Goal: Check status: Check status

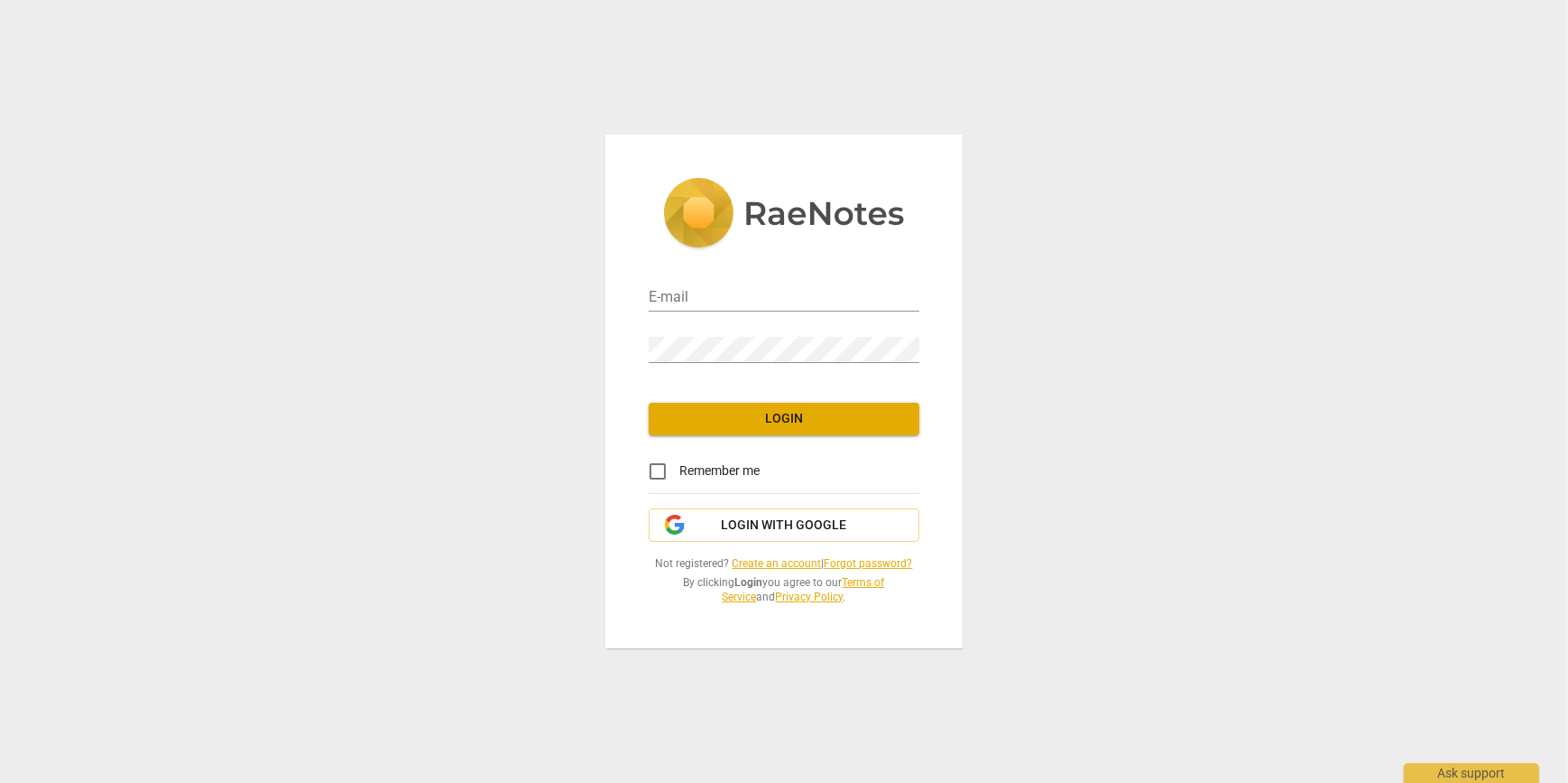
type input "[EMAIL_ADDRESS][DOMAIN_NAME]"
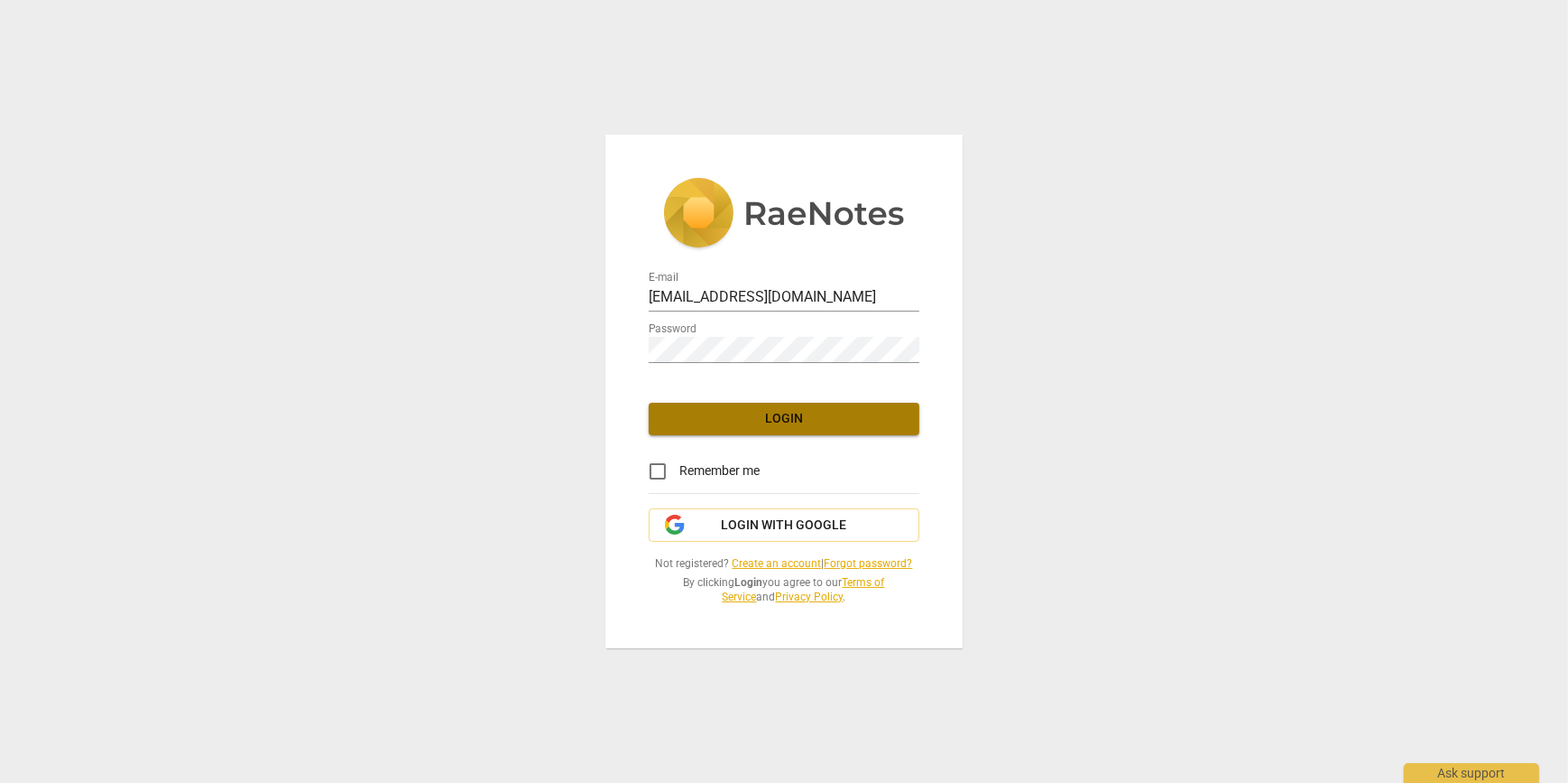
click at [748, 429] on button "Login" at bounding box center [784, 418] width 271 height 32
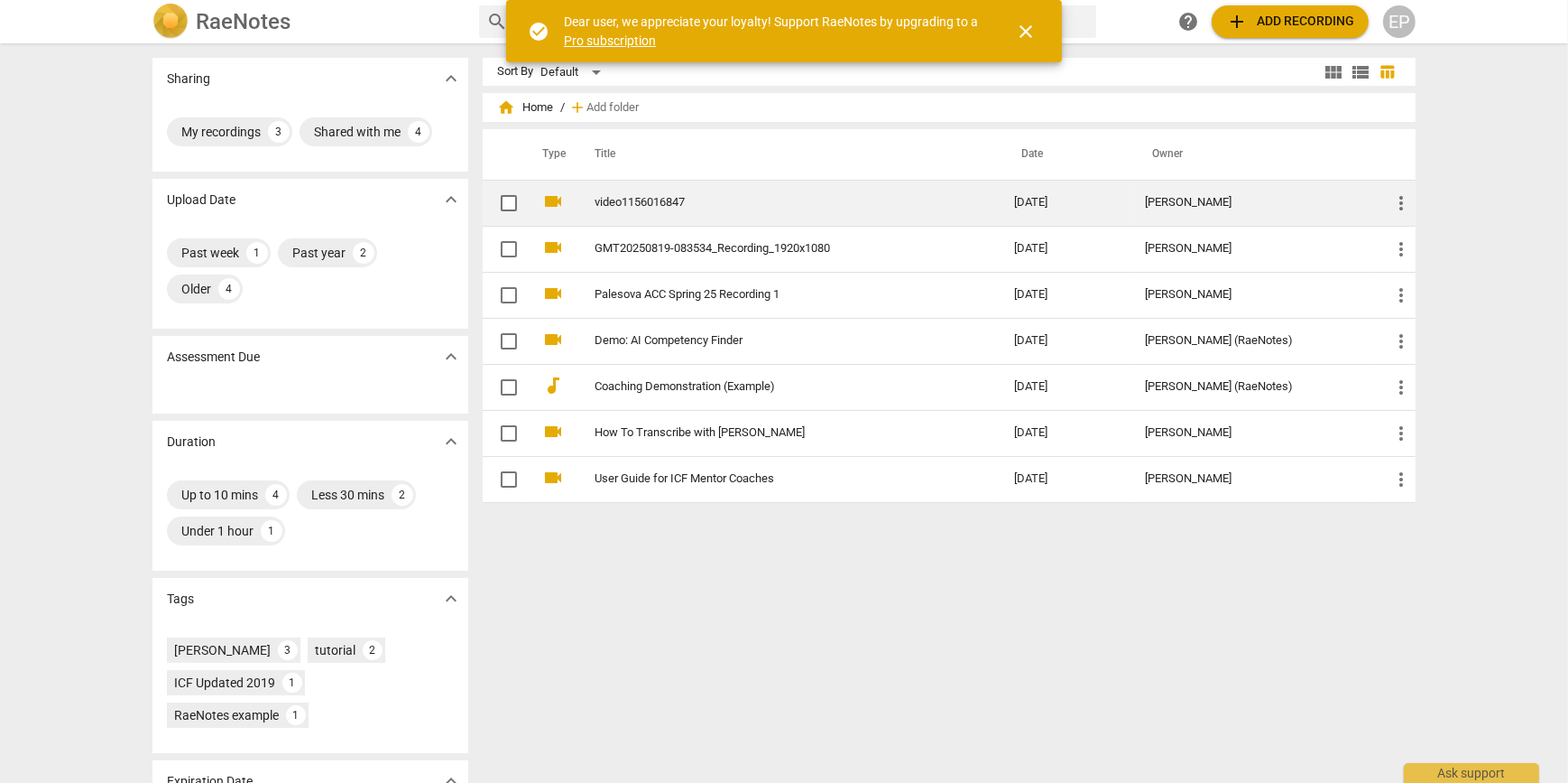
click at [666, 187] on td "video1156016847" at bounding box center [786, 203] width 427 height 46
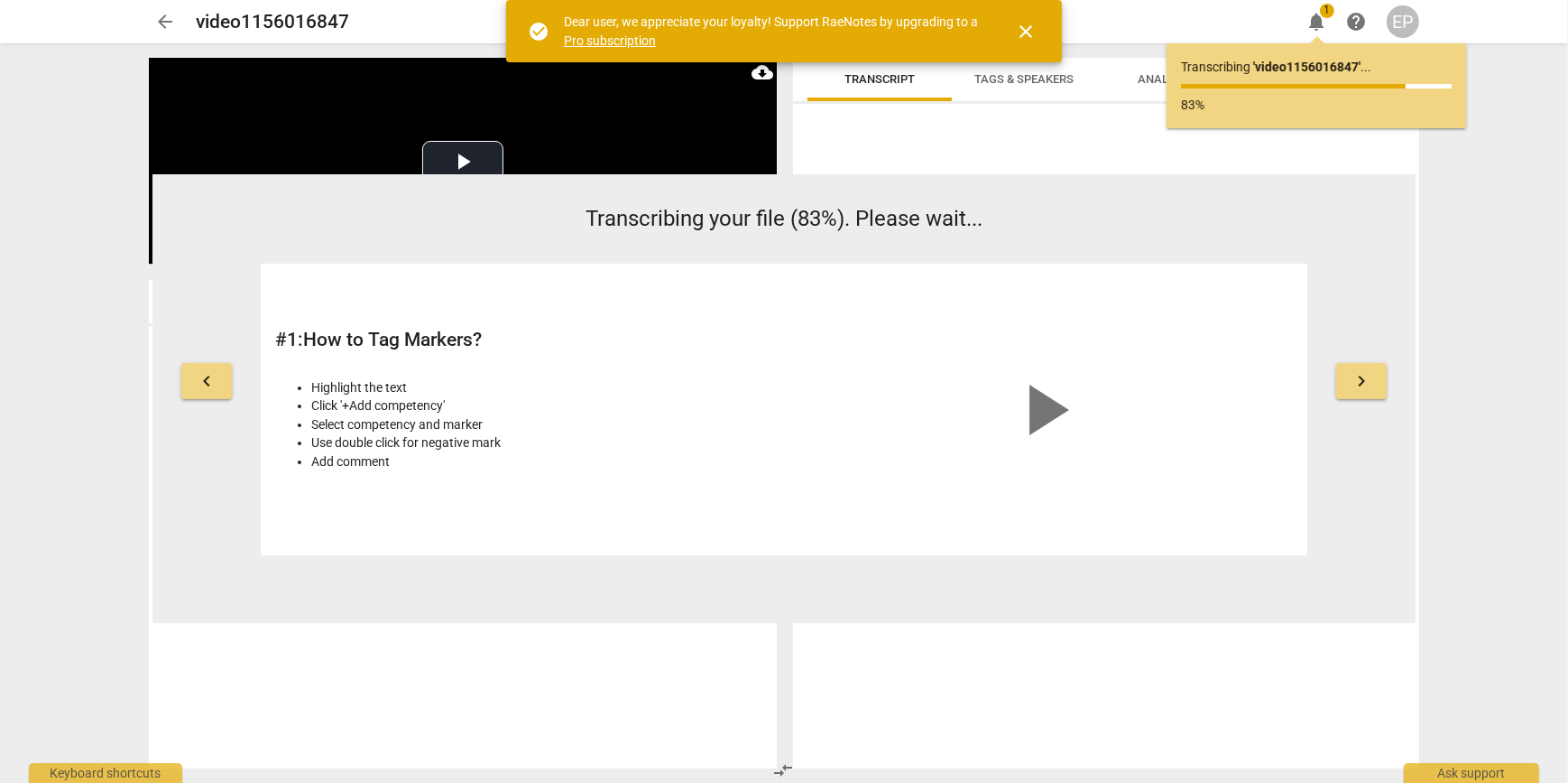
click at [1375, 71] on p "Transcribing ' video1156016847 ' ..." at bounding box center [1317, 67] width 271 height 19
click at [615, 39] on link "Pro subscription" at bounding box center [609, 41] width 92 height 15
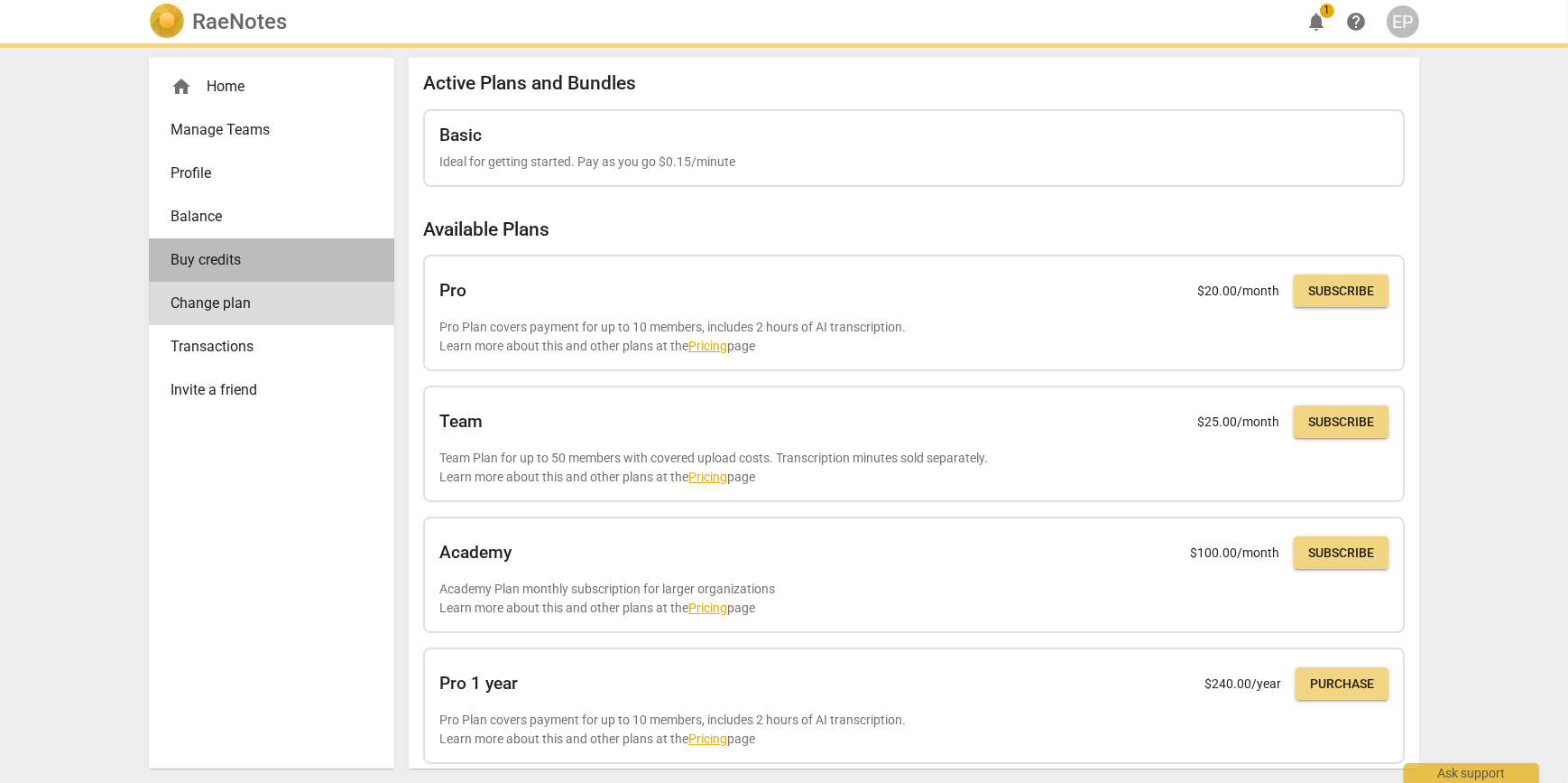
click at [248, 251] on span "Buy credits" at bounding box center [264, 260] width 187 height 21
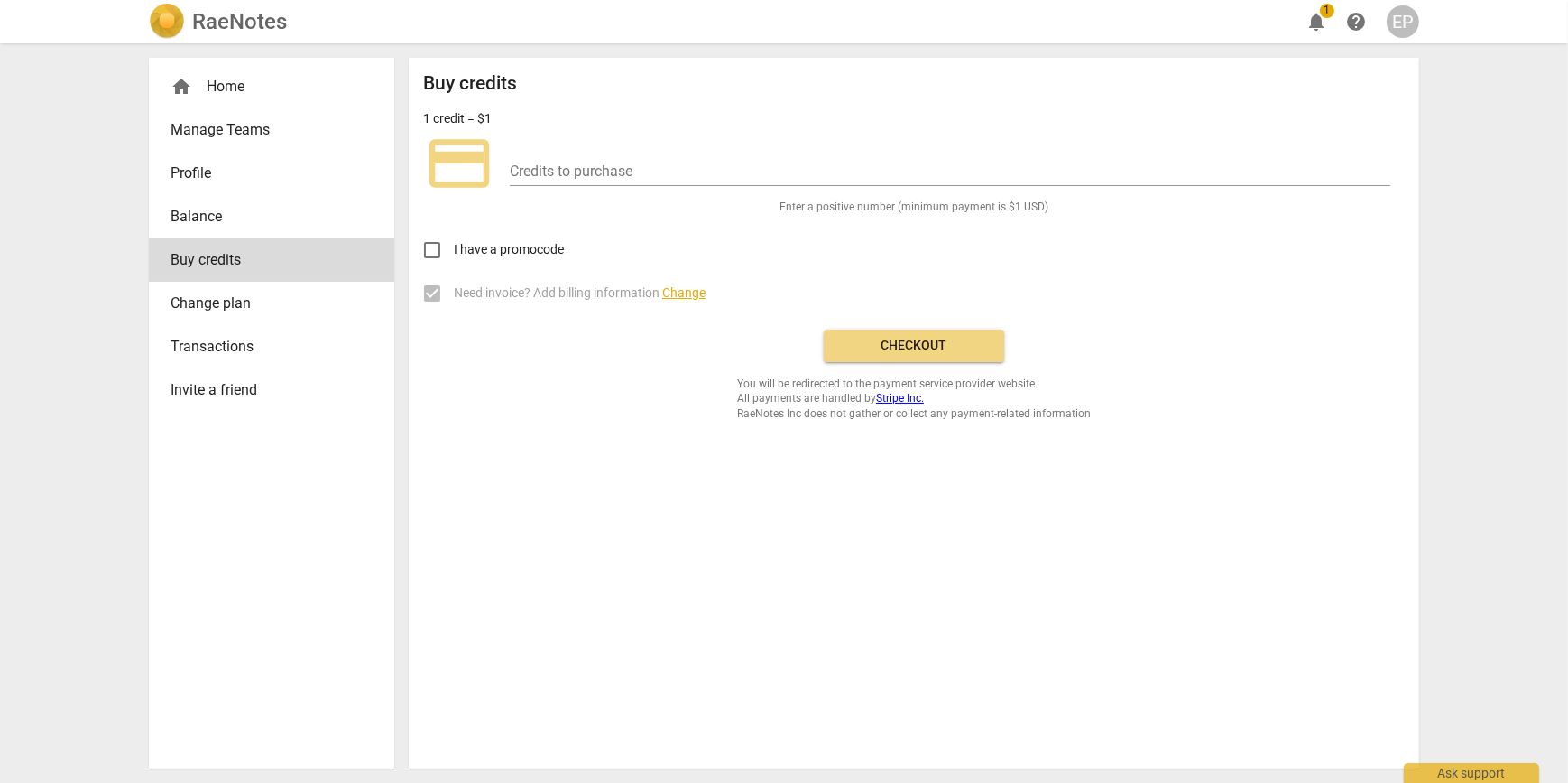
click at [220, 227] on link "Balance" at bounding box center [272, 216] width 246 height 44
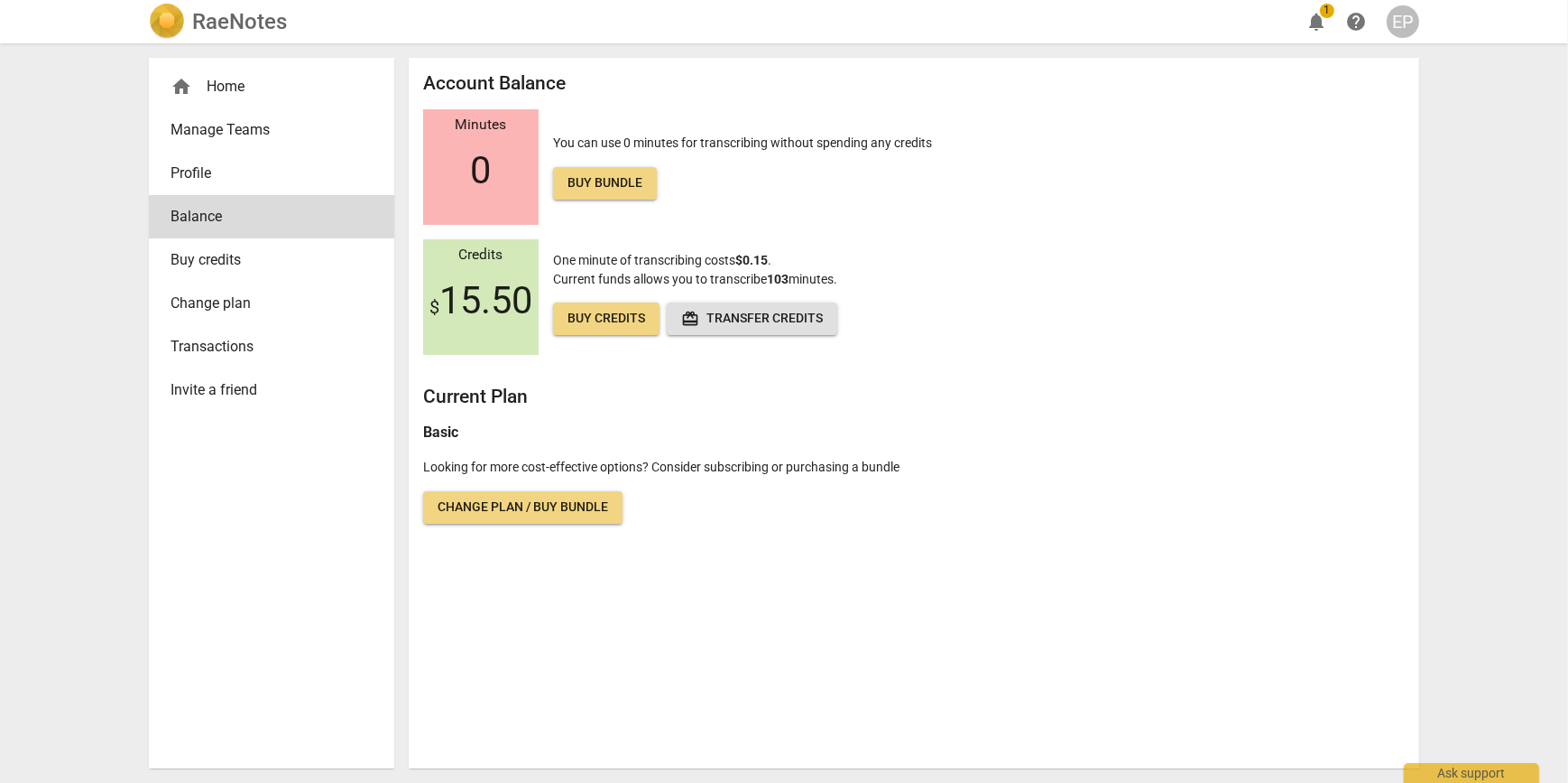
click at [198, 178] on span "Profile" at bounding box center [264, 173] width 187 height 21
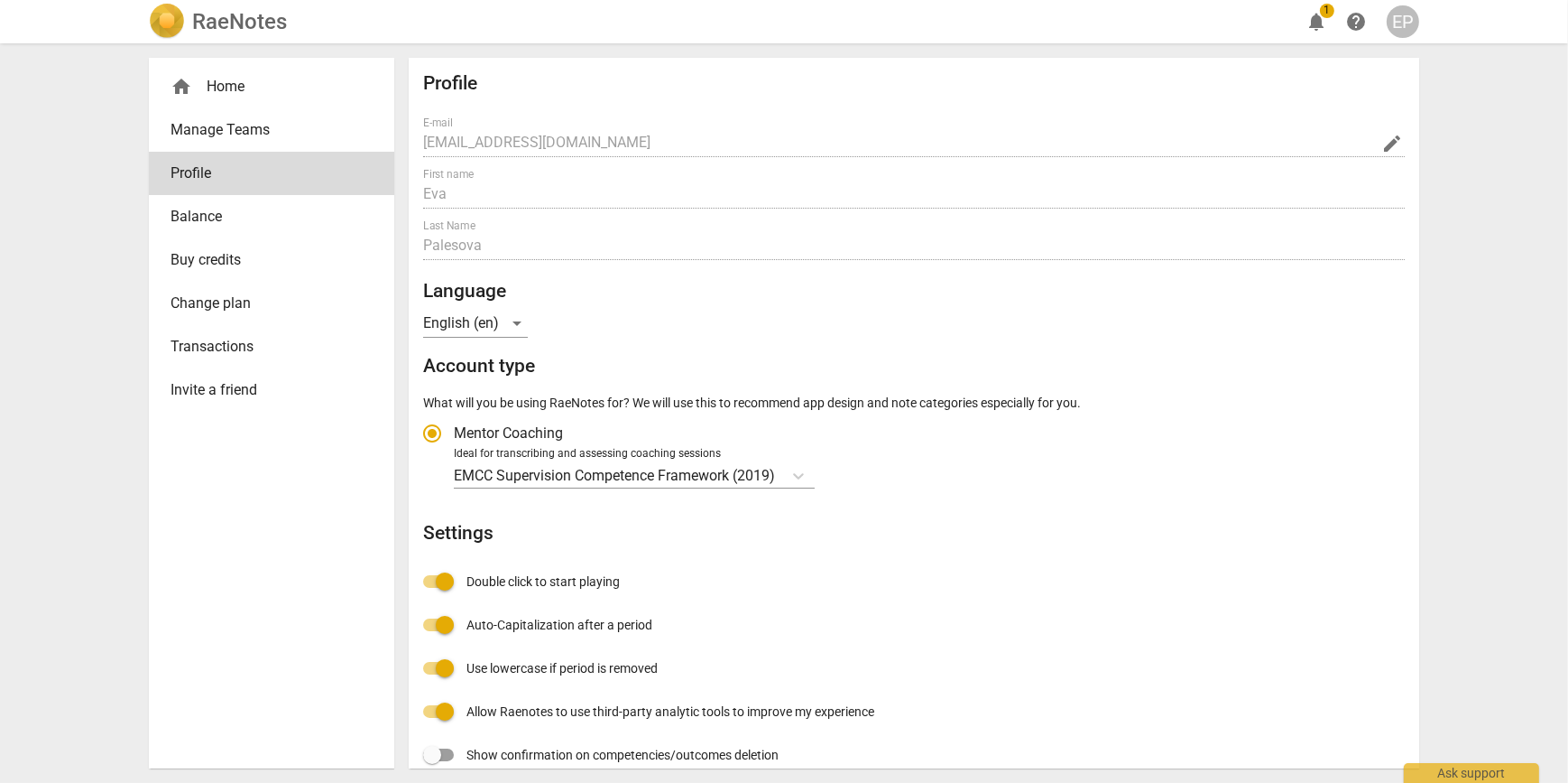
radio input "false"
click at [208, 135] on span "Manage Teams" at bounding box center [264, 129] width 187 height 21
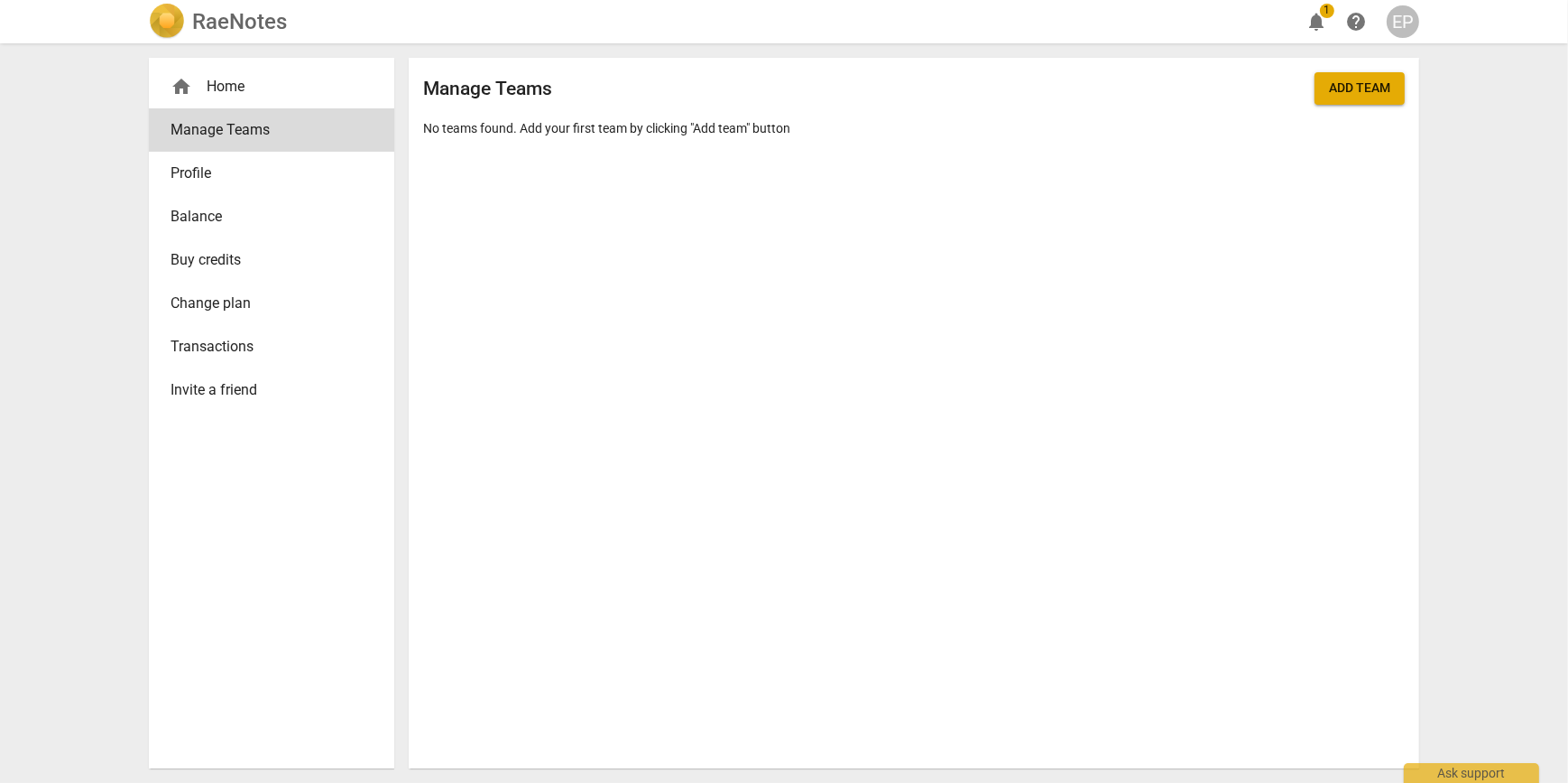
click at [196, 246] on link "Buy credits" at bounding box center [272, 260] width 246 height 44
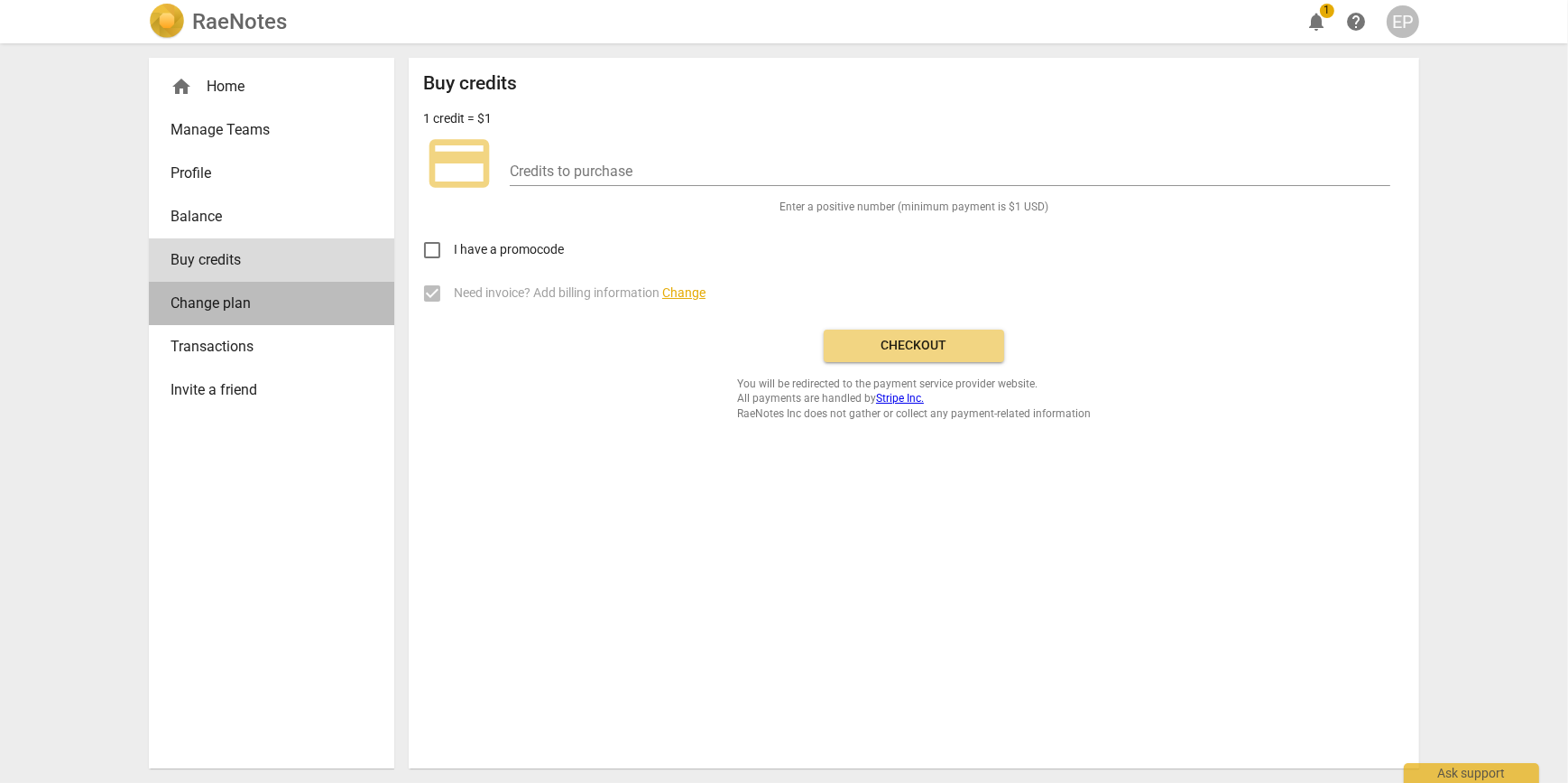
click at [202, 301] on span "Change plan" at bounding box center [264, 302] width 187 height 21
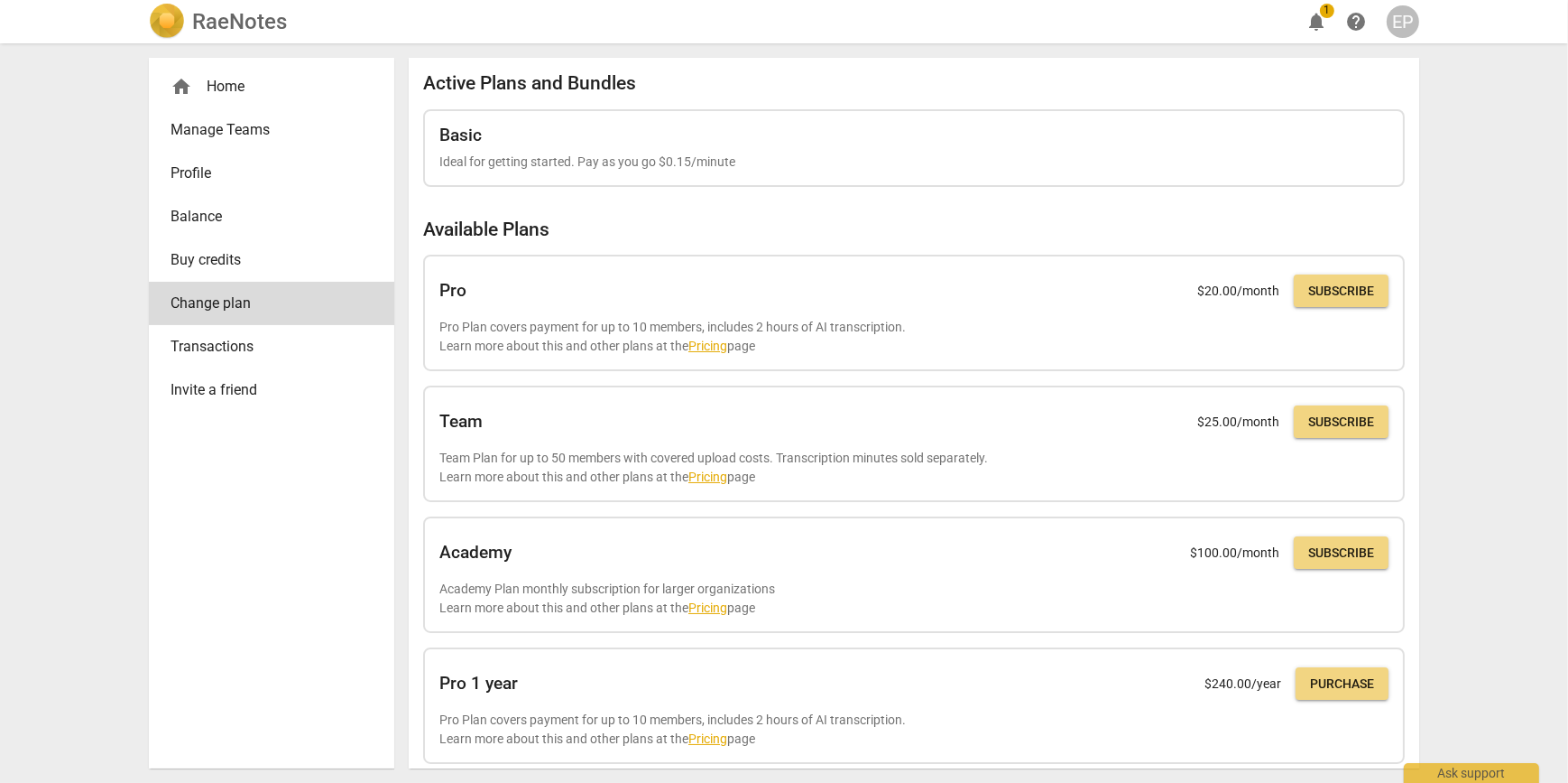
click at [210, 349] on span "Transactions" at bounding box center [264, 346] width 187 height 21
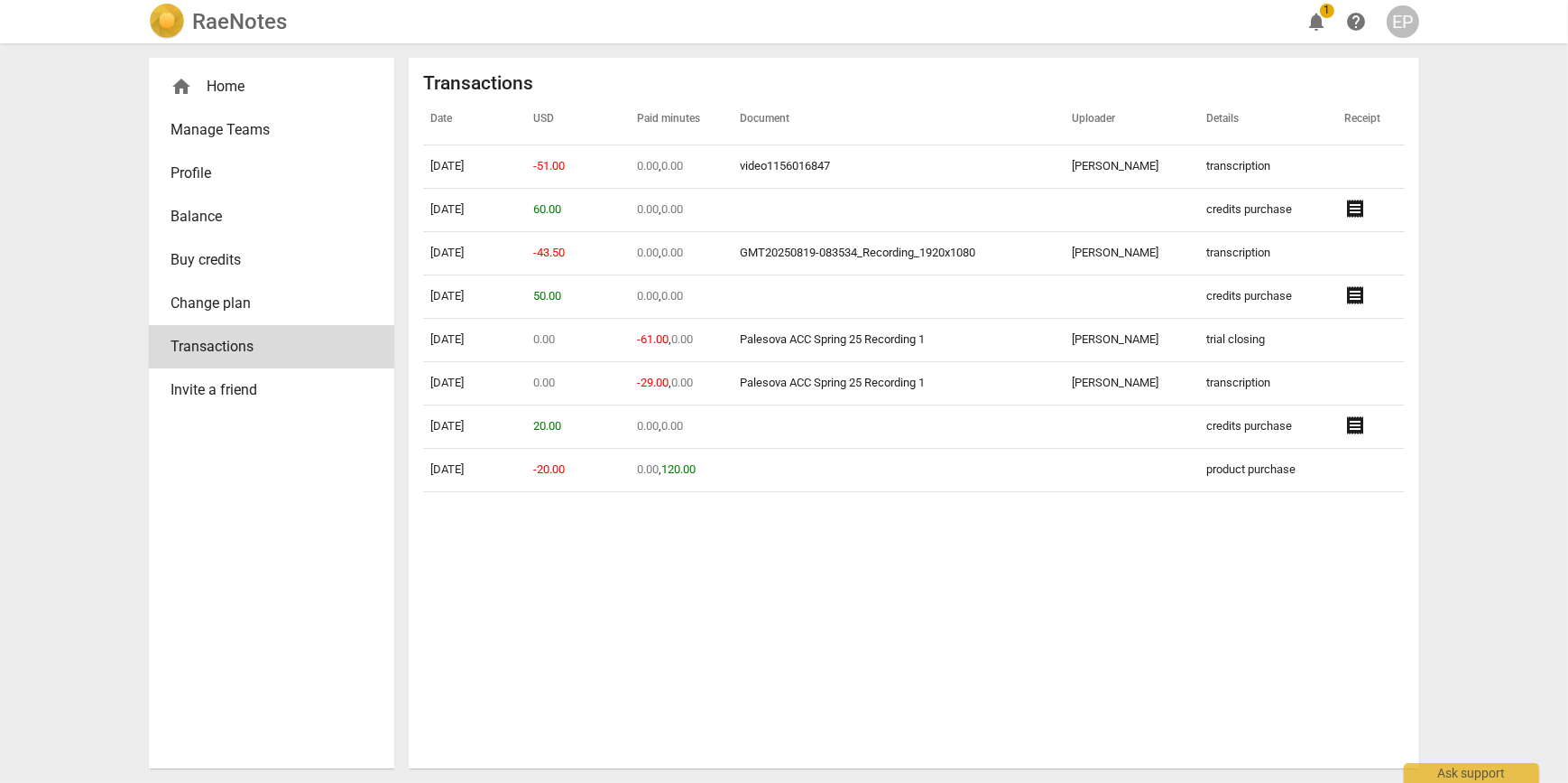
click at [201, 174] on span "Profile" at bounding box center [264, 173] width 187 height 21
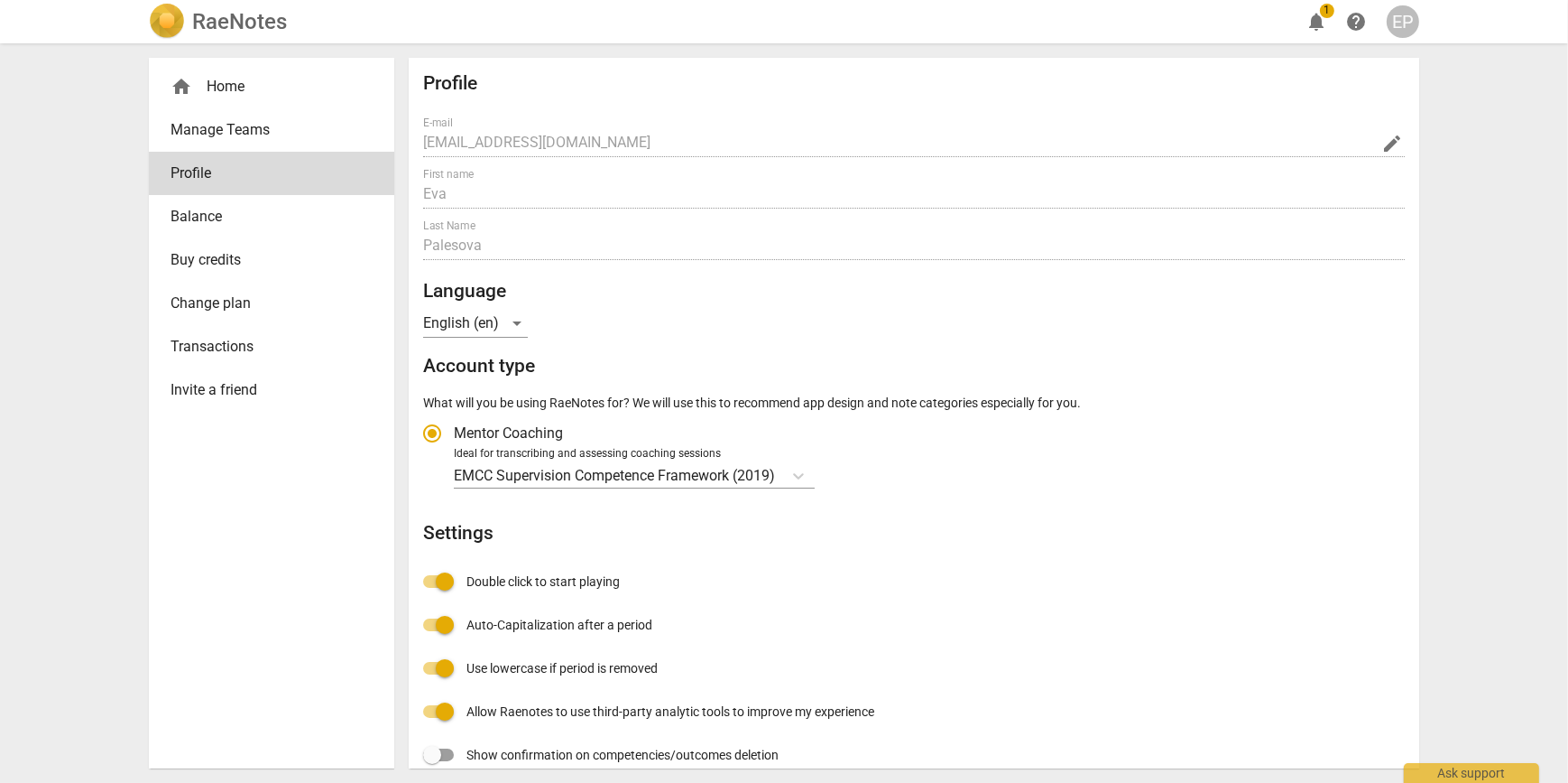
radio input "false"
click at [217, 84] on div "home Home" at bounding box center [264, 86] width 187 height 21
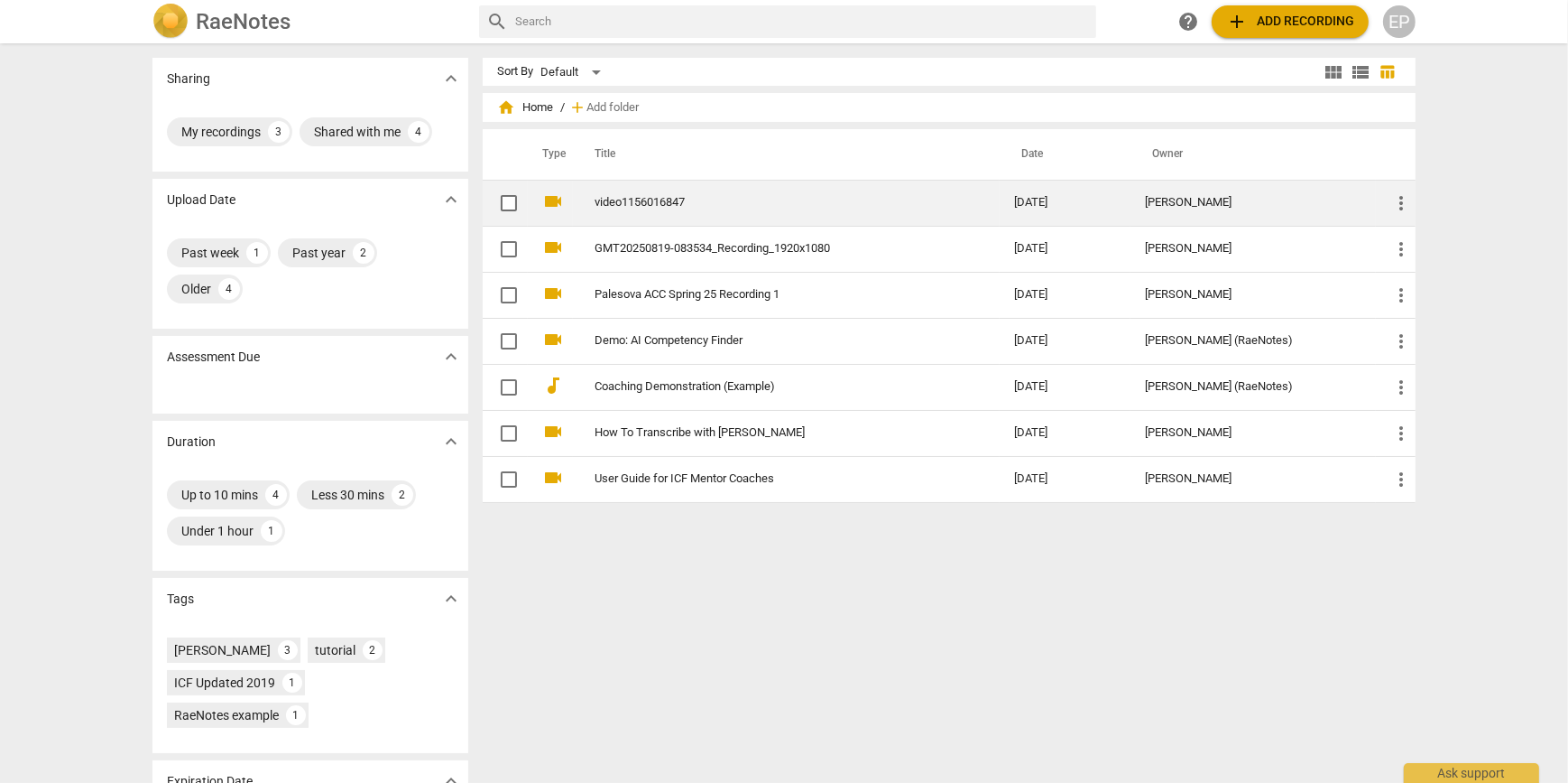
click at [628, 197] on link "video1156016847" at bounding box center [771, 202] width 354 height 14
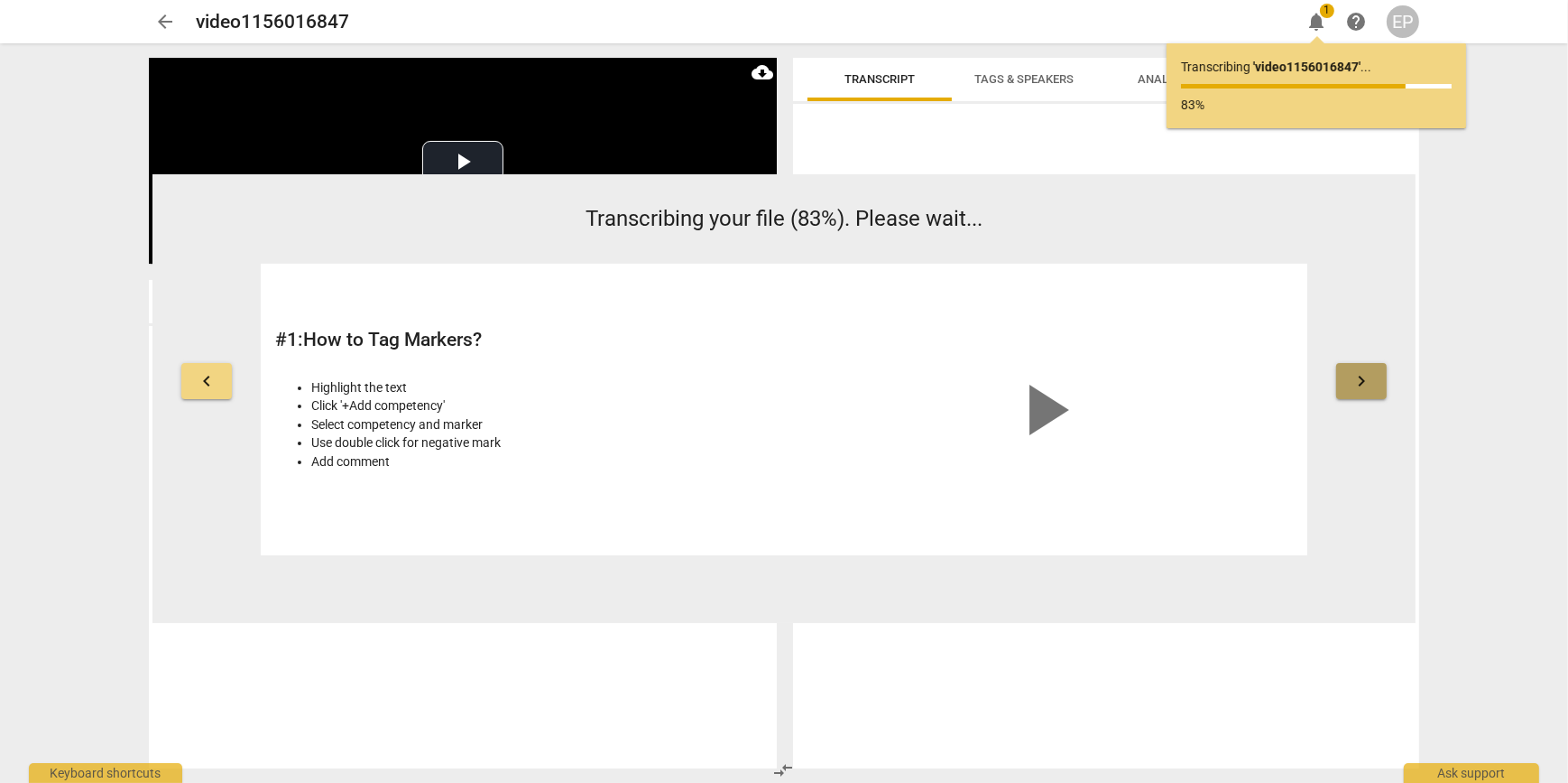
click at [1350, 378] on button "keyboard_arrow_right" at bounding box center [1361, 380] width 50 height 36
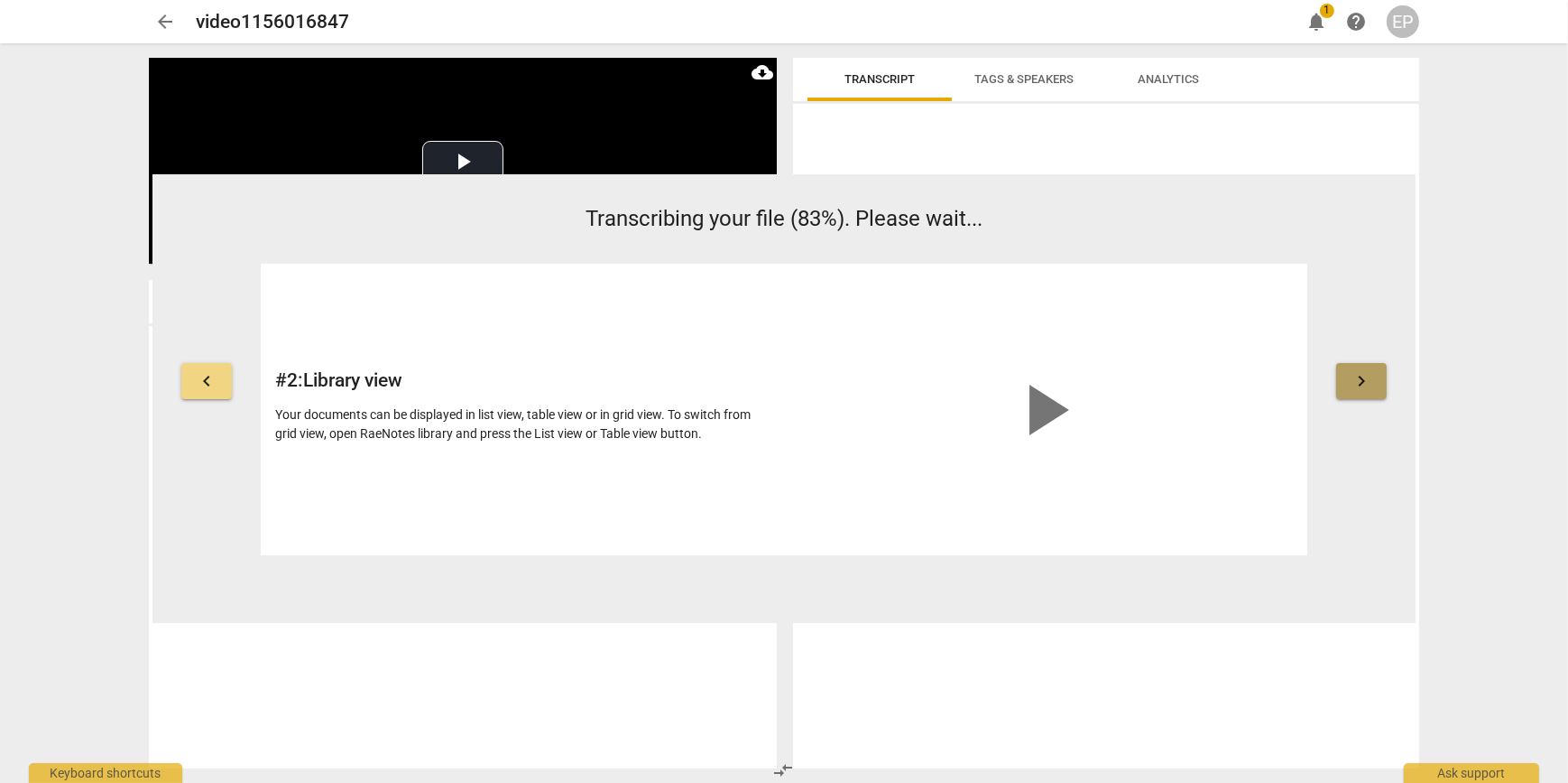
click at [1351, 378] on span "keyboard_arrow_right" at bounding box center [1361, 380] width 21 height 21
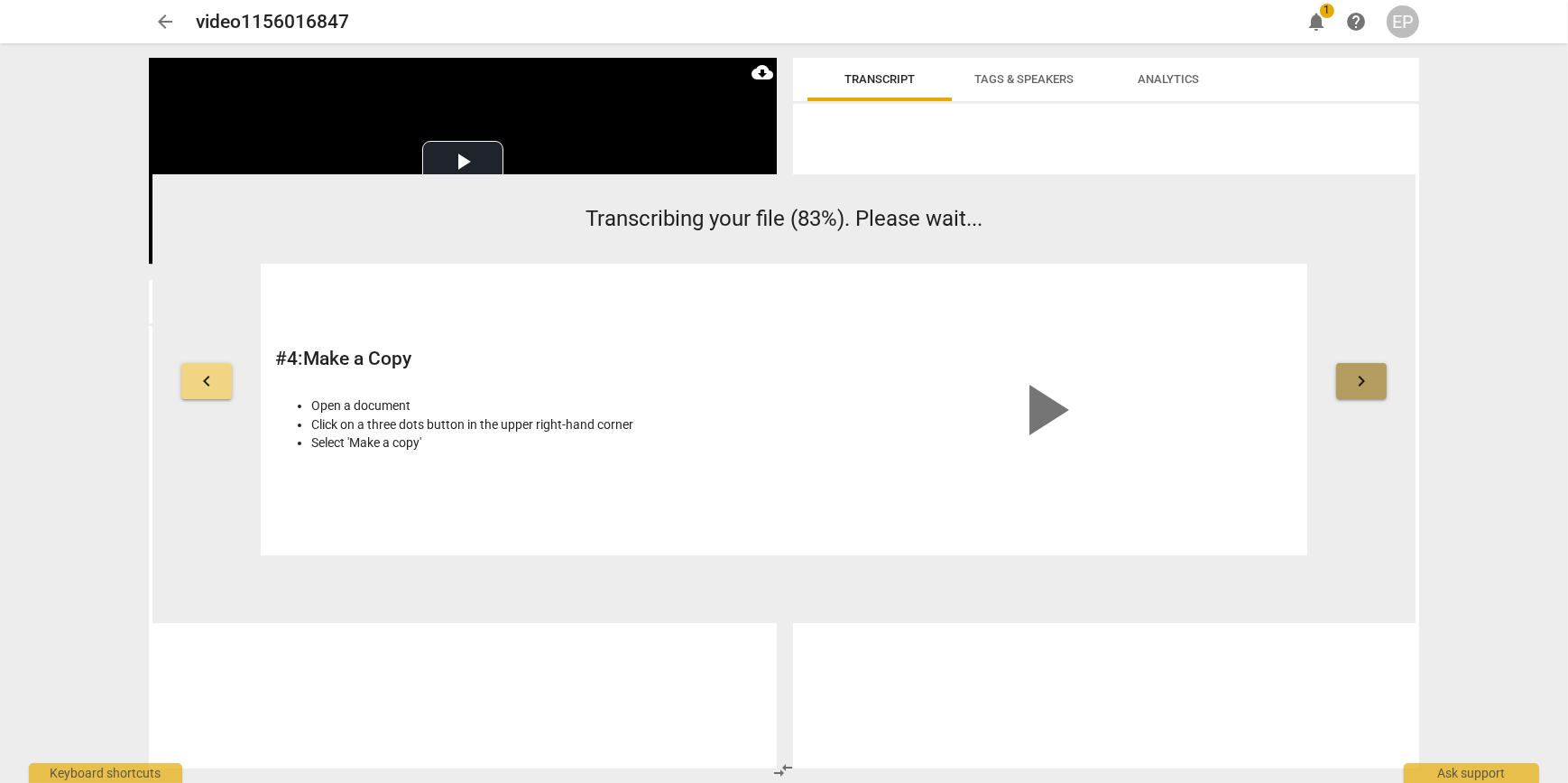
click at [1351, 378] on span "keyboard_arrow_right" at bounding box center [1361, 380] width 21 height 21
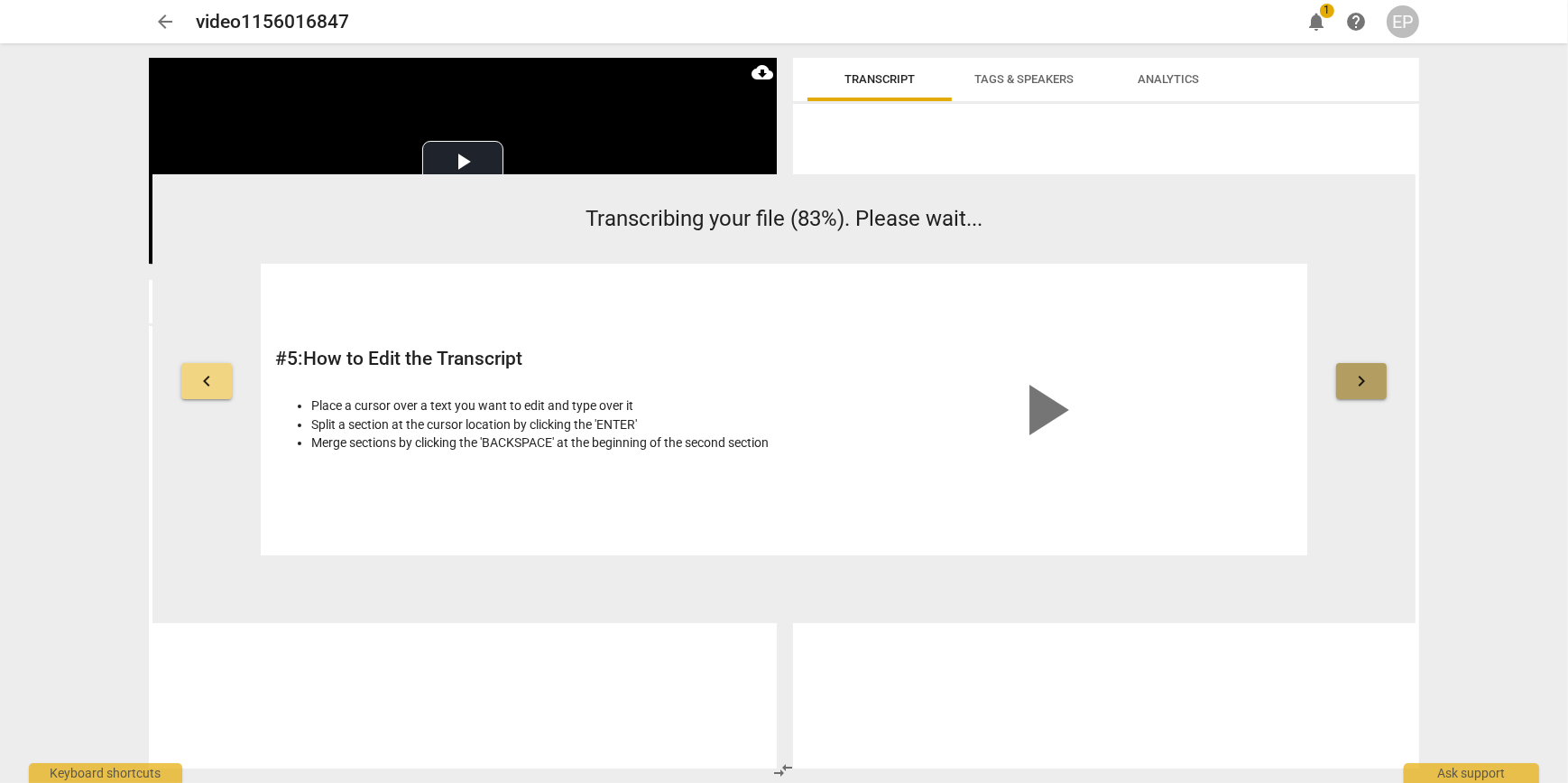
click at [1351, 378] on span "keyboard_arrow_right" at bounding box center [1361, 380] width 21 height 21
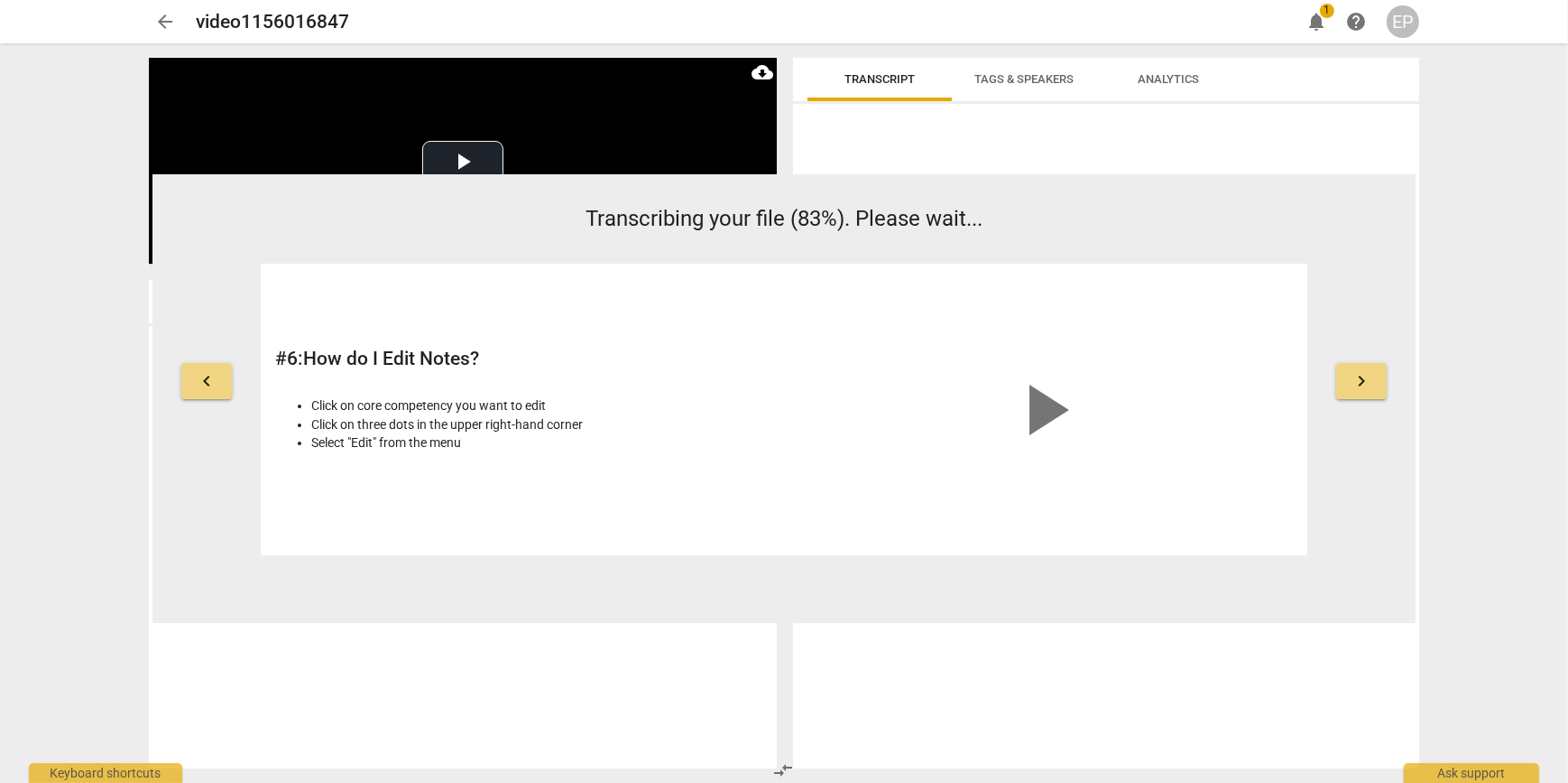
click at [1351, 378] on span "keyboard_arrow_right" at bounding box center [1361, 380] width 21 height 21
click at [1061, 81] on span "Tags & Speakers" at bounding box center [1024, 79] width 99 height 14
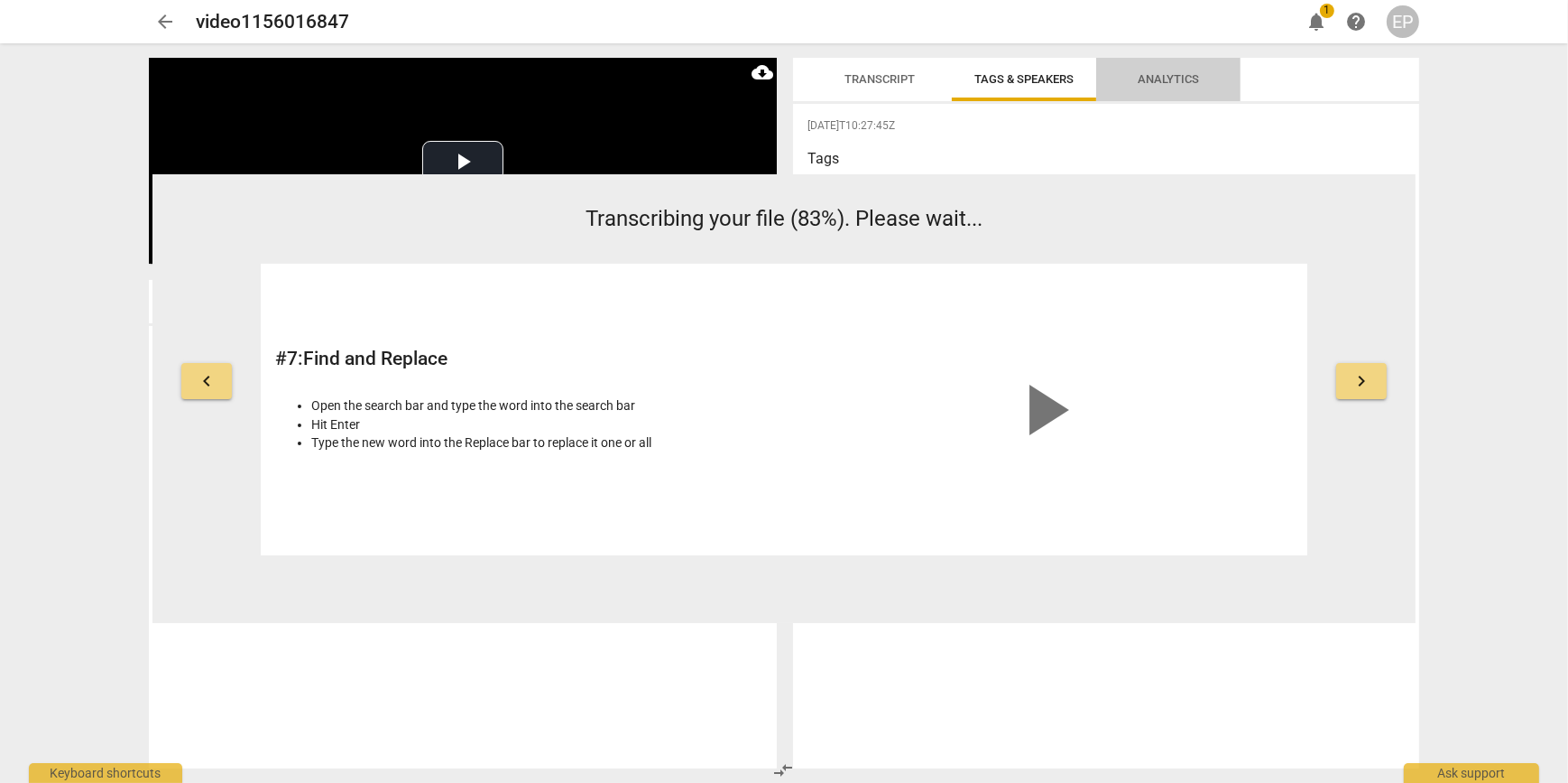
click at [1164, 77] on span "Analytics" at bounding box center [1168, 79] width 61 height 14
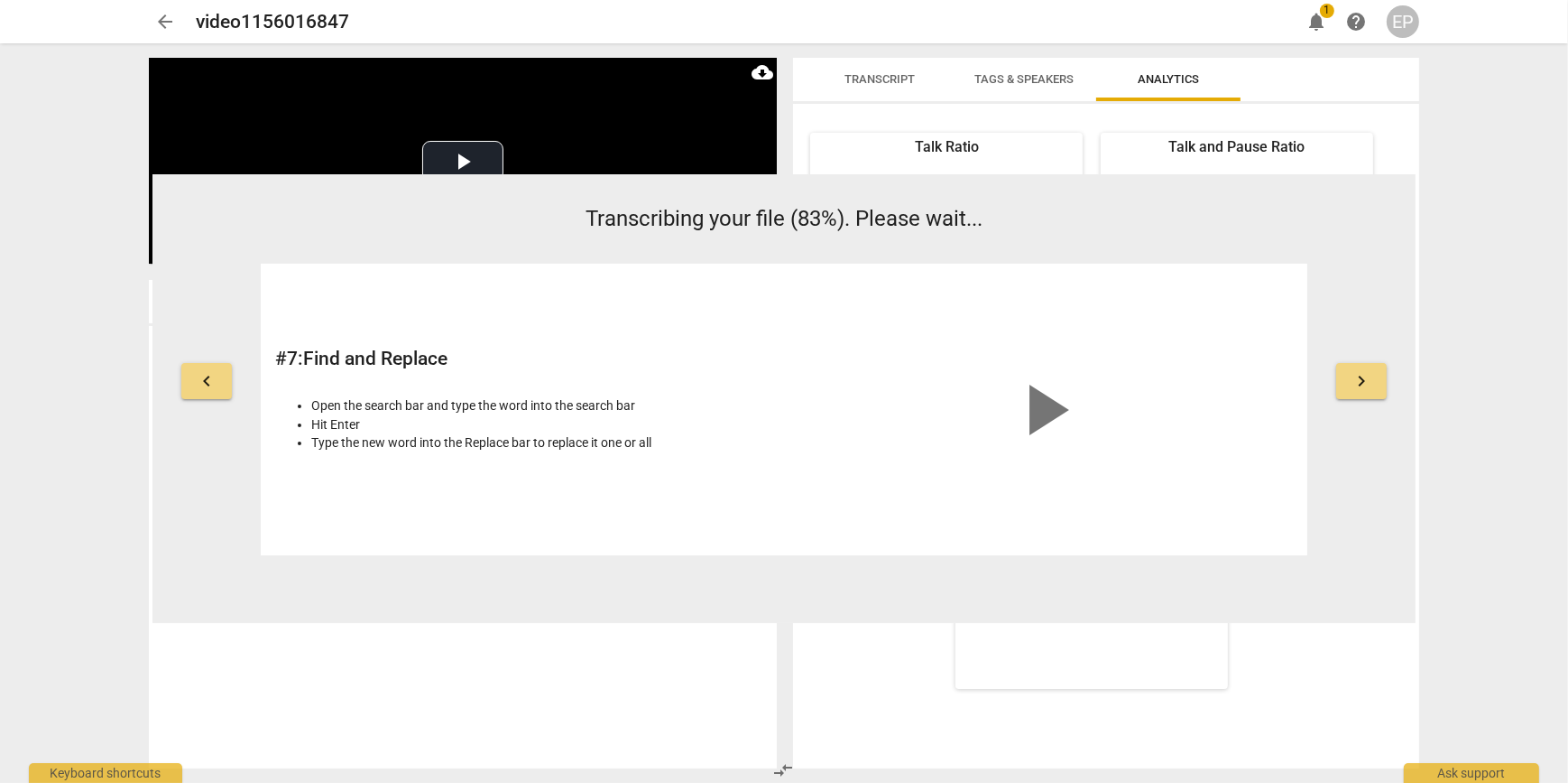
click at [911, 68] on span "Transcript" at bounding box center [879, 80] width 114 height 24
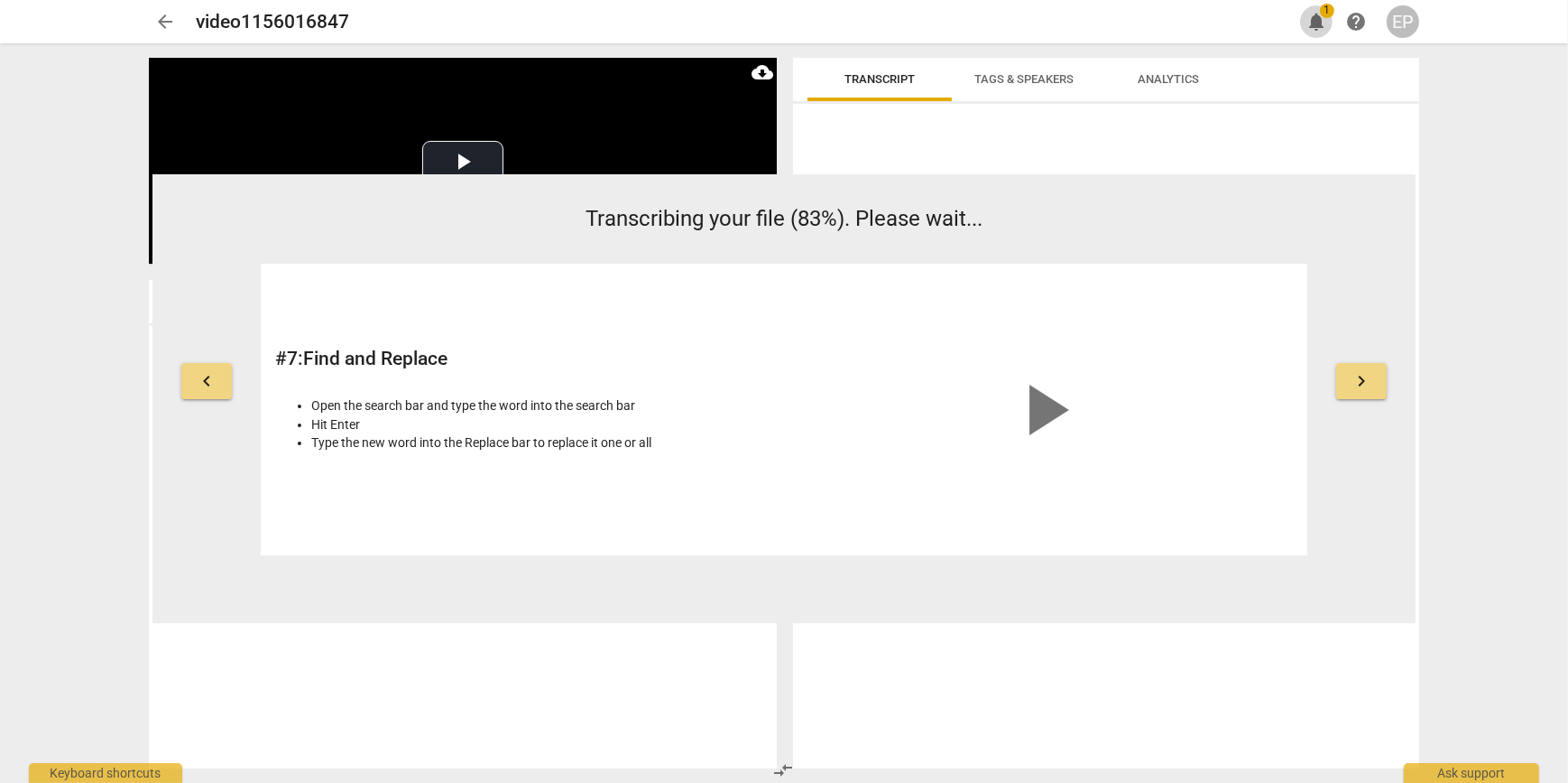
click at [1319, 19] on span "notifications" at bounding box center [1316, 21] width 21 height 21
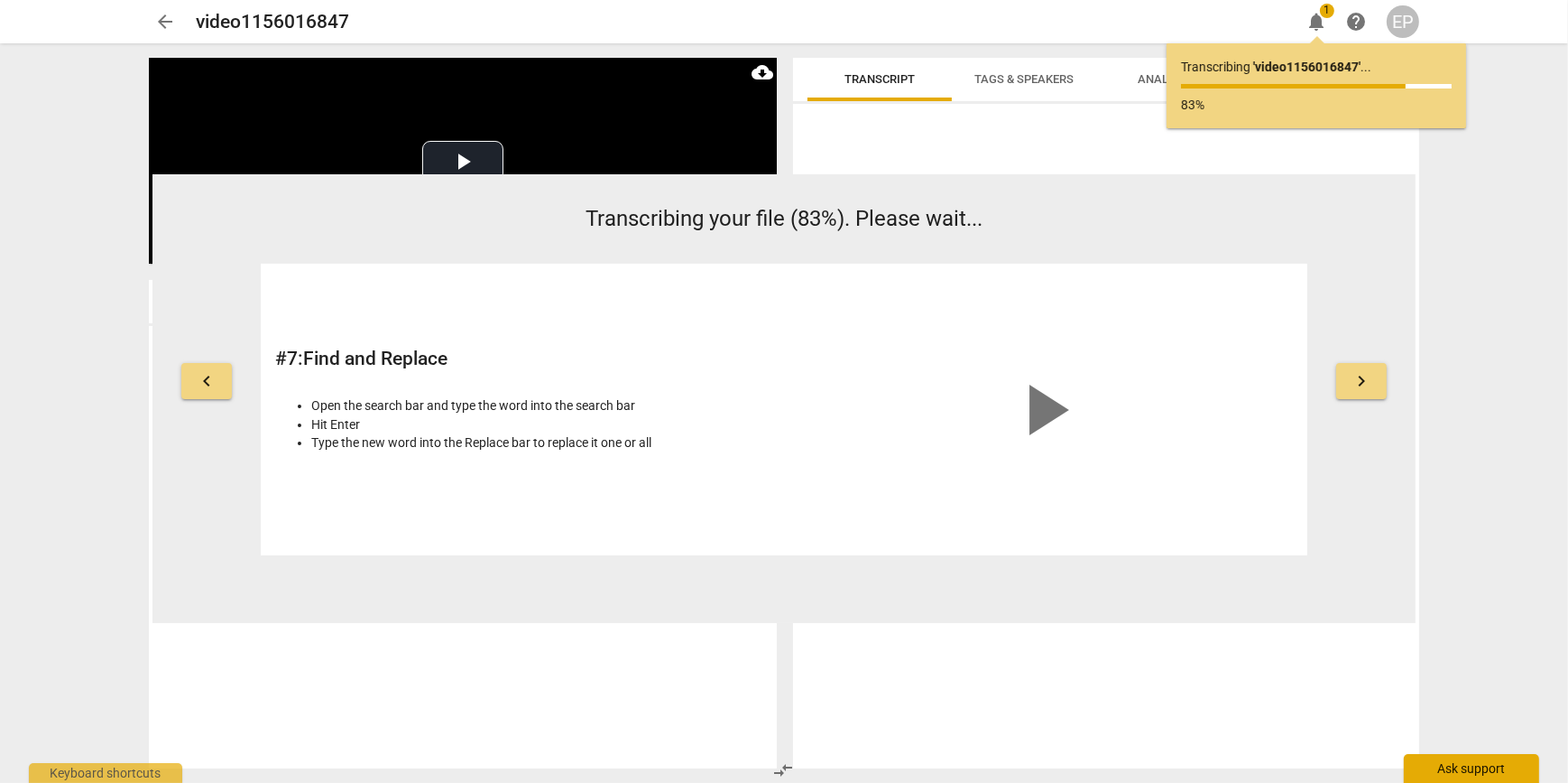
click at [1491, 769] on div "Ask support" at bounding box center [1472, 767] width 135 height 29
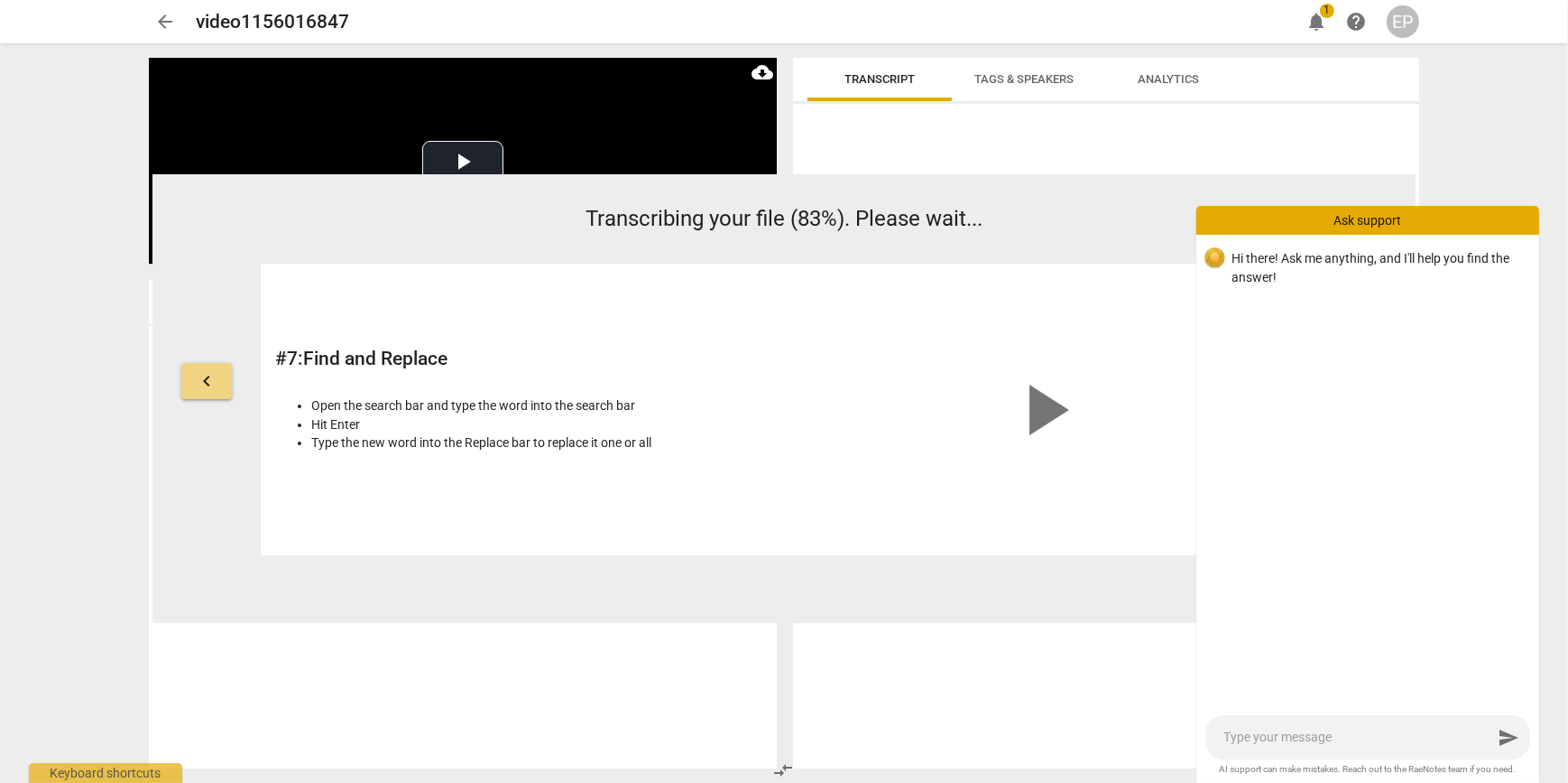
click at [1272, 741] on textarea at bounding box center [1358, 737] width 269 height 17
type textarea "H"
type textarea "He"
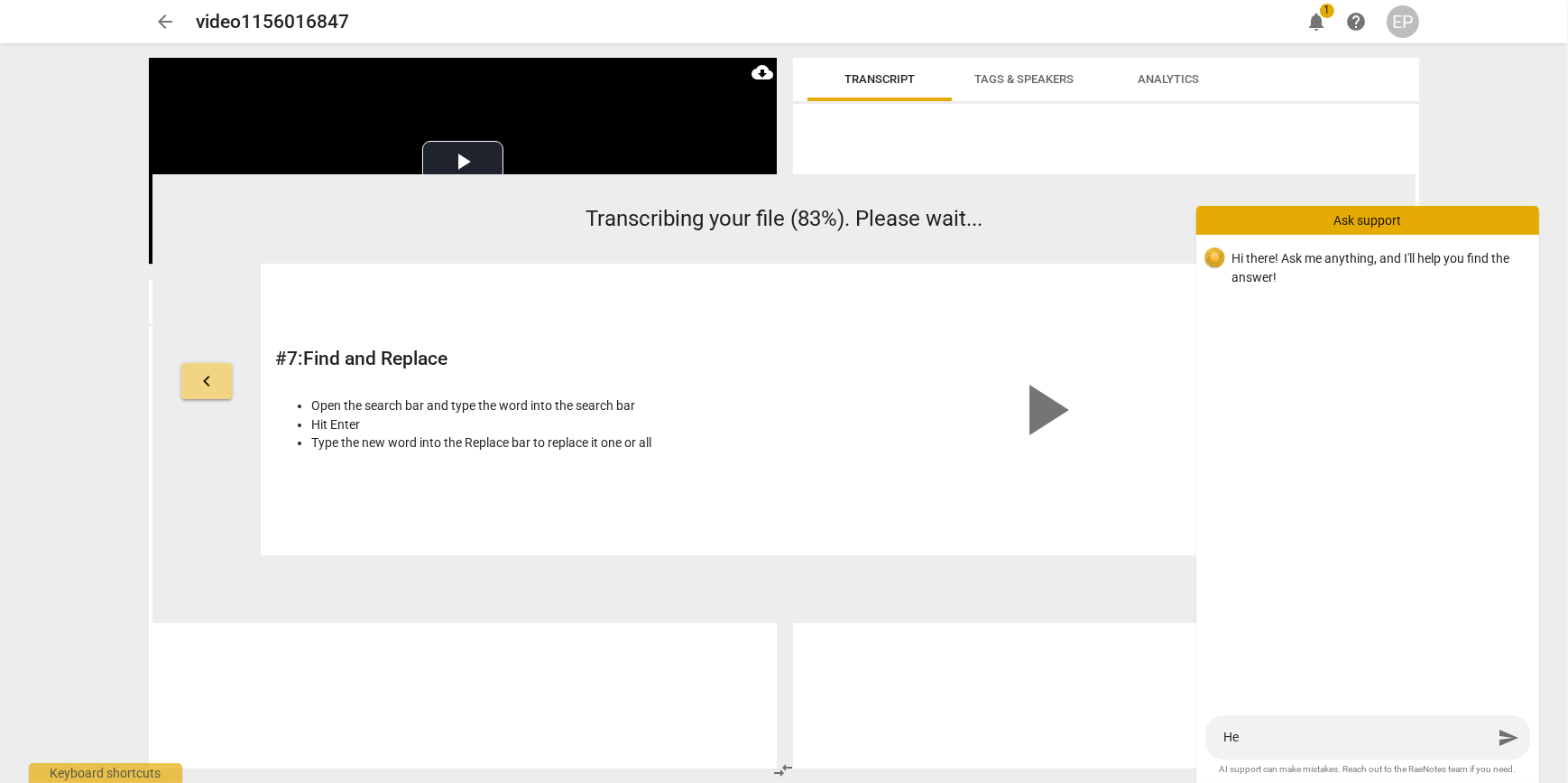
type textarea "Hel"
type textarea "Hell"
type textarea "Hello"
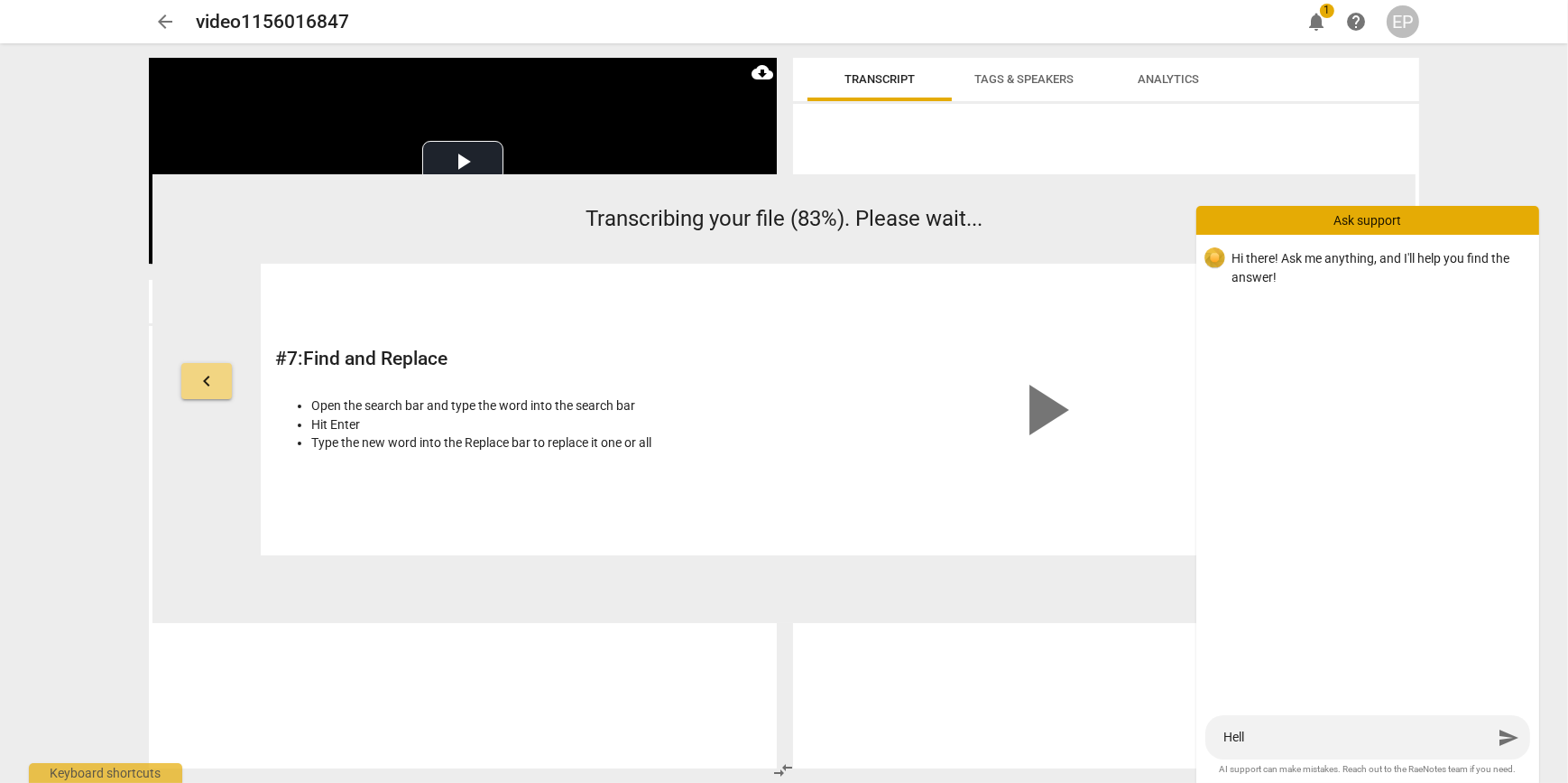
type textarea "Hello"
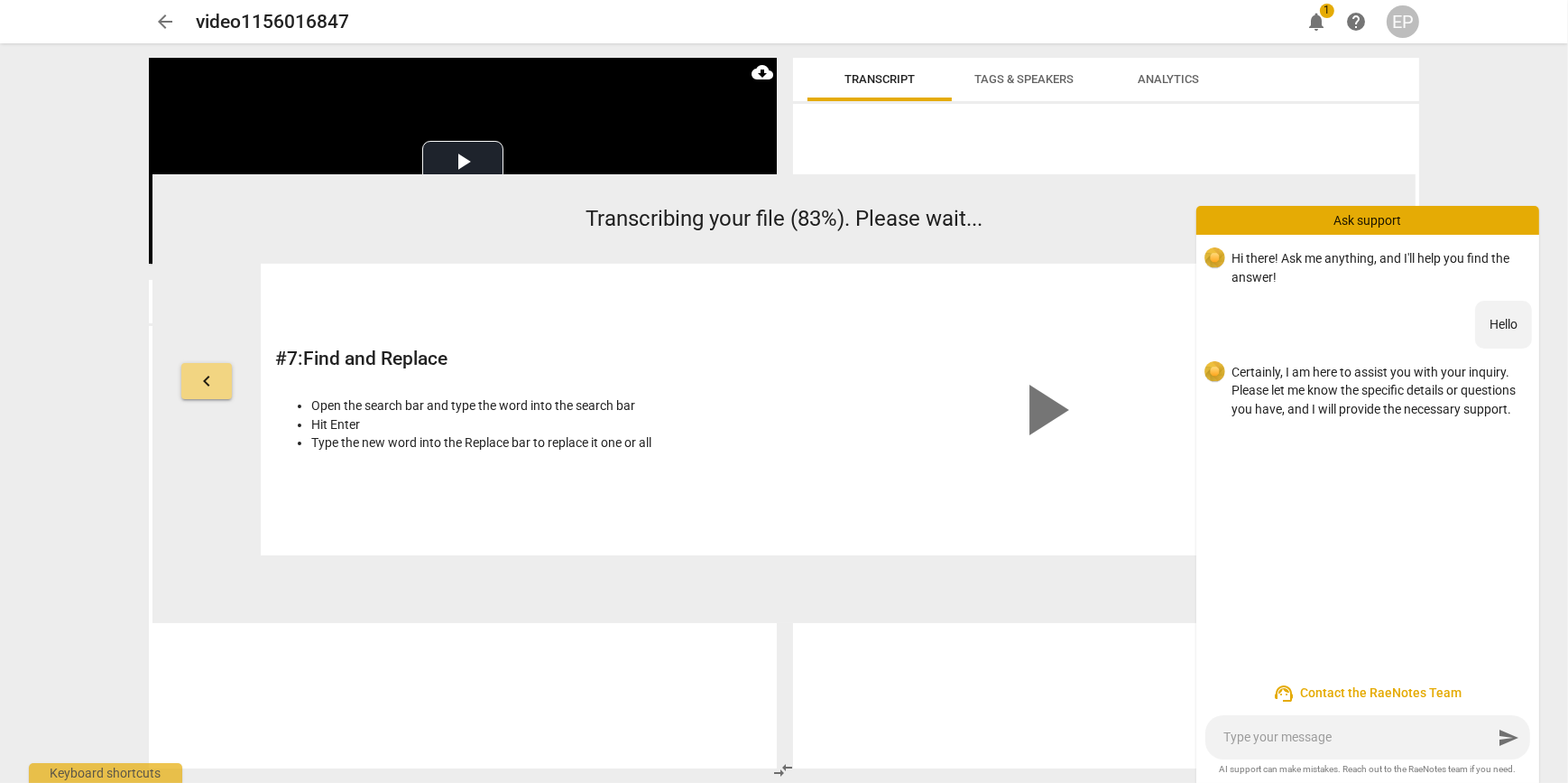
type textarea "I"
type textarea "I a"
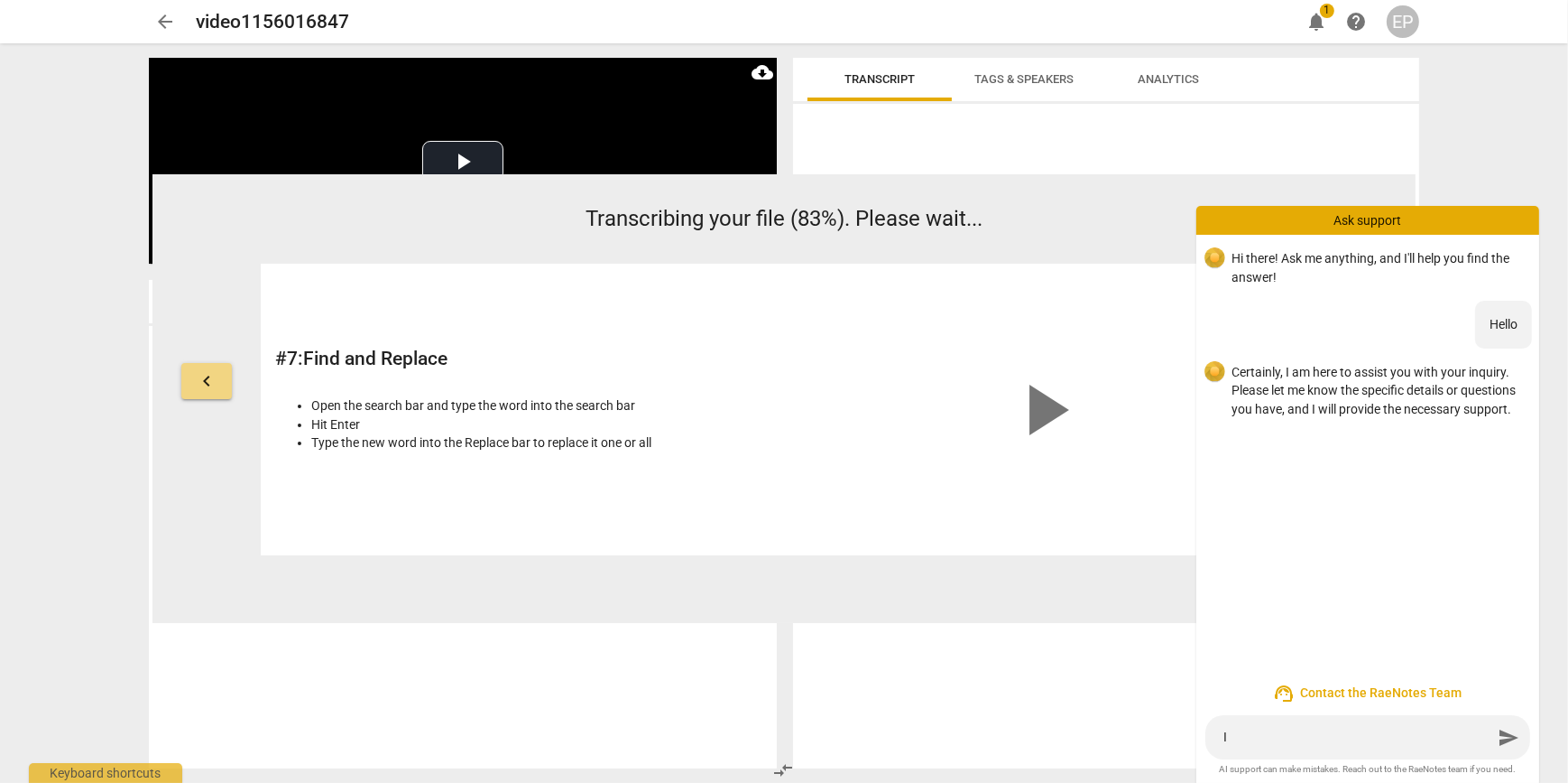
type textarea "I a"
type textarea "I am"
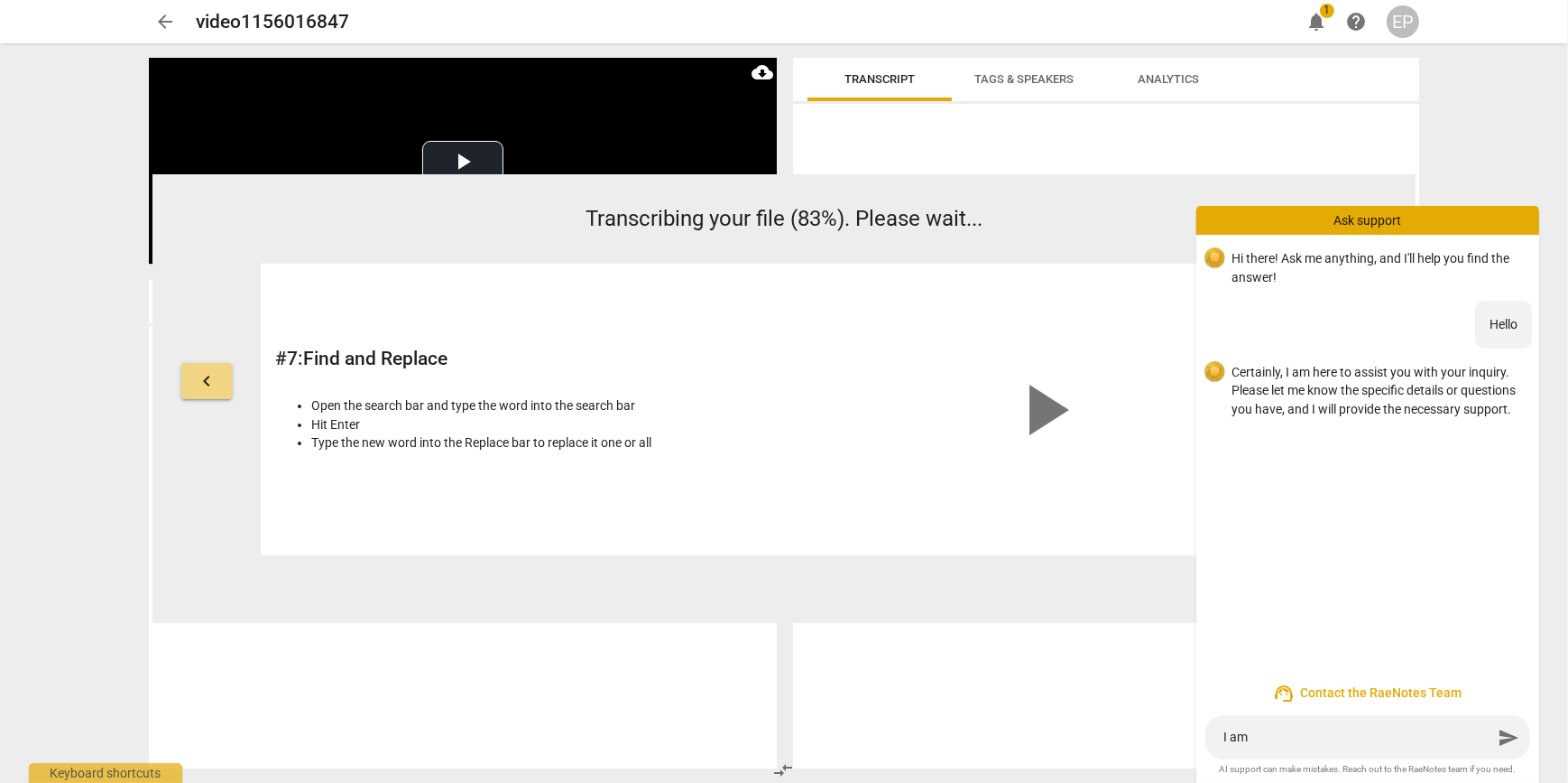
type textarea "I am t"
type textarea "I am tr"
type textarea "I am tra"
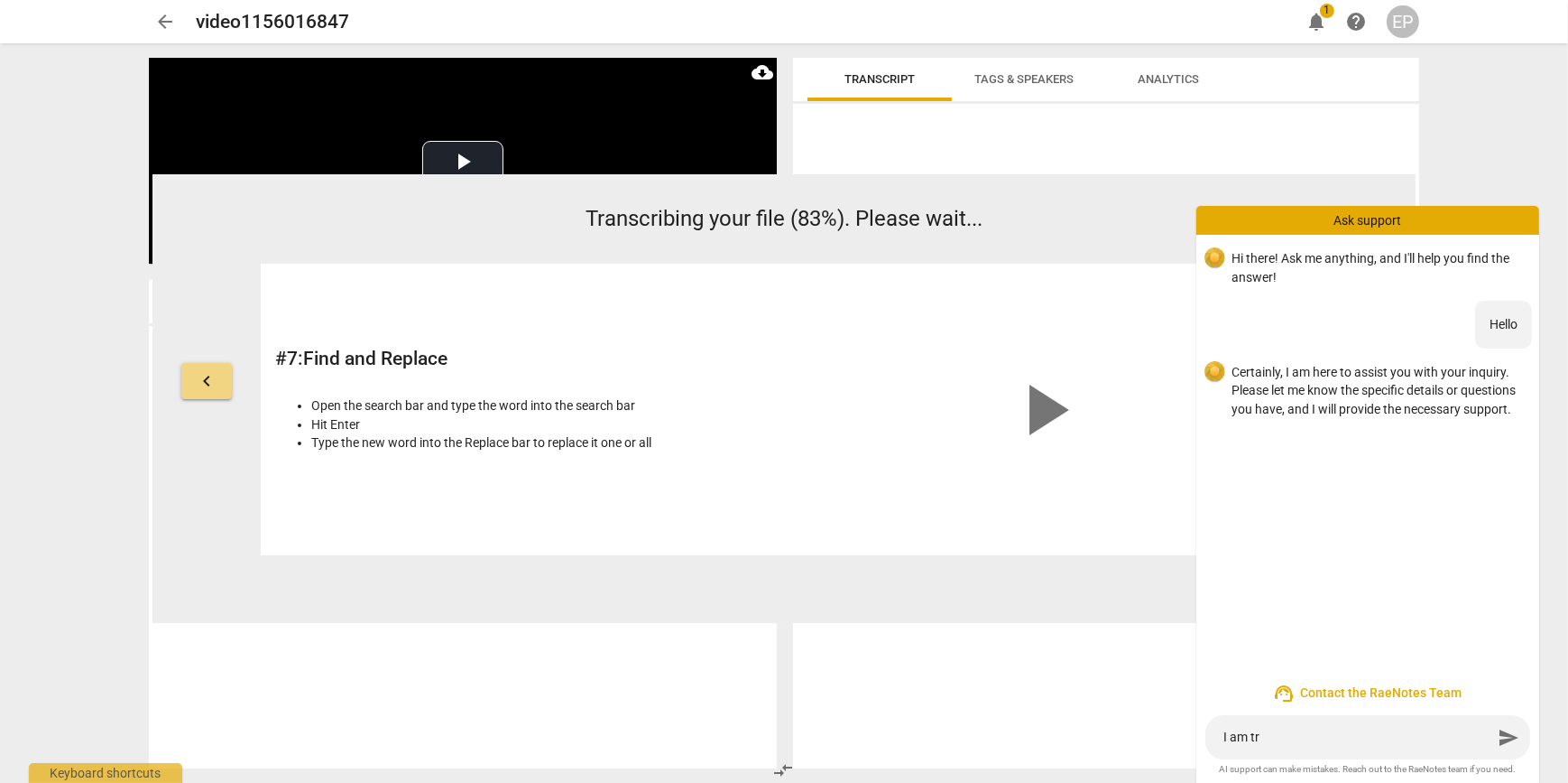
type textarea "I am tra"
type textarea "I am [PERSON_NAME]"
type textarea "I am trans"
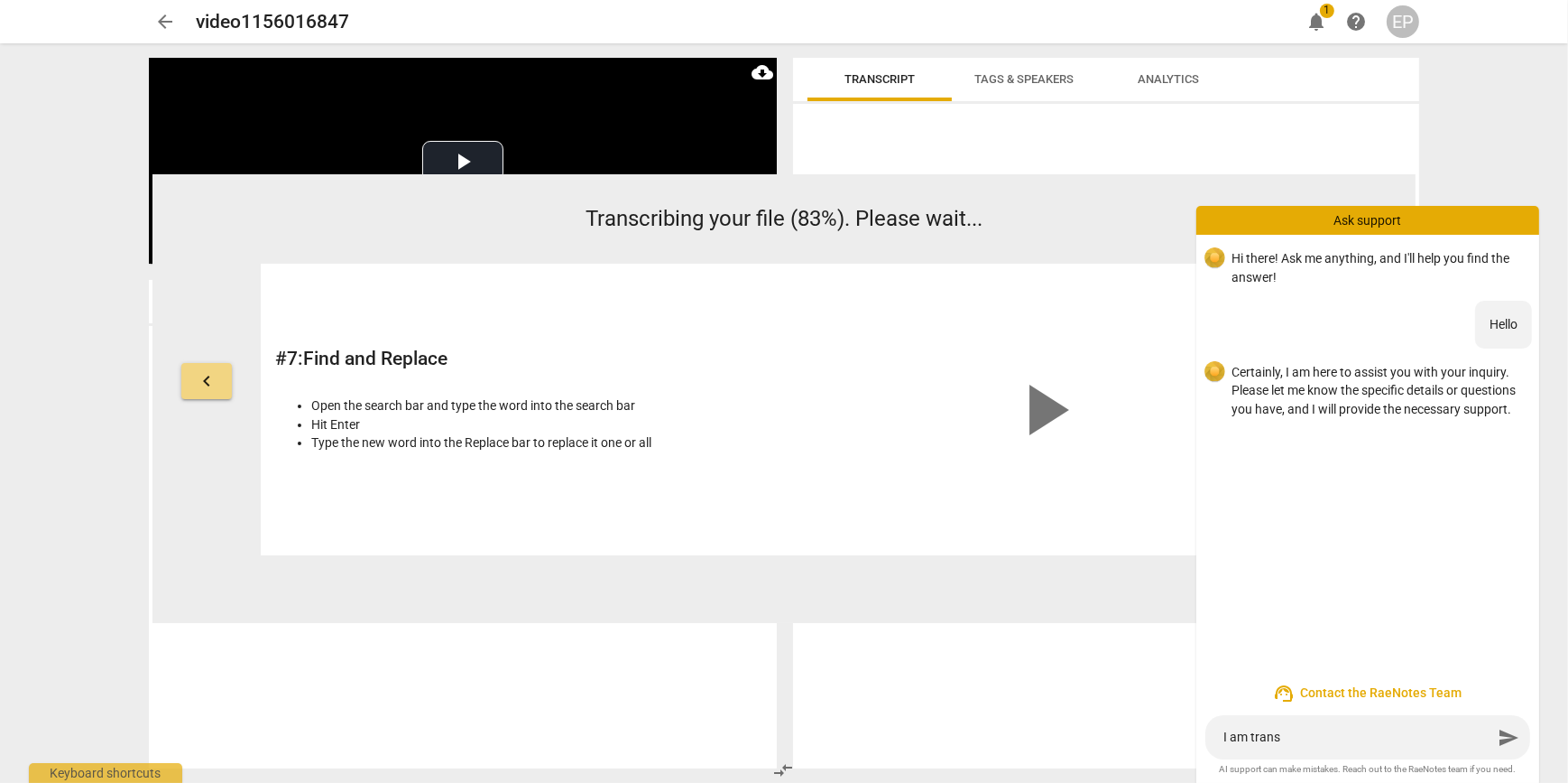
type textarea "I am transc"
type textarea "I am transcr"
type textarea "I am transcri"
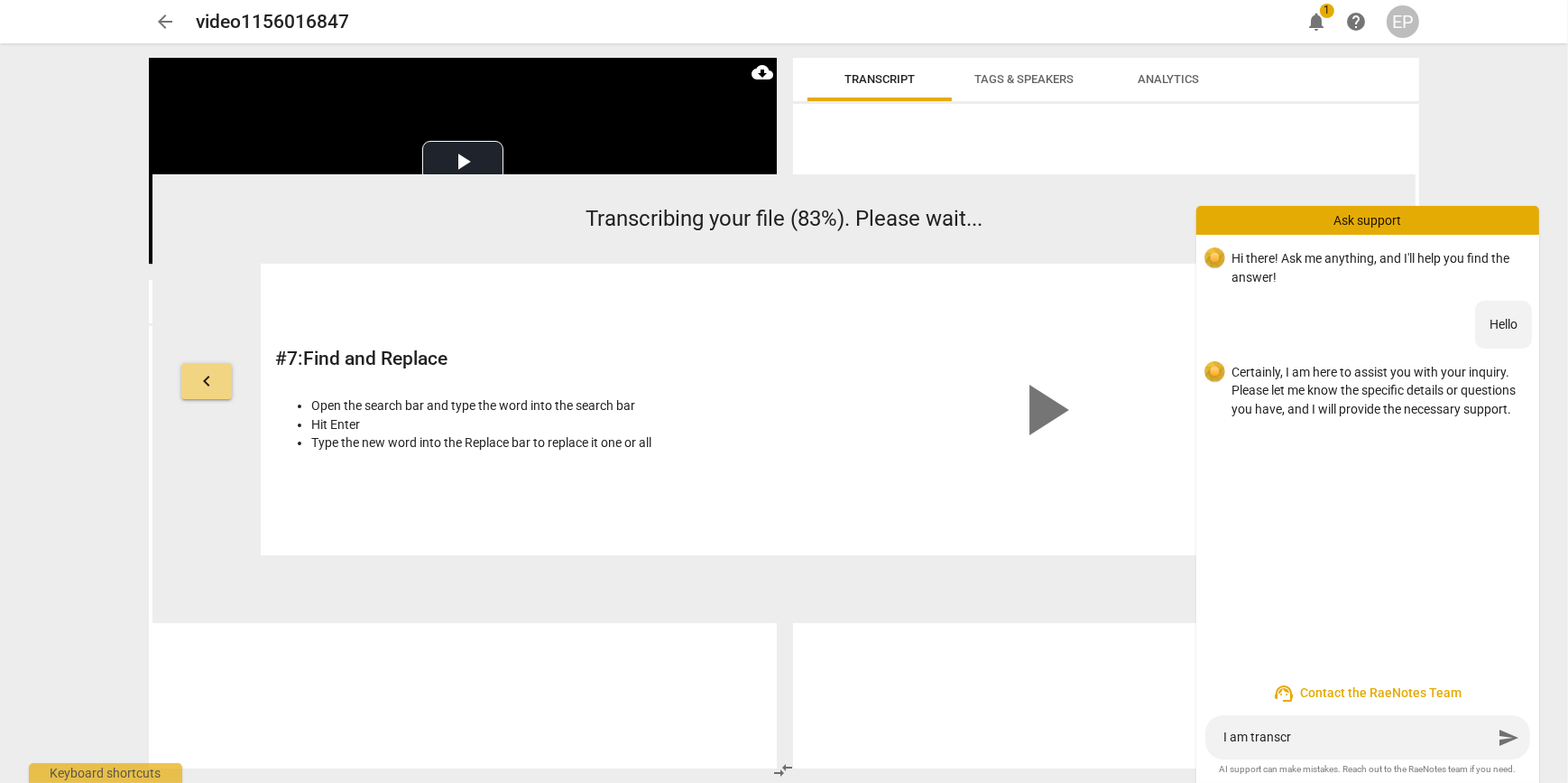
type textarea "I am transcri"
type textarea "I am transcrib"
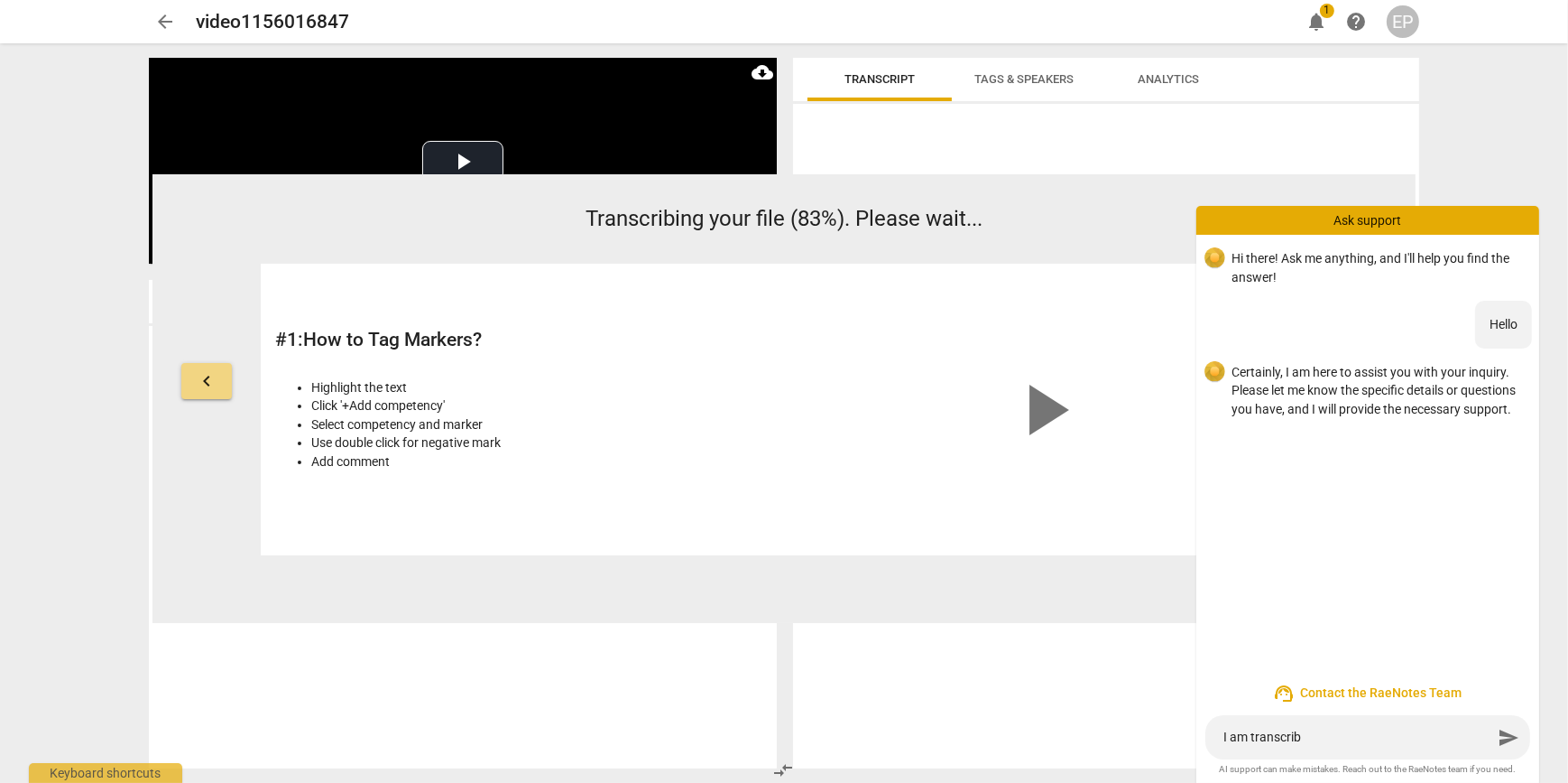
type textarea "I am transcribi"
type textarea "I am transcribin"
type textarea "I am transcribing"
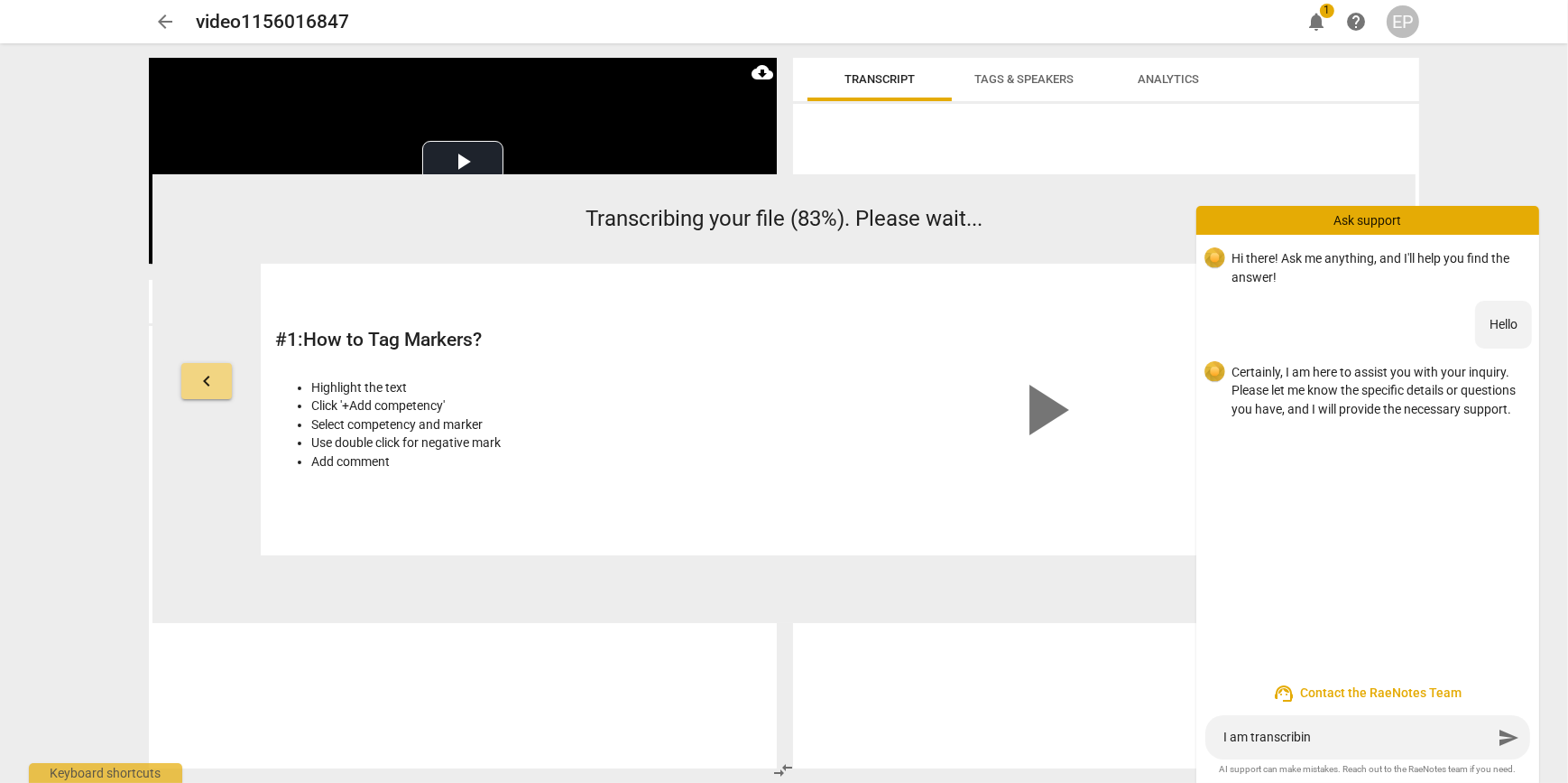
type textarea "I am transcribing"
type textarea "I am transcribing t"
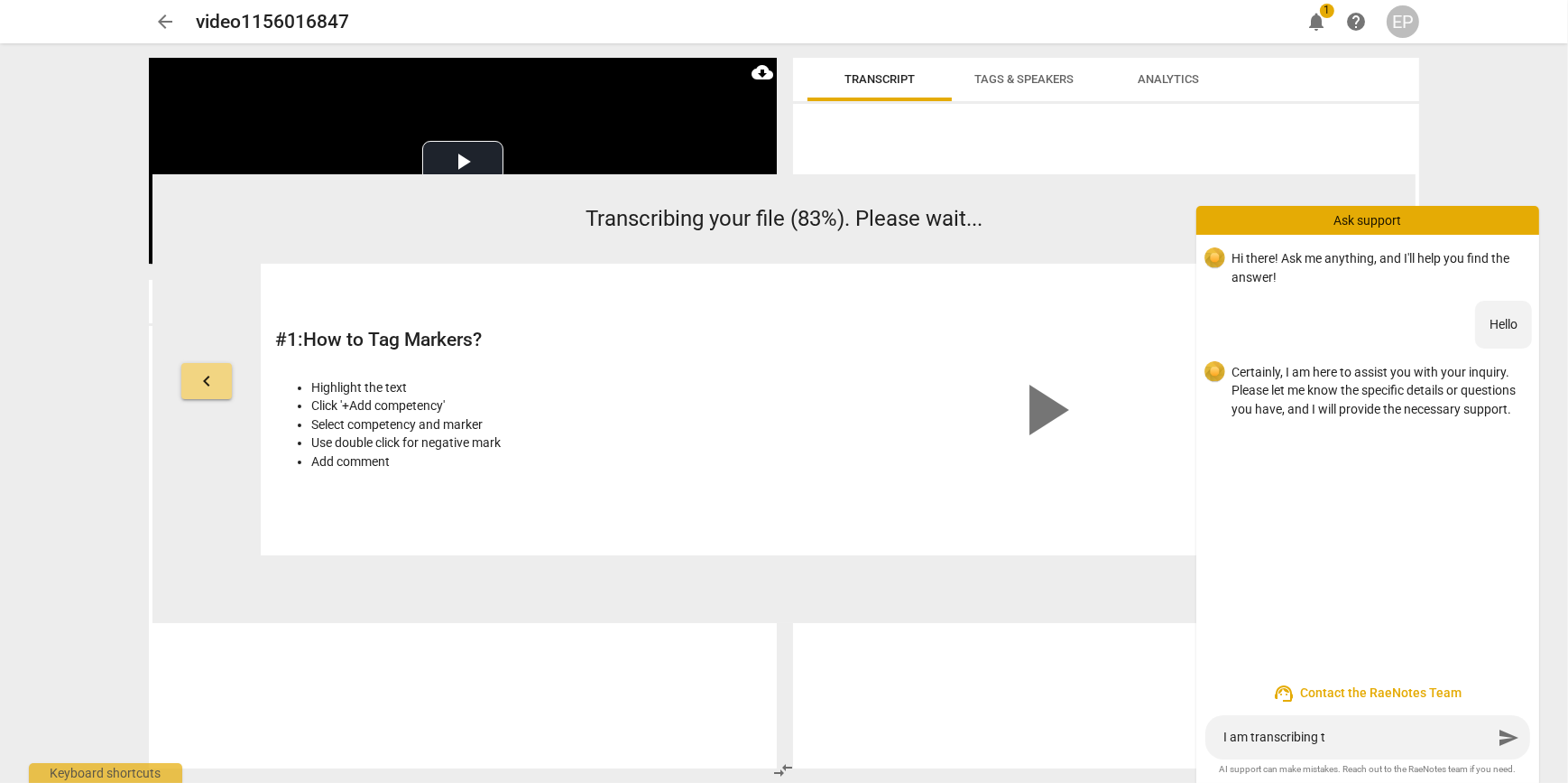
type textarea "I am transcribing th"
type textarea "I am transcribing the"
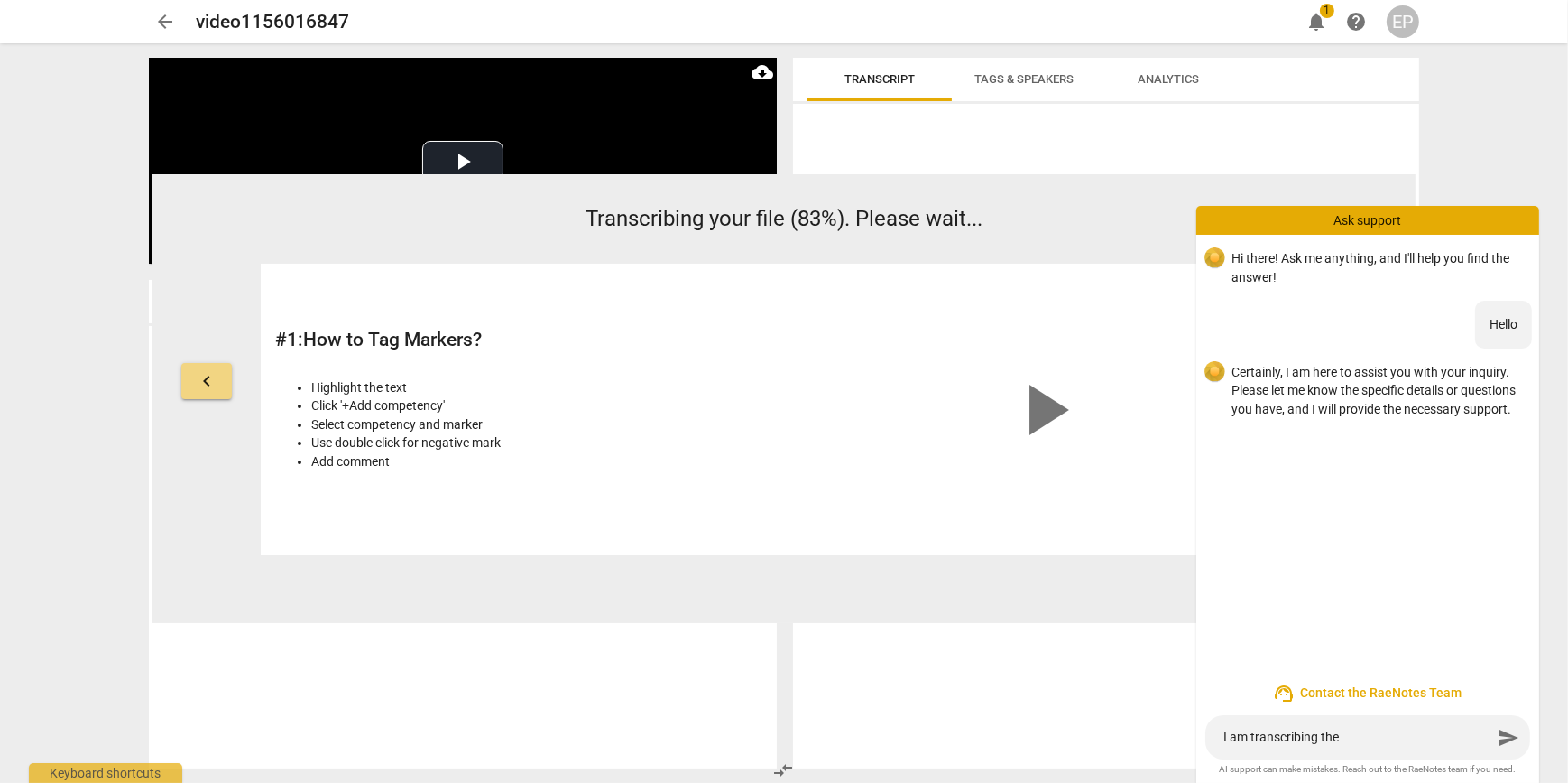
type textarea "I am transcribing the"
type textarea "I am transcribing the v"
type textarea "I am transcribing the vi"
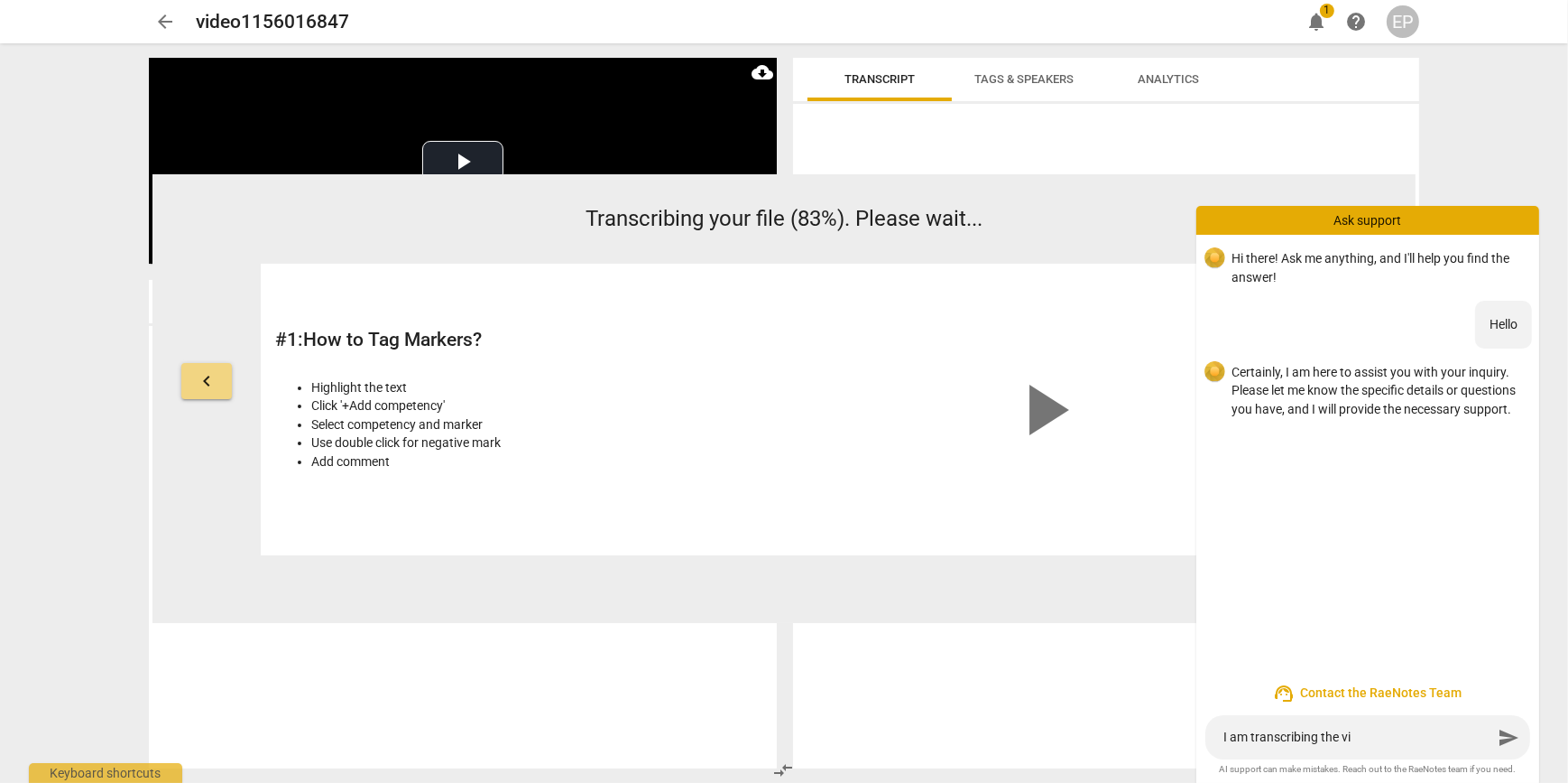
type textarea "I am transcribing the vid"
type textarea "I am transcribing the vide"
type textarea "I am transcribing the video"
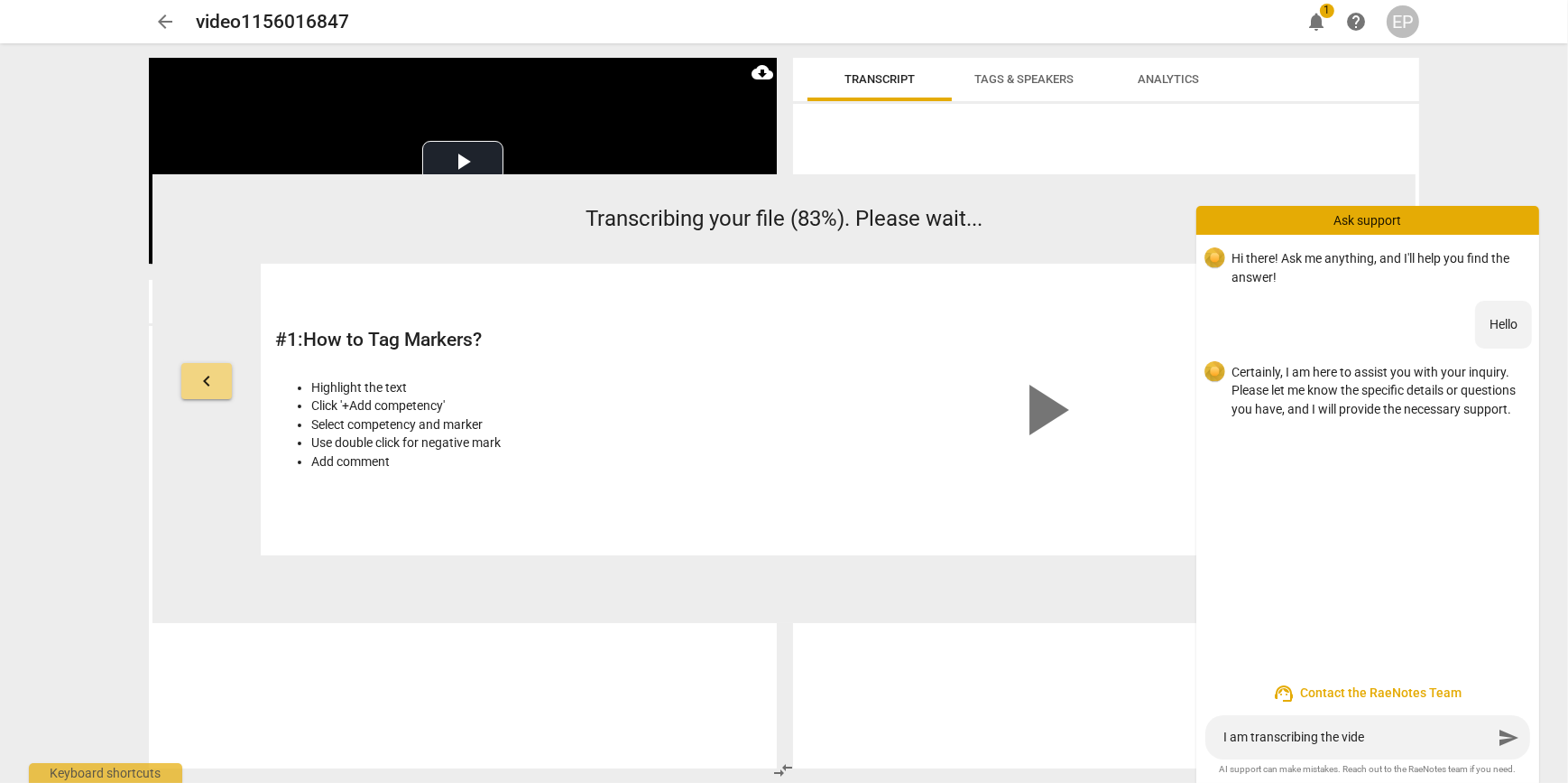
type textarea "I am transcribing the video"
click at [1318, 18] on span "notifications" at bounding box center [1316, 21] width 21 height 21
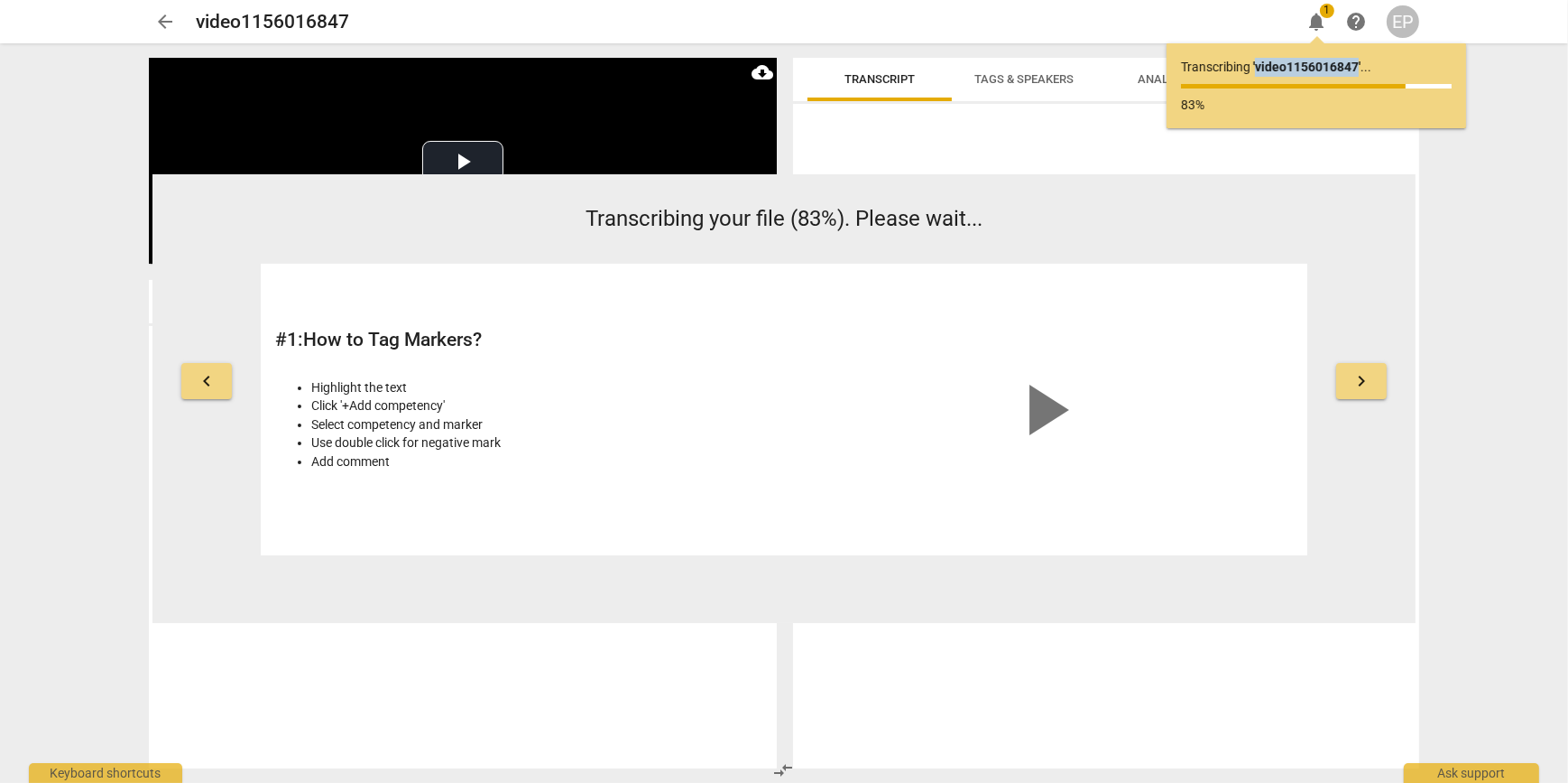
drag, startPoint x: 1256, startPoint y: 67, endPoint x: 1358, endPoint y: 61, distance: 102.2
click at [1358, 61] on b "' video1156016847 '" at bounding box center [1307, 67] width 108 height 15
copy b "video1156016847"
click at [1447, 767] on div "Ask support" at bounding box center [1472, 767] width 135 height 29
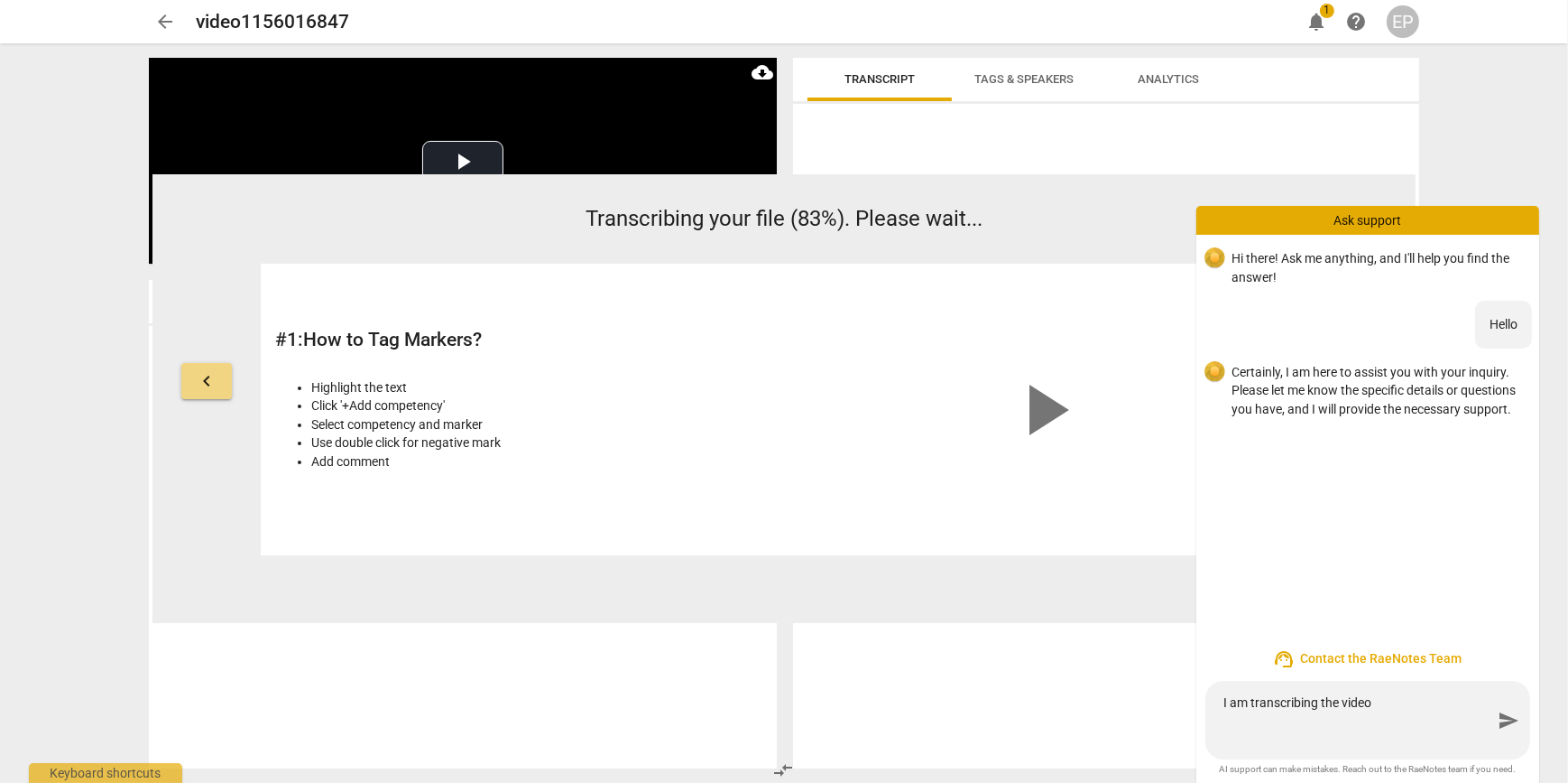
click at [1391, 700] on textarea "I am transcribing the video" at bounding box center [1358, 719] width 269 height 51
type textarea "I am transcribing the video video1156016847"
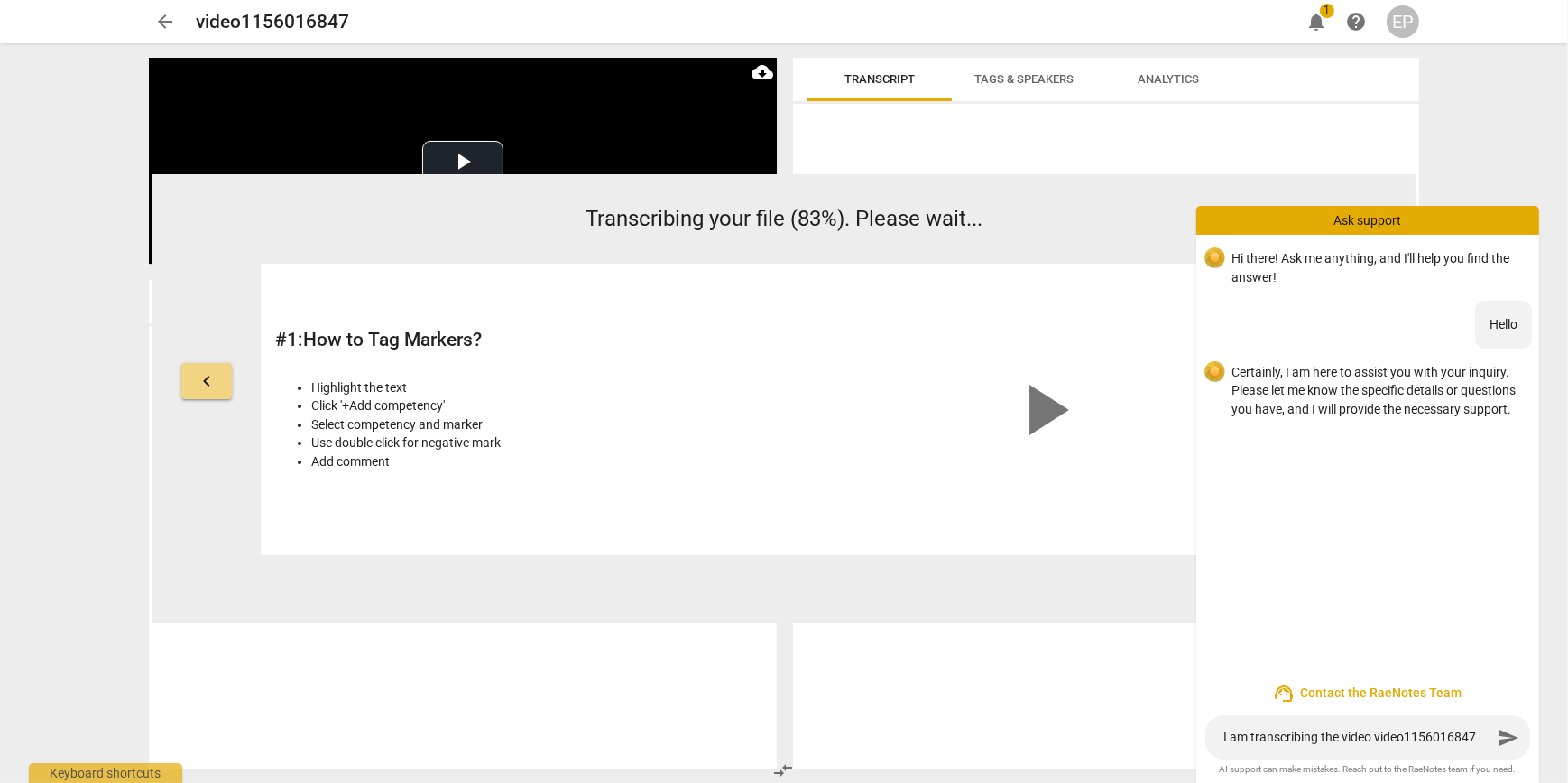
type textarea "I am transcribing the video video1156016847"
type textarea "I am transcribing the video video1156016847 a"
type textarea "I am transcribing the video video1156016847 an"
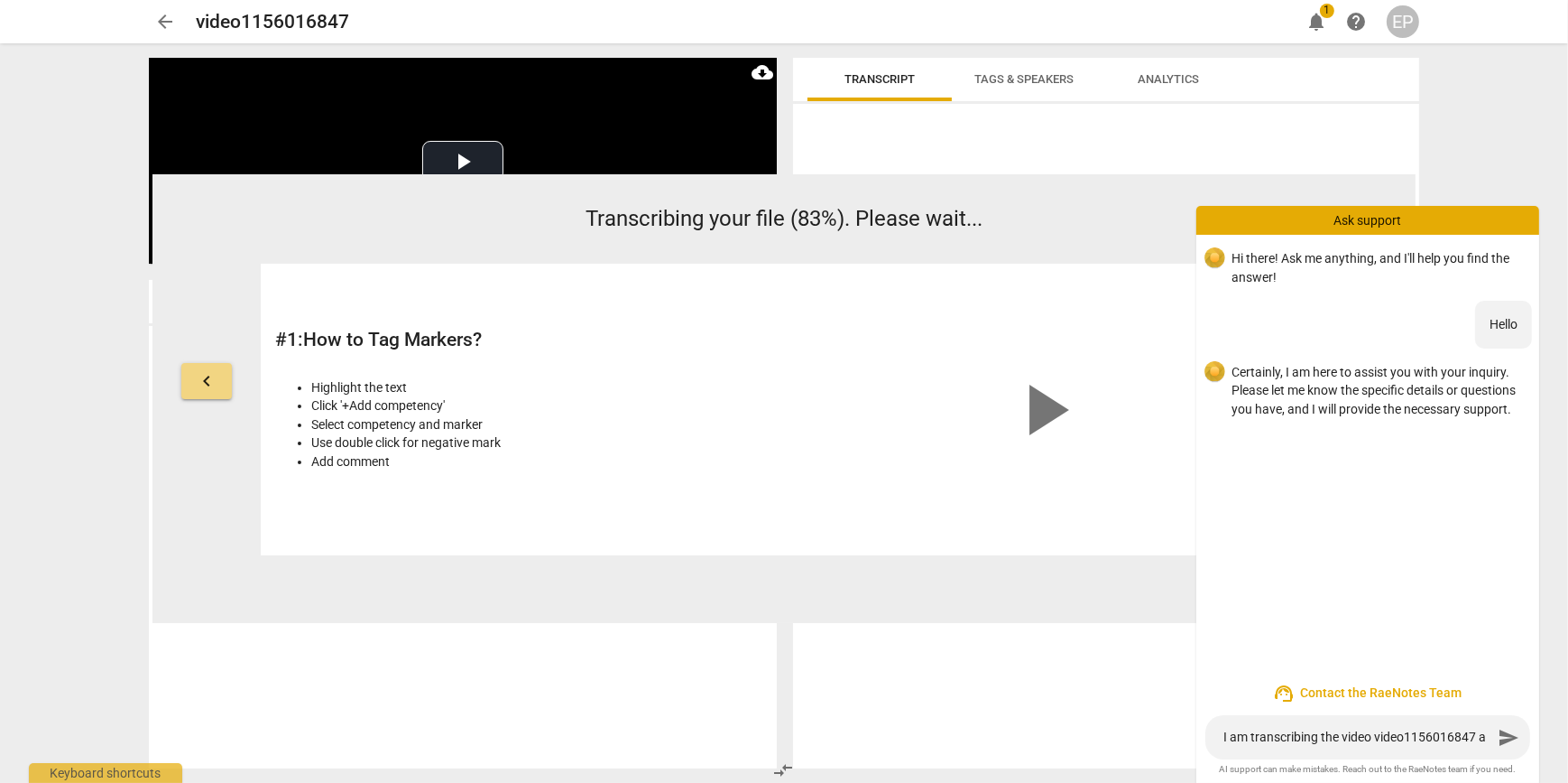
type textarea "I am transcribing the video video1156016847 an"
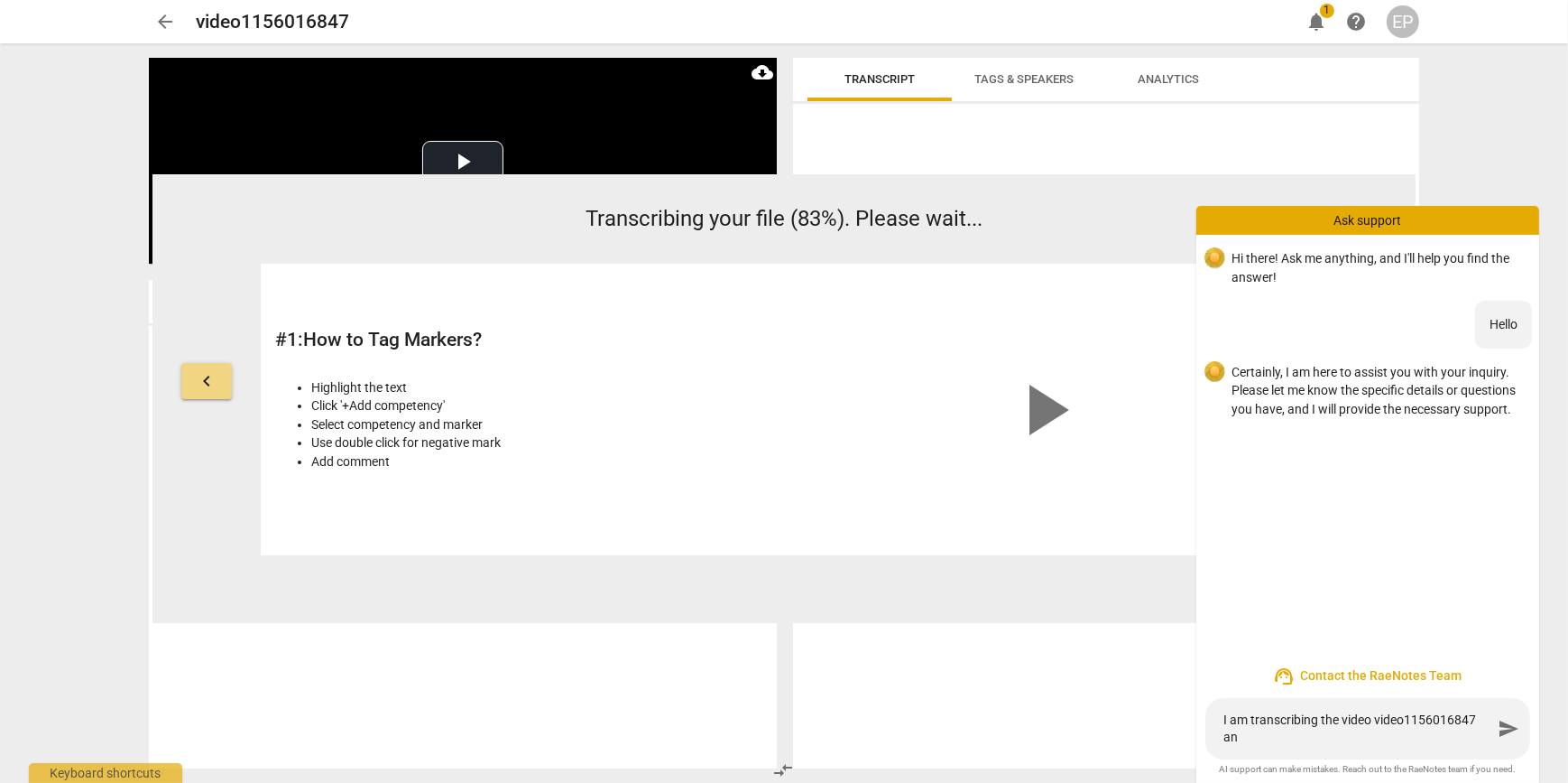
type textarea "I am transcribing the video video1156016847 and"
type textarea "I am transcribing the video video1156016847 and i"
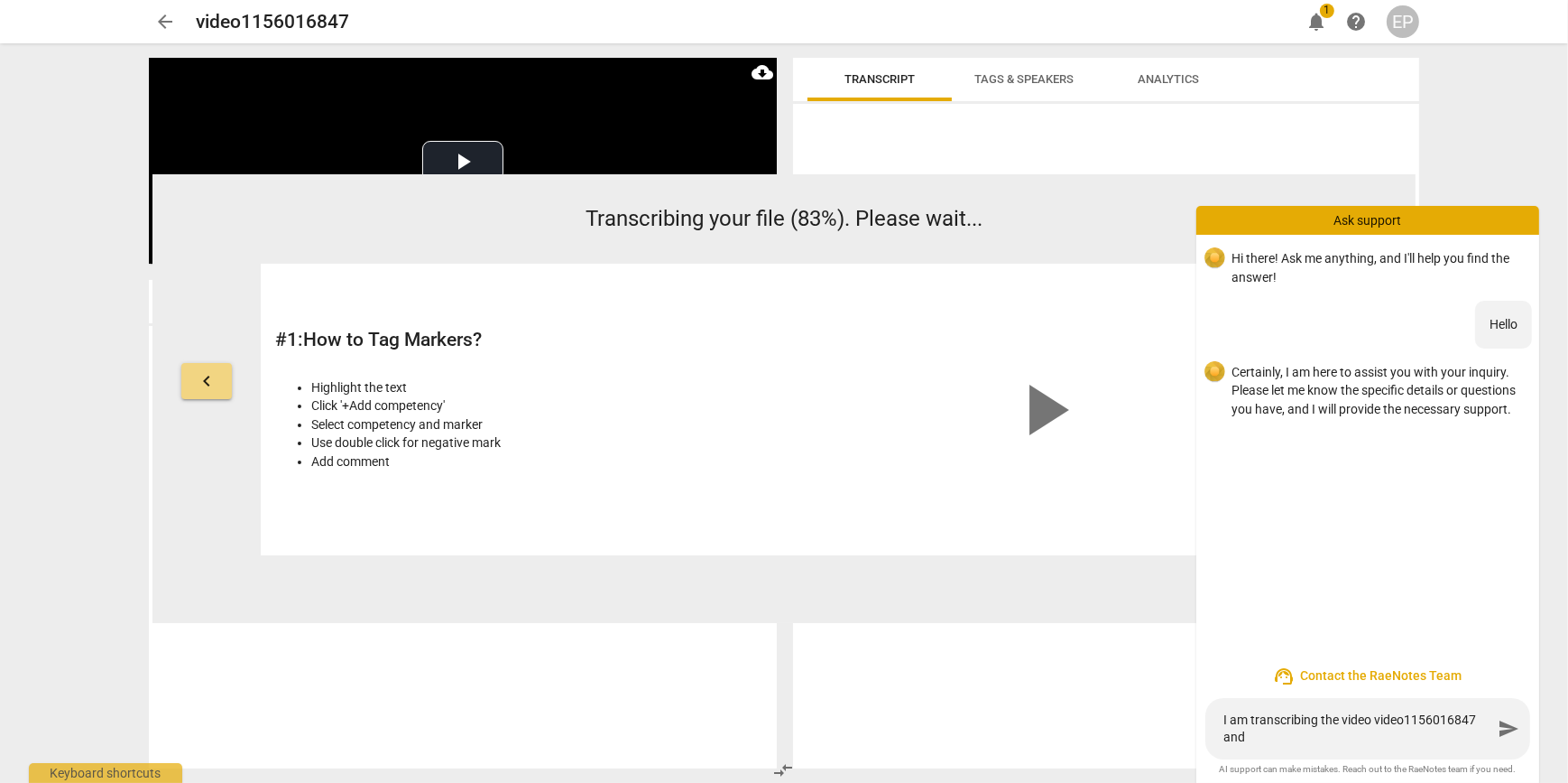
type textarea "I am transcribing the video video1156016847 and i"
type textarea "I am transcribing the video video1156016847 and it"
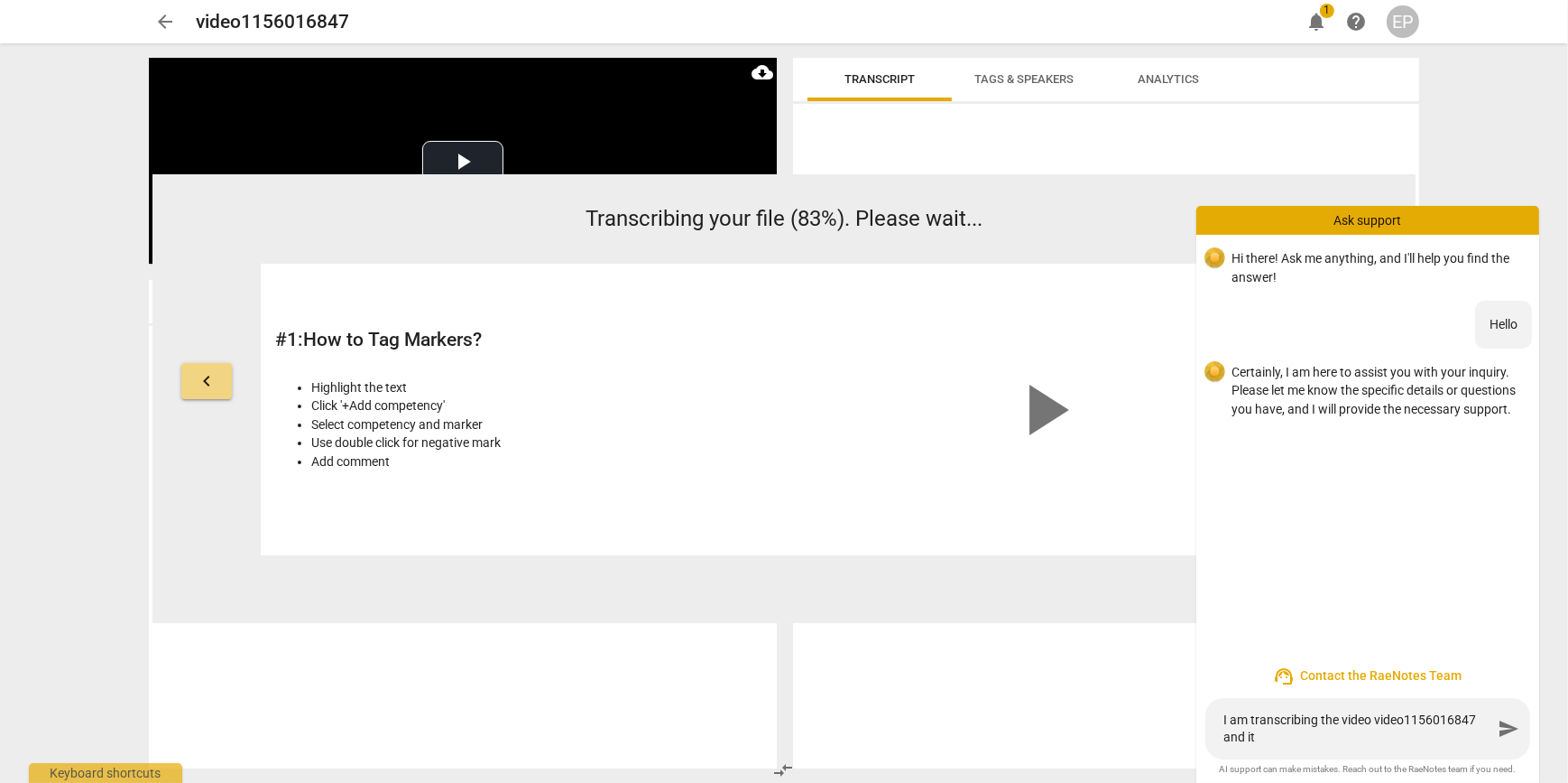
type textarea "I am transcribing the video video1156016847 and it i"
type textarea "I am transcribing the video video1156016847 and it is"
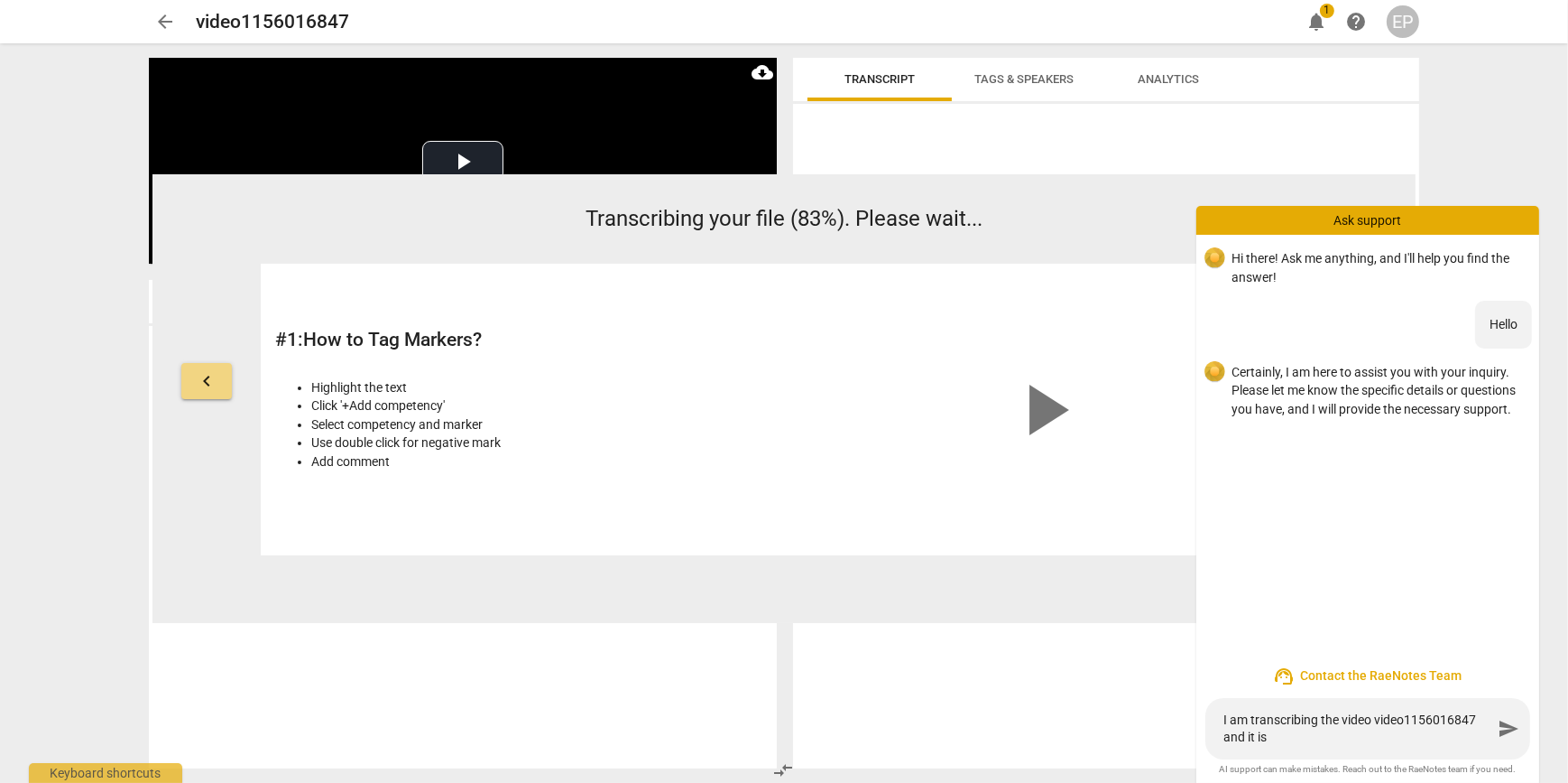
type textarea "I am transcribing the video video1156016847 and it is"
type textarea "I am transcribing the video video1156016847 and it is o"
type textarea "I am transcribing the video video1156016847 and it is on"
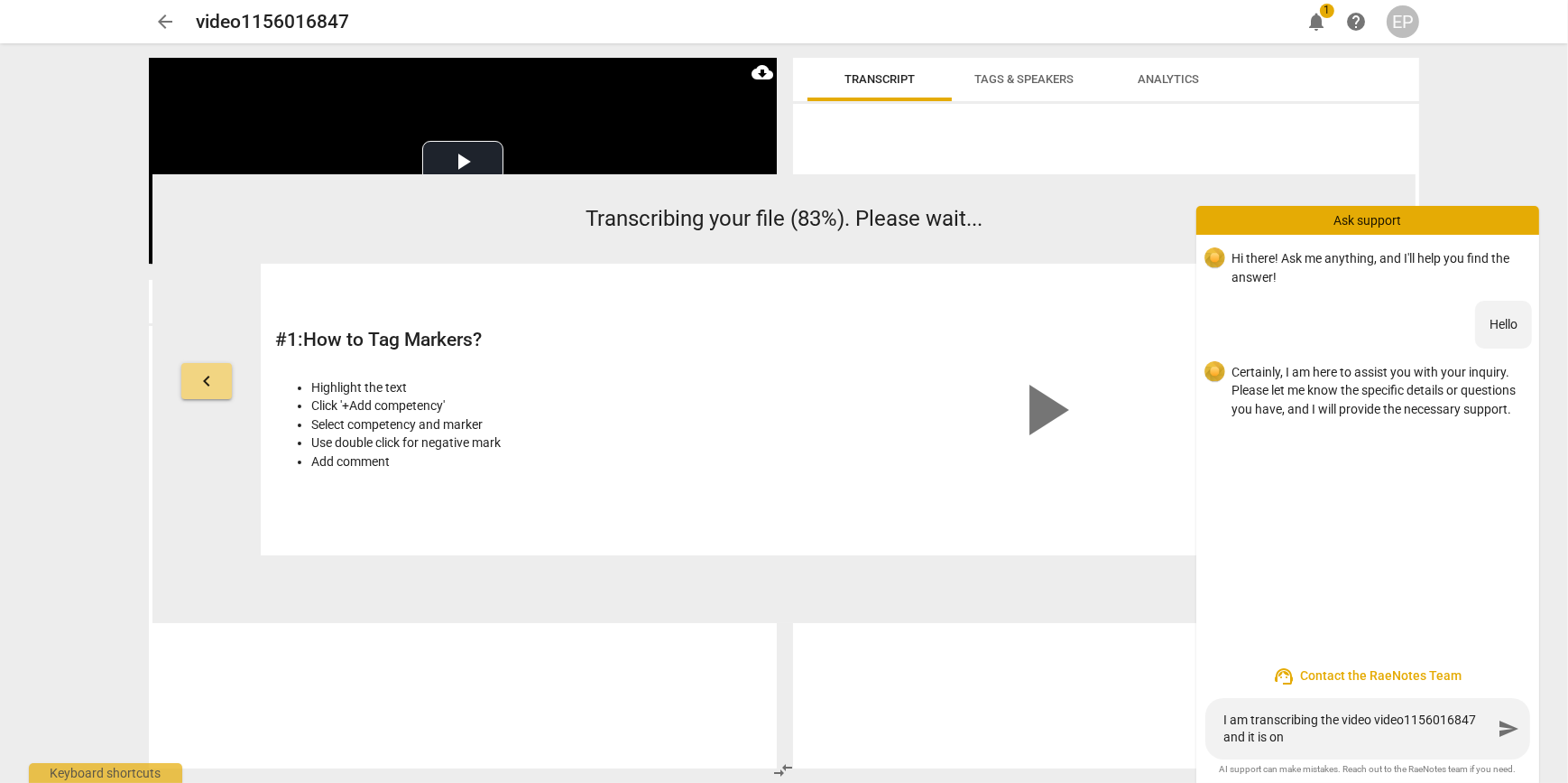
type textarea "I am transcribing the video video1156016847 and it is on"
type textarea "I am transcribing the video video1156016847 and it is on 8"
type textarea "I am transcribing the video video1156016847 and it is on 83"
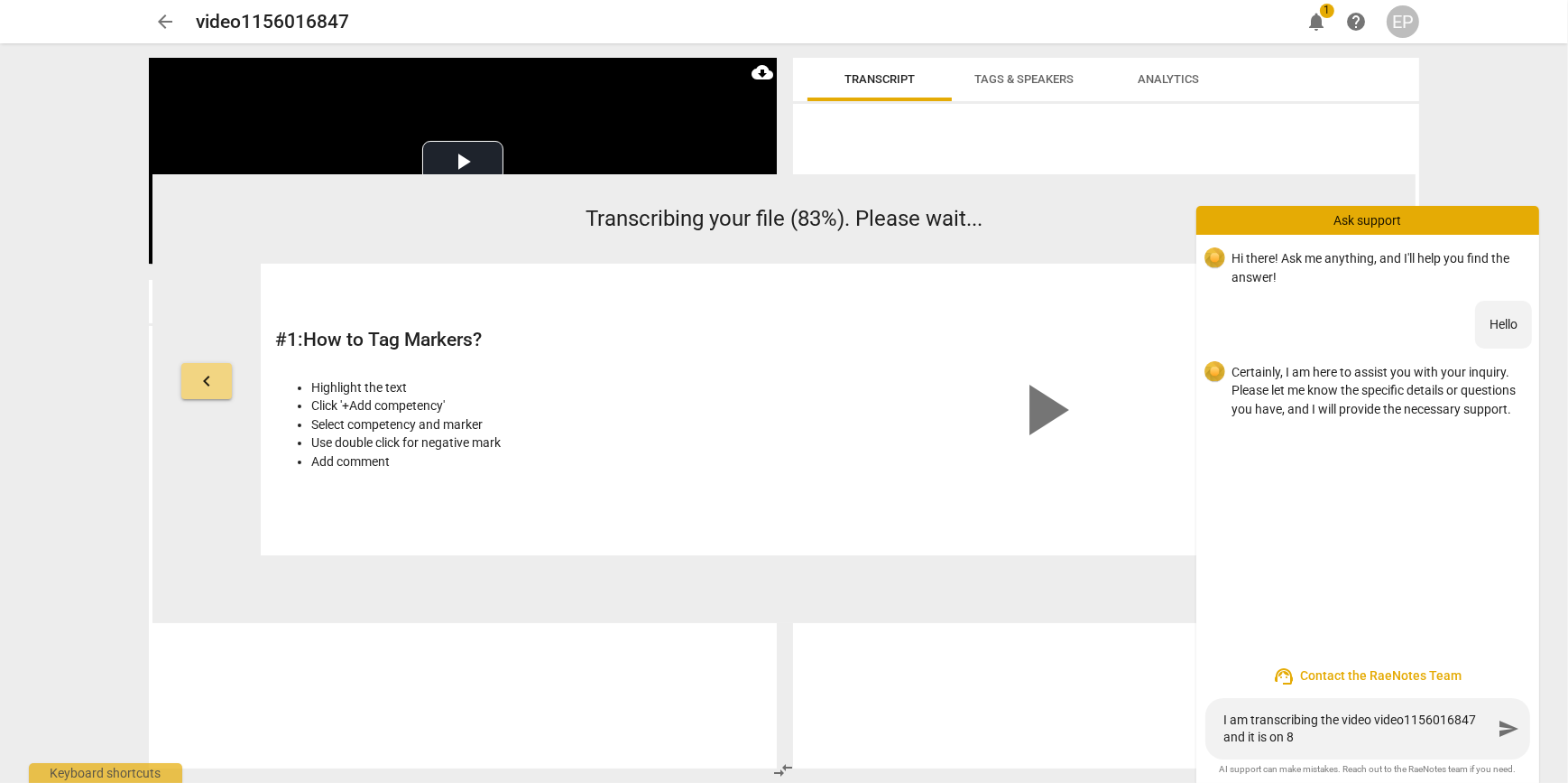
type textarea "I am transcribing the video video1156016847 and it is on 83"
type textarea "I am transcribing the video video1156016847 and it is on 83 %"
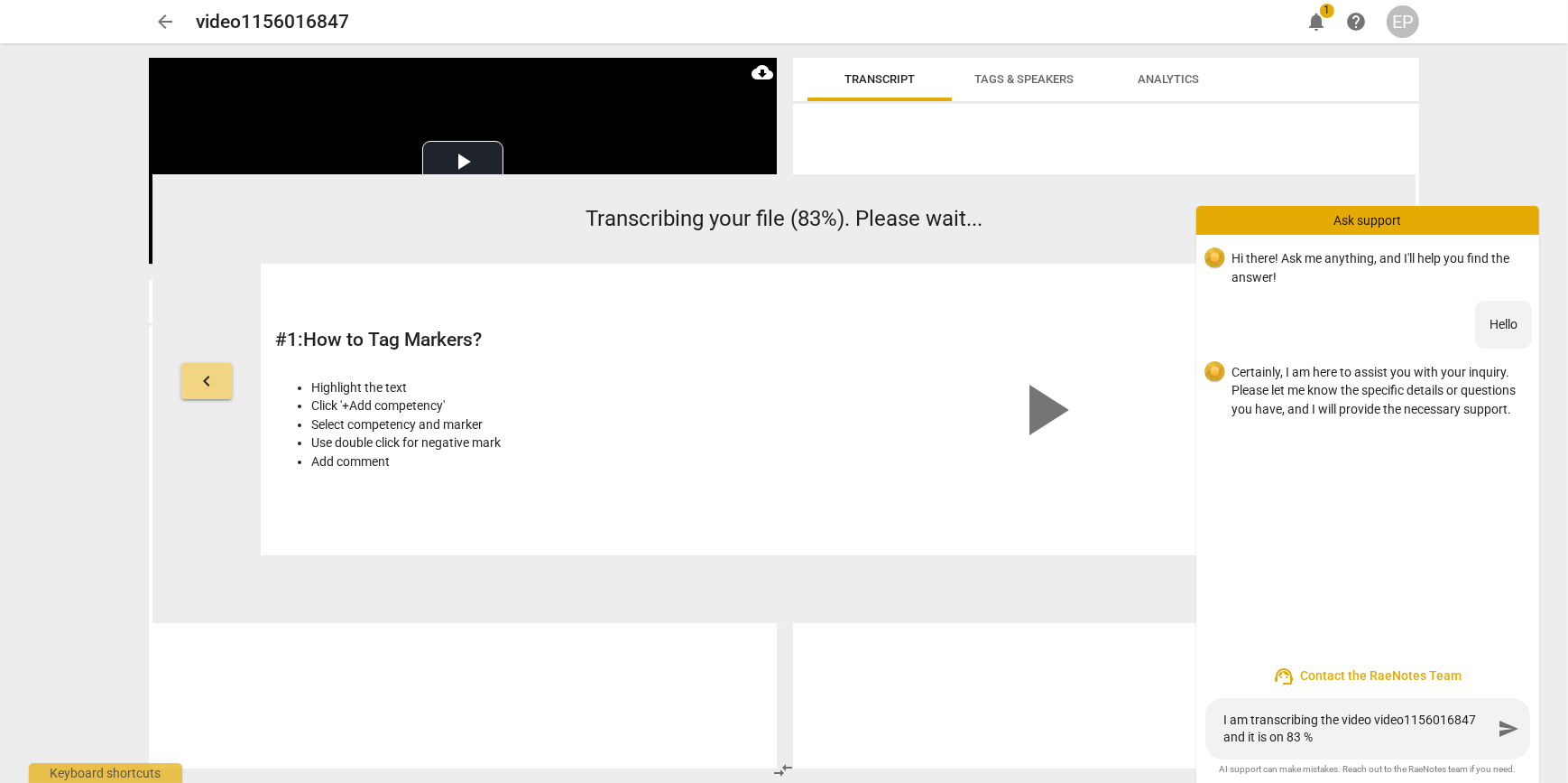
type textarea "I am transcribing the video video1156016847 and it is on 83 %"
type textarea "I am transcribing the video video1156016847 and it is on 83 % f"
type textarea "I am transcribing the video video1156016847 and it is on 83 % fo"
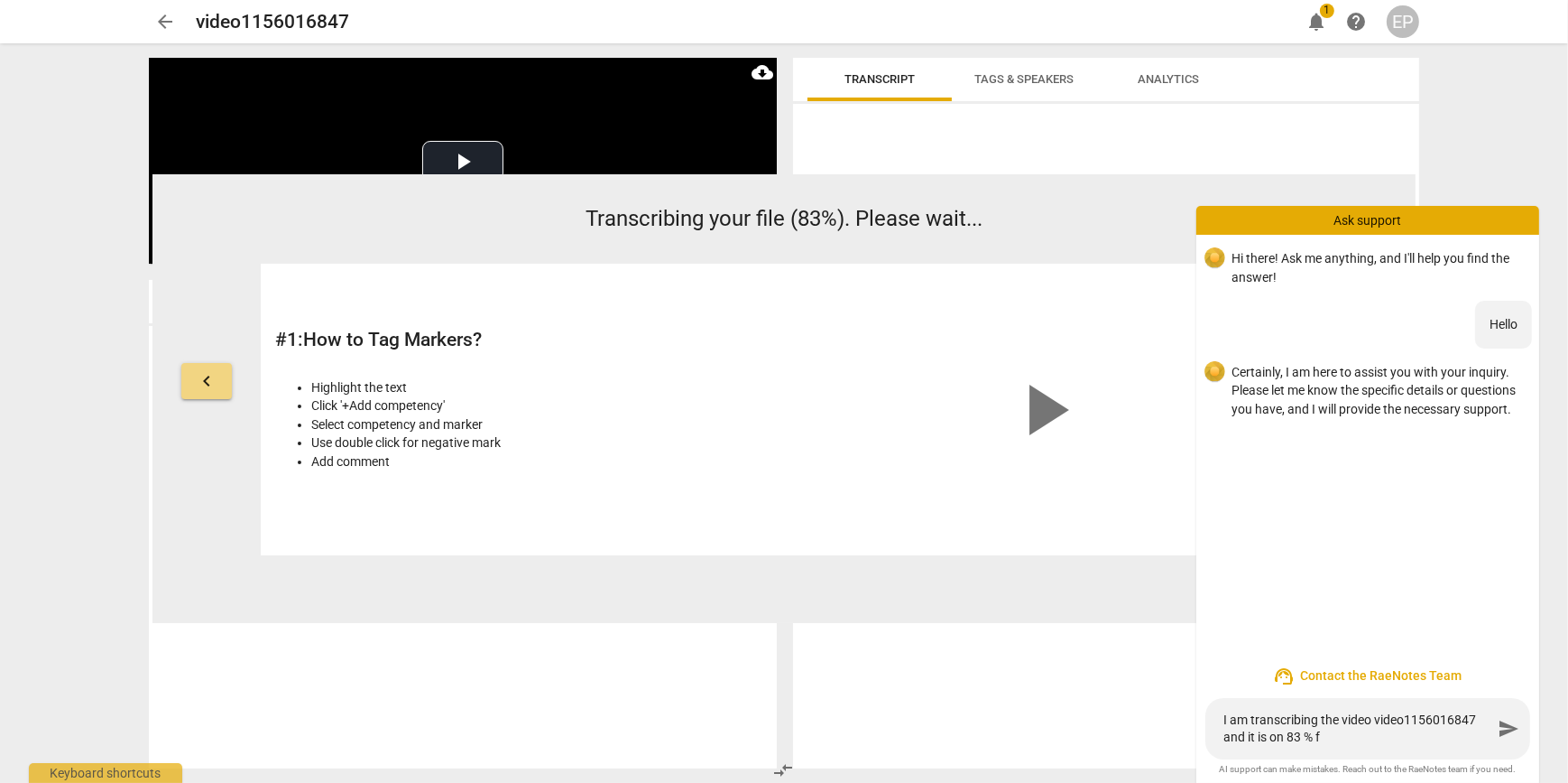
type textarea "I am transcribing the video video1156016847 and it is on 83 % fo"
type textarea "I am transcribing the video video1156016847 and it is on 83 % for"
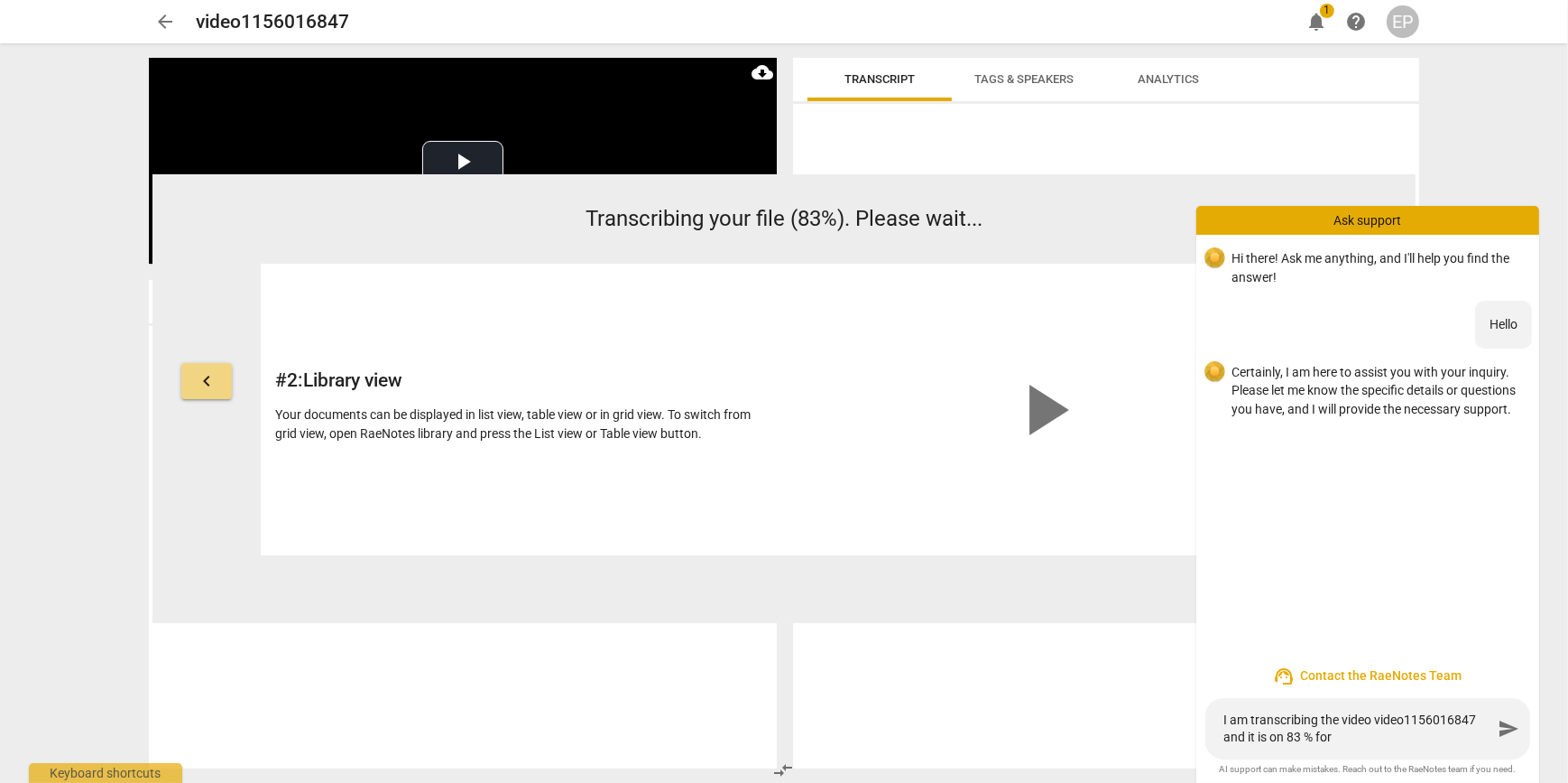
type textarea "I am transcribing the video video1156016847 and it is on 83 % for s"
type textarea "I am transcribing the video video1156016847 and it is on 83 % for se"
type textarea "I am transcribing the video video1156016847 and it is on 83 % for sev"
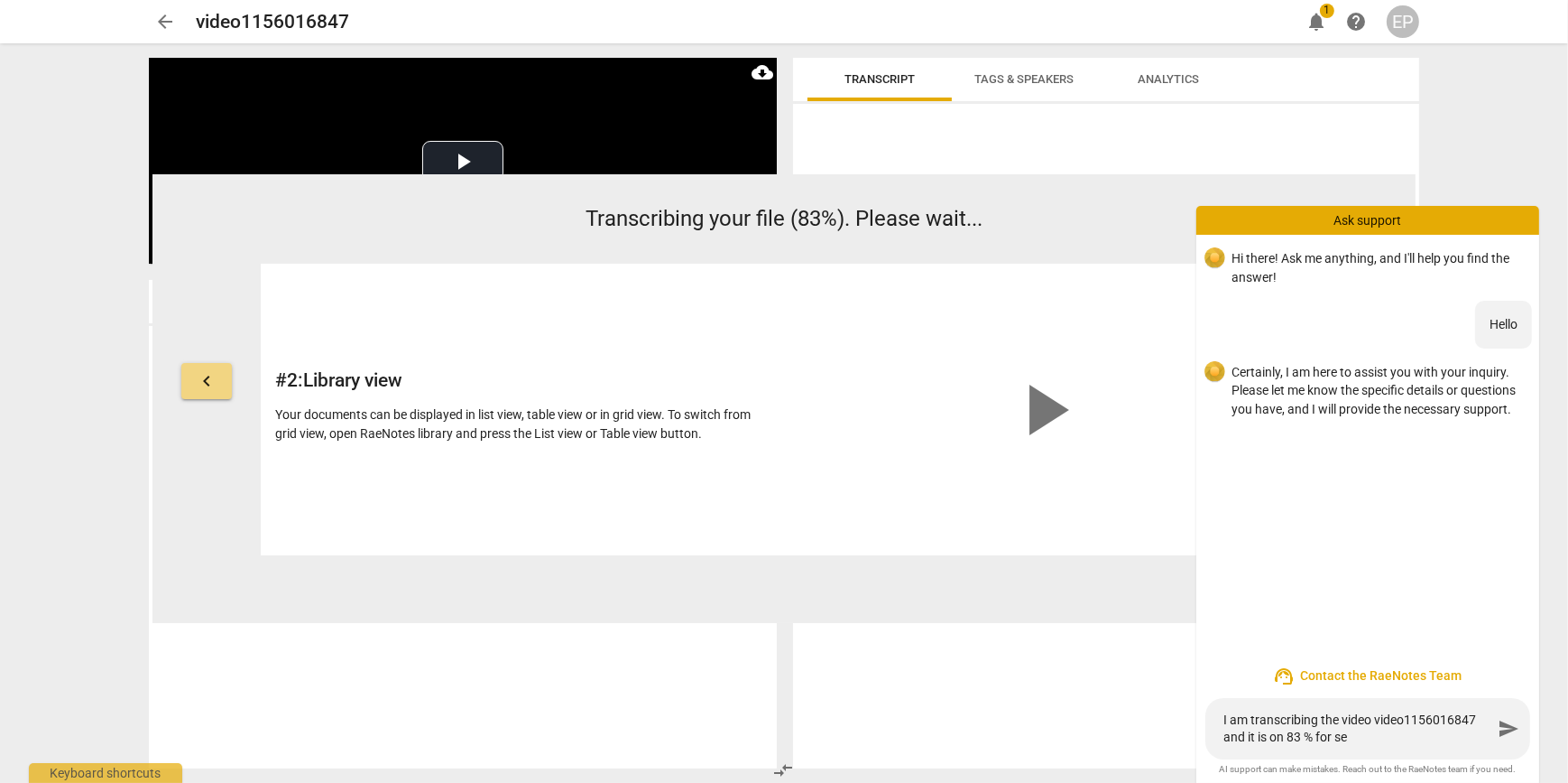
type textarea "I am transcribing the video video1156016847 and it is on 83 % for sev"
type textarea "I am transcribing the video video1156016847 and it is on 83 % for seve"
type textarea "I am transcribing the video video1156016847 and it is on 83 % for sever"
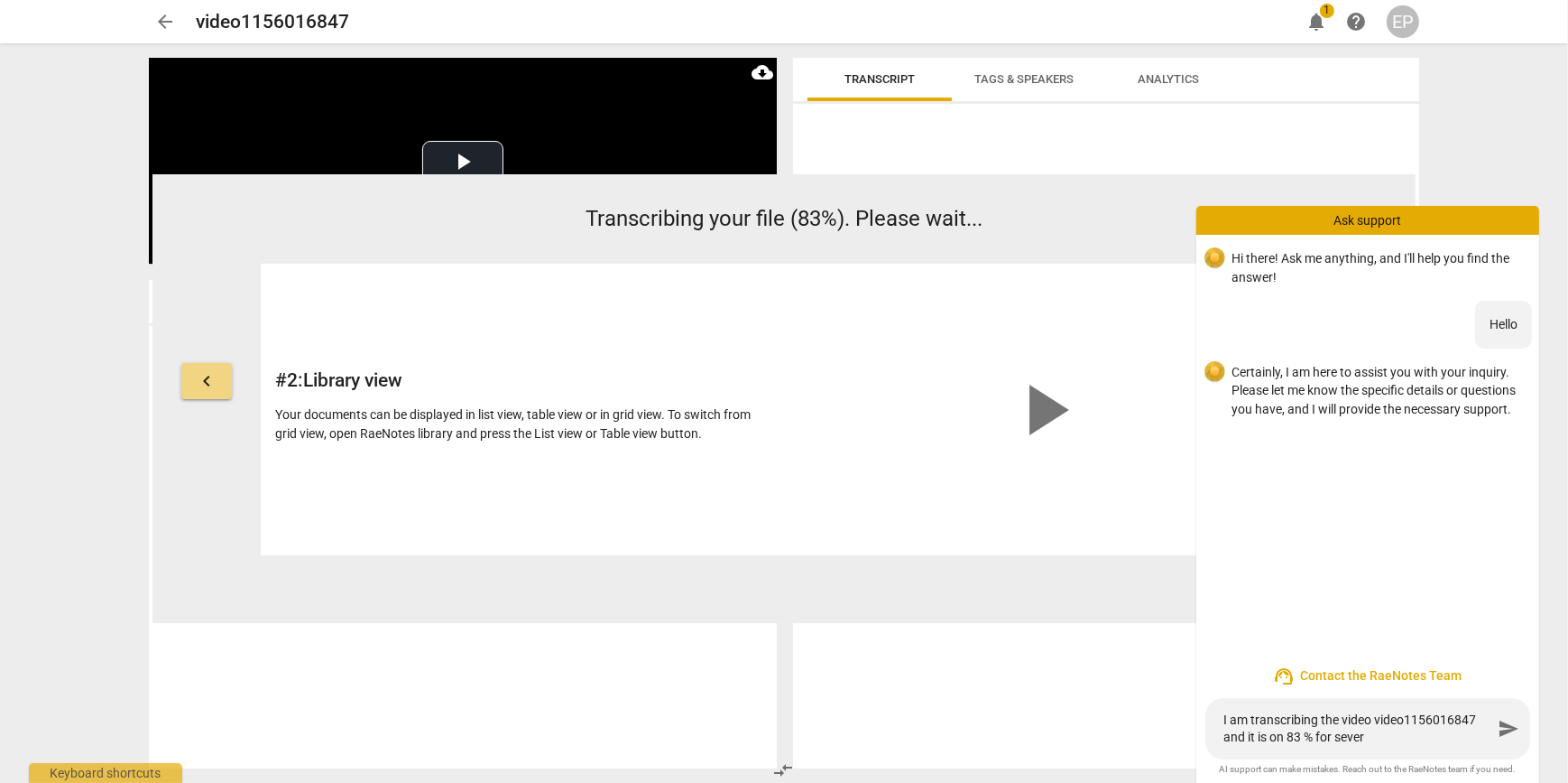
type textarea "I am transcribing the video video1156016847 and it is on 83 % for severa"
type textarea "I am transcribing the video video1156016847 and it is on 83 % for severaz"
type textarea "I am transcribing the video video1156016847 and it is on 83 % for severazl"
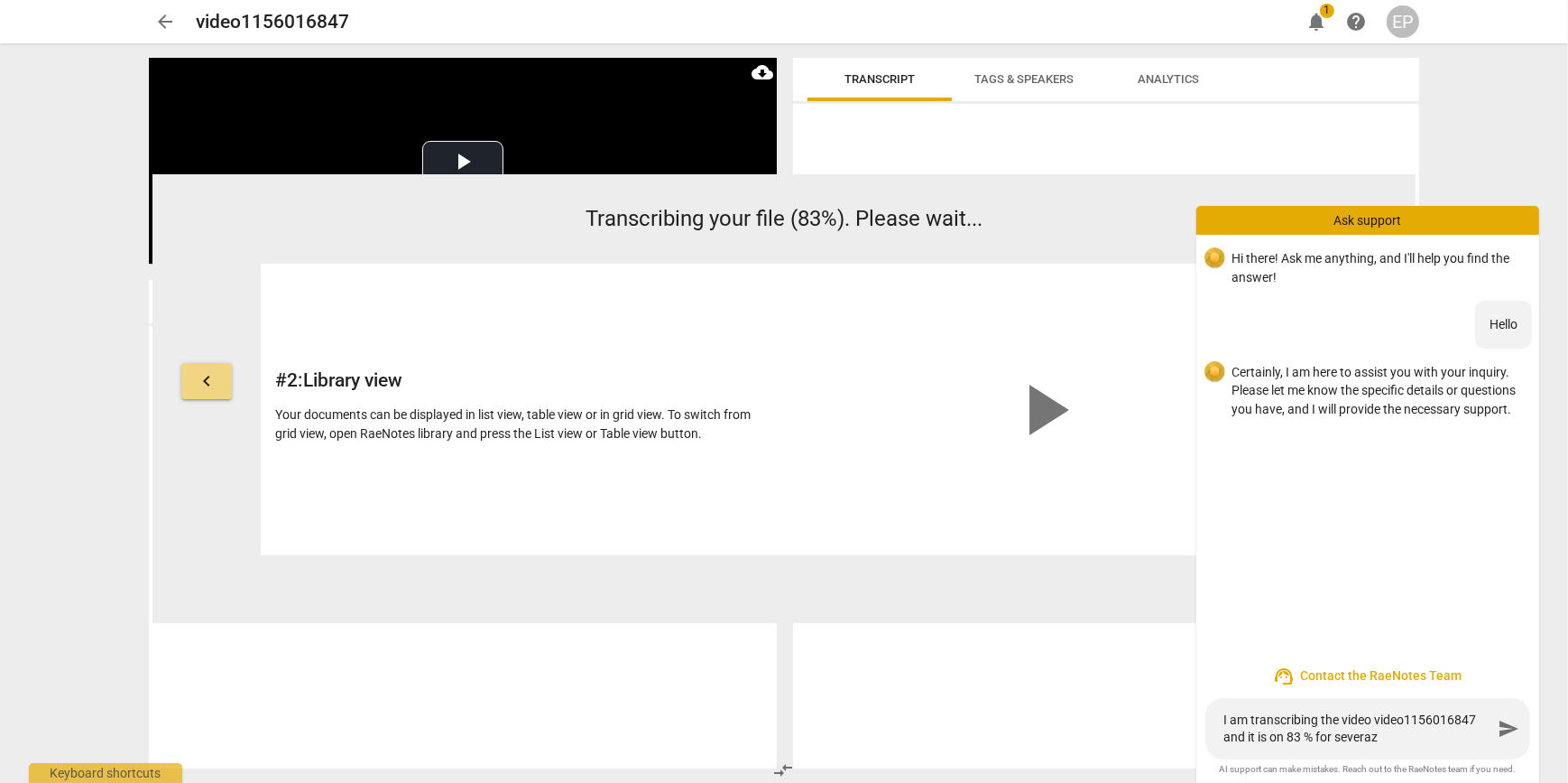
type textarea "I am transcribing the video video1156016847 and it is on 83 % for severazl"
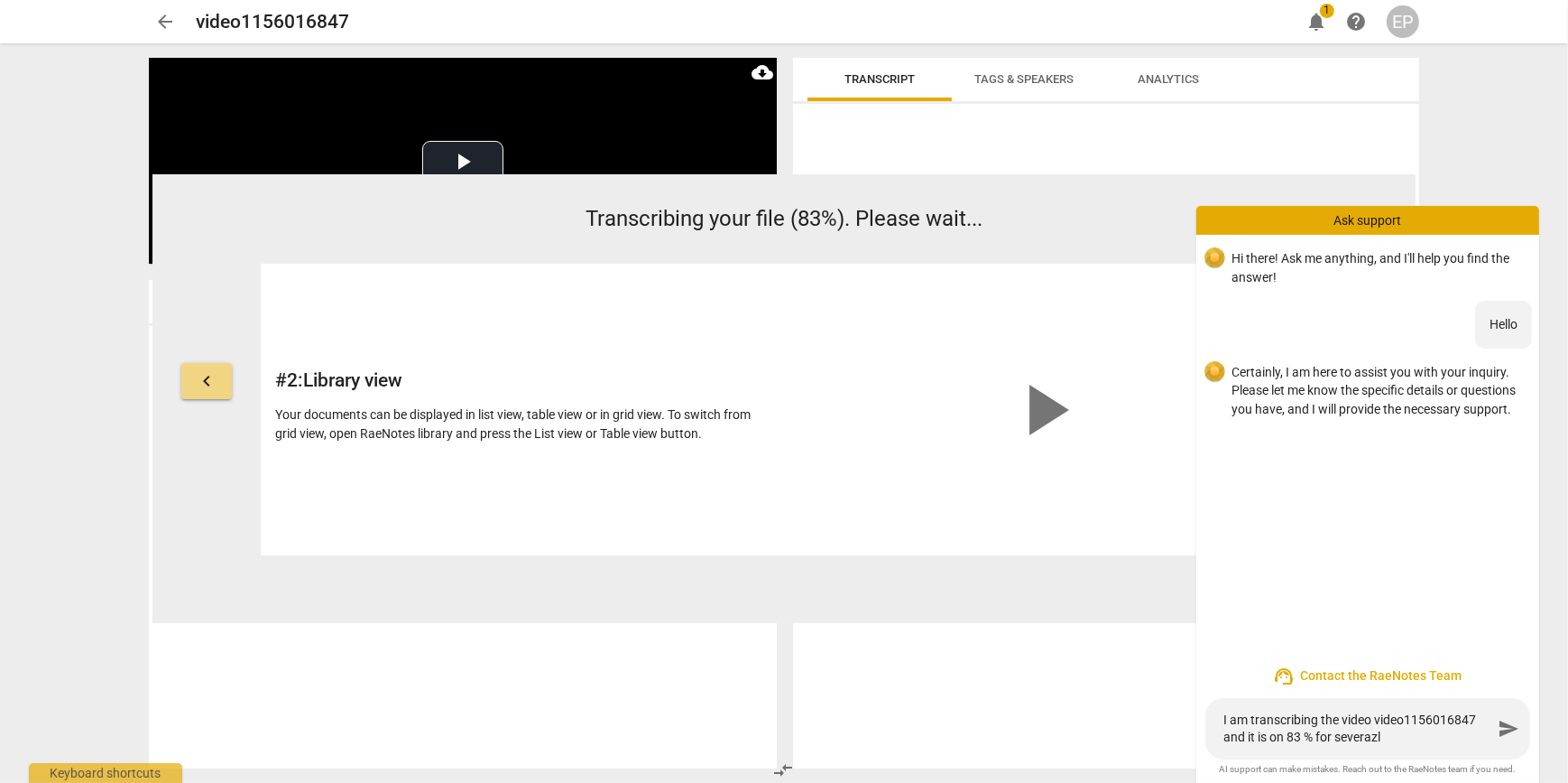
type textarea "I am transcribing the video video1156016847 and it is on 83 % for severaz"
type textarea "I am transcribing the video video1156016847 and it is on 83 % for severa"
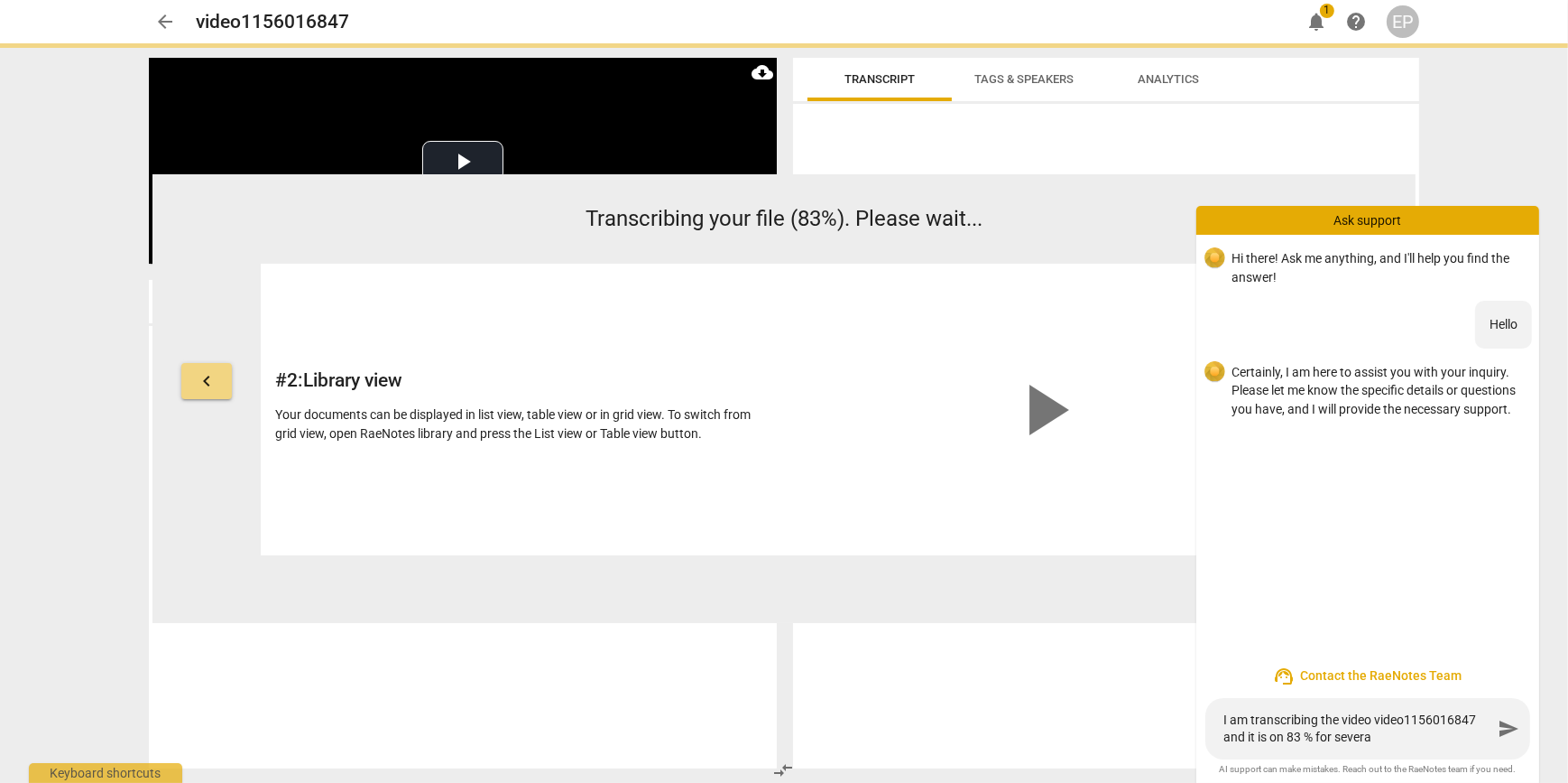
type textarea "I am transcribing the video video1156016847 and it is on 83 % for several"
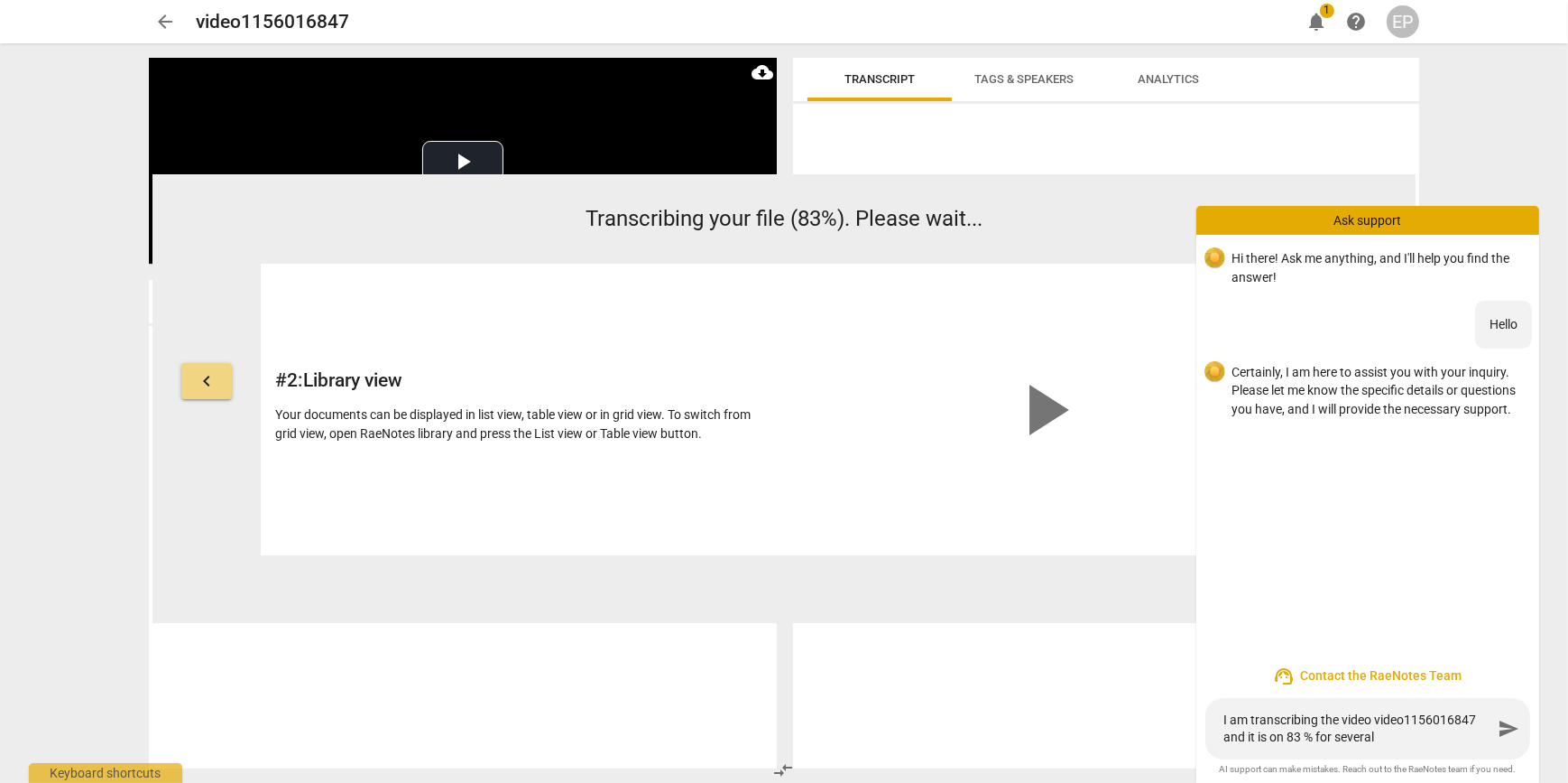
type textarea "I am transcribing the video video1156016847 and it is on 83 % for several"
type textarea "I am transcribing the video video1156016847 and it is on 83 % for several h"
type textarea "I am transcribing the video video1156016847 and it is on 83 % for several ho"
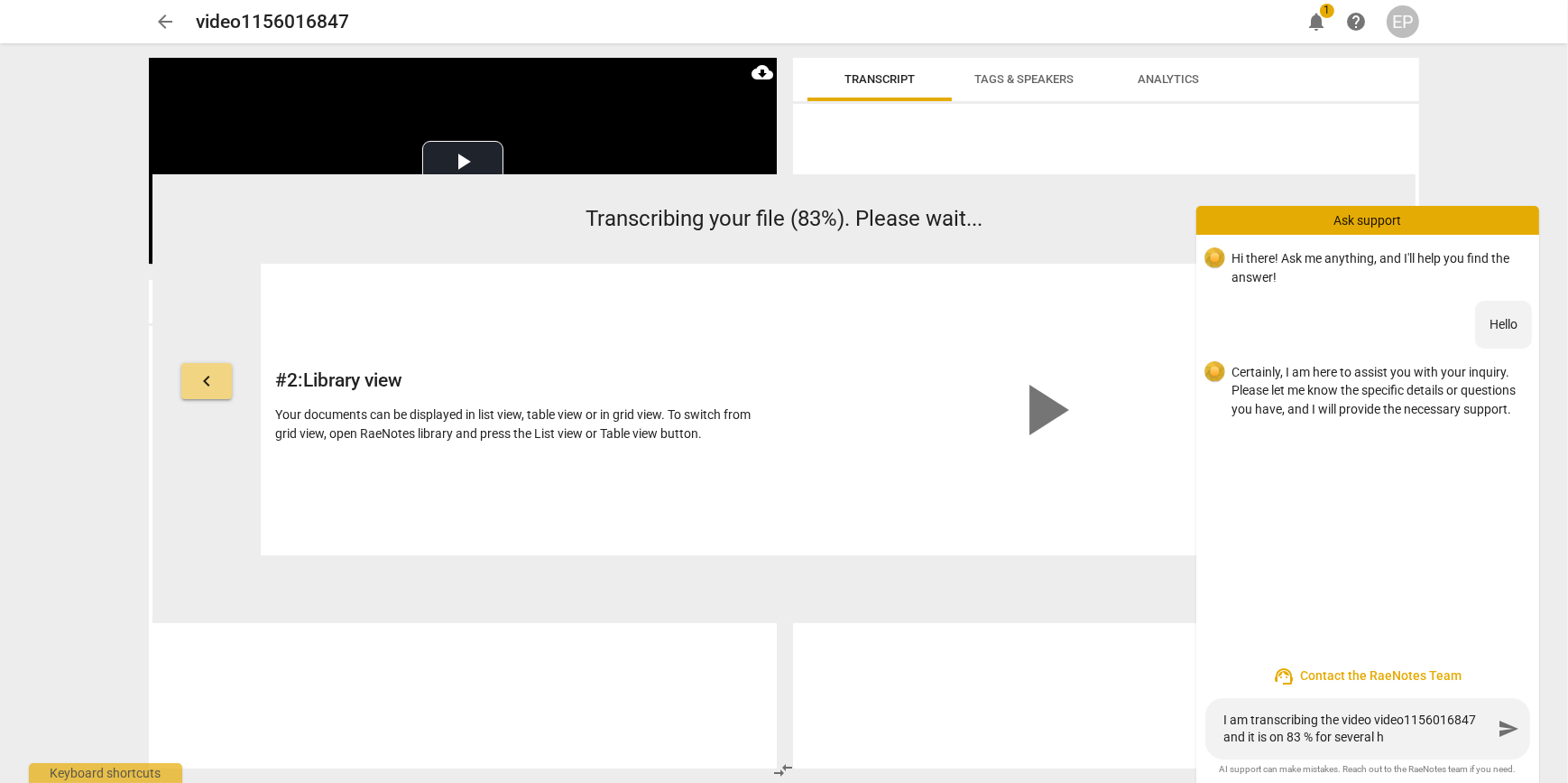
type textarea "I am transcribing the video video1156016847 and it is on 83 % for several ho"
type textarea "I am transcribing the video video1156016847 and it is on 83 % for several hou"
type textarea "I am transcribing the video video1156016847 and it is on 83 % for several hour"
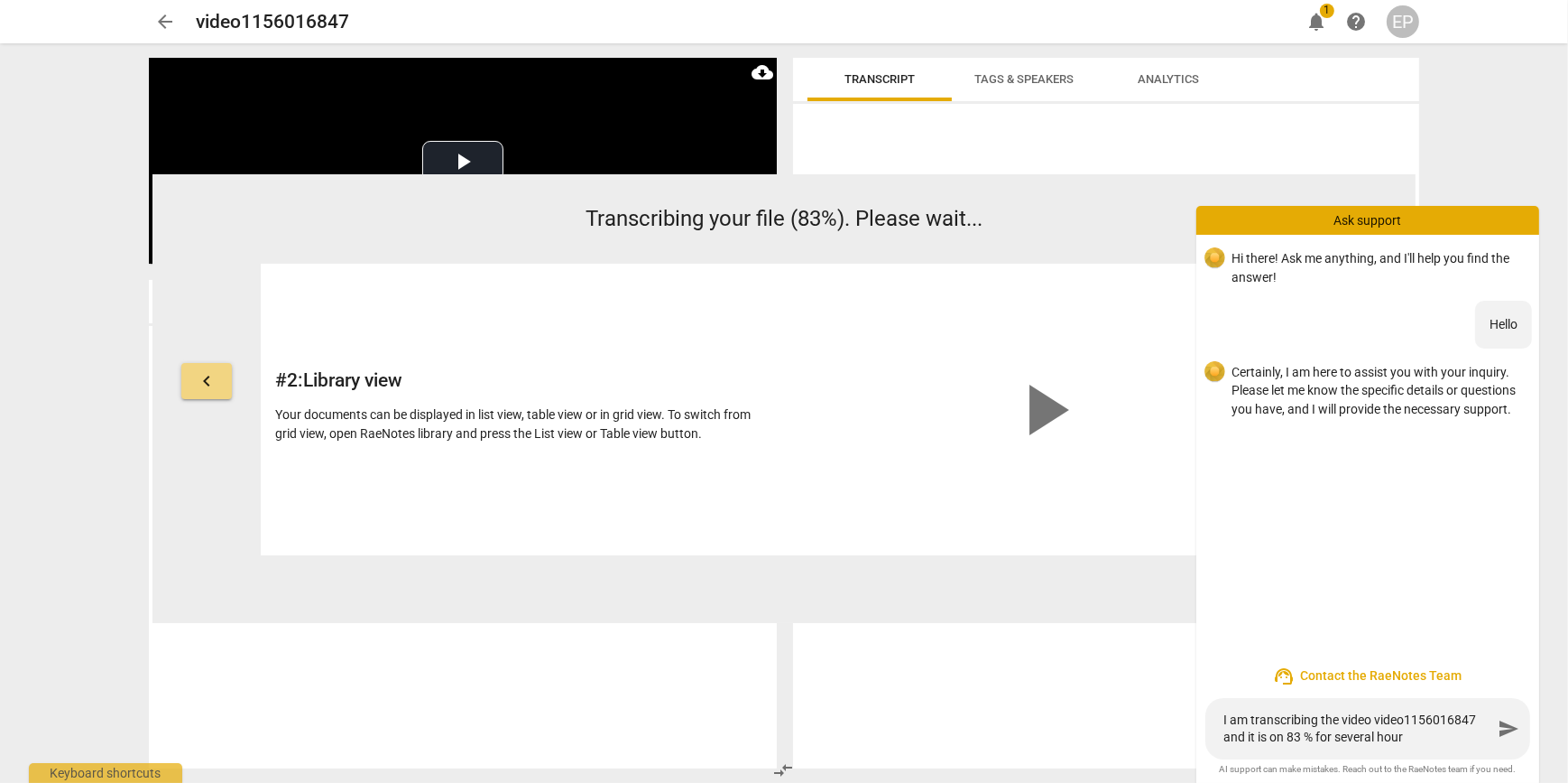
type textarea "I am transcribing the video video1156016847 and it is on 83 % for several hours"
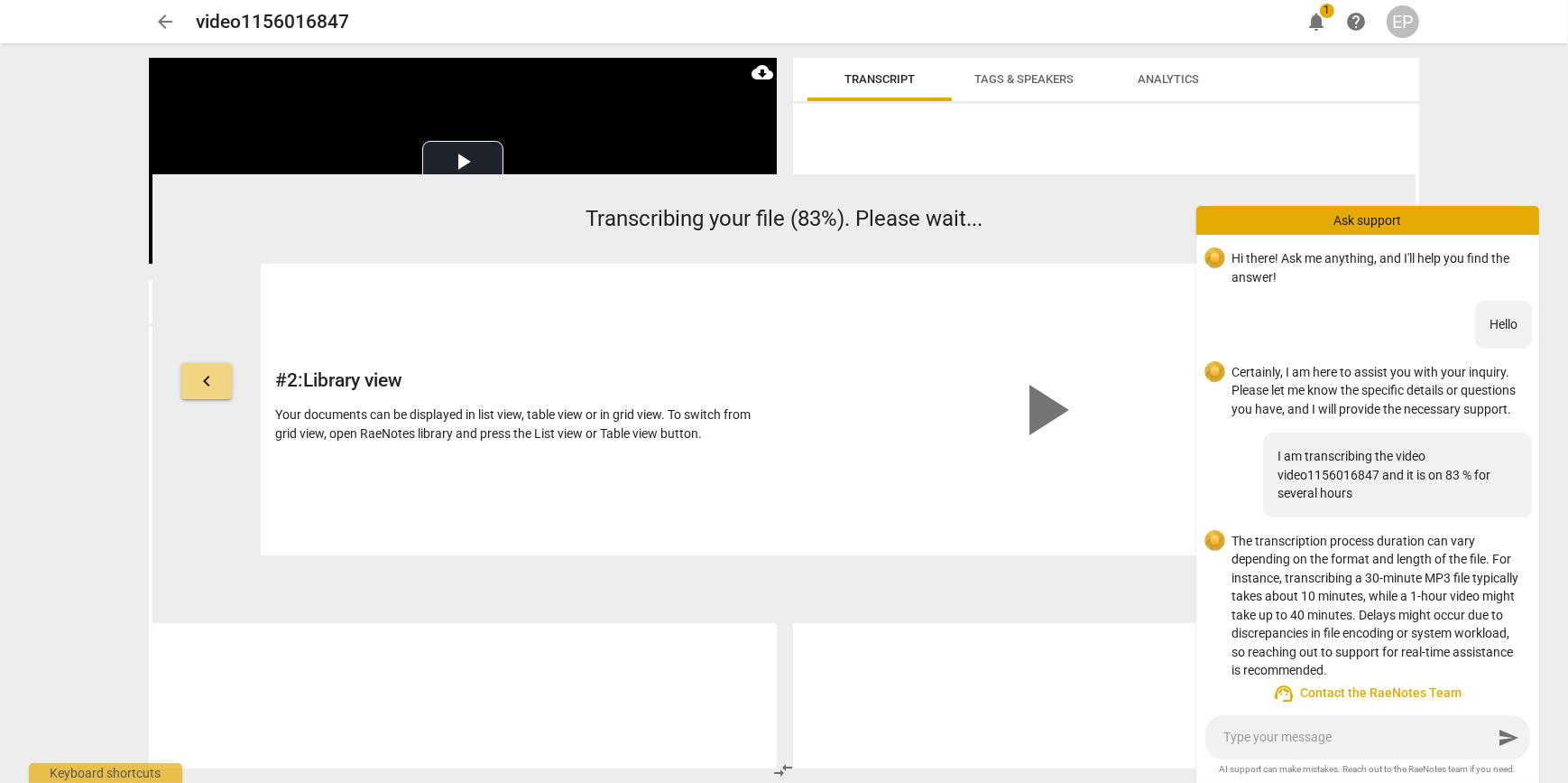
scroll to position [36, 0]
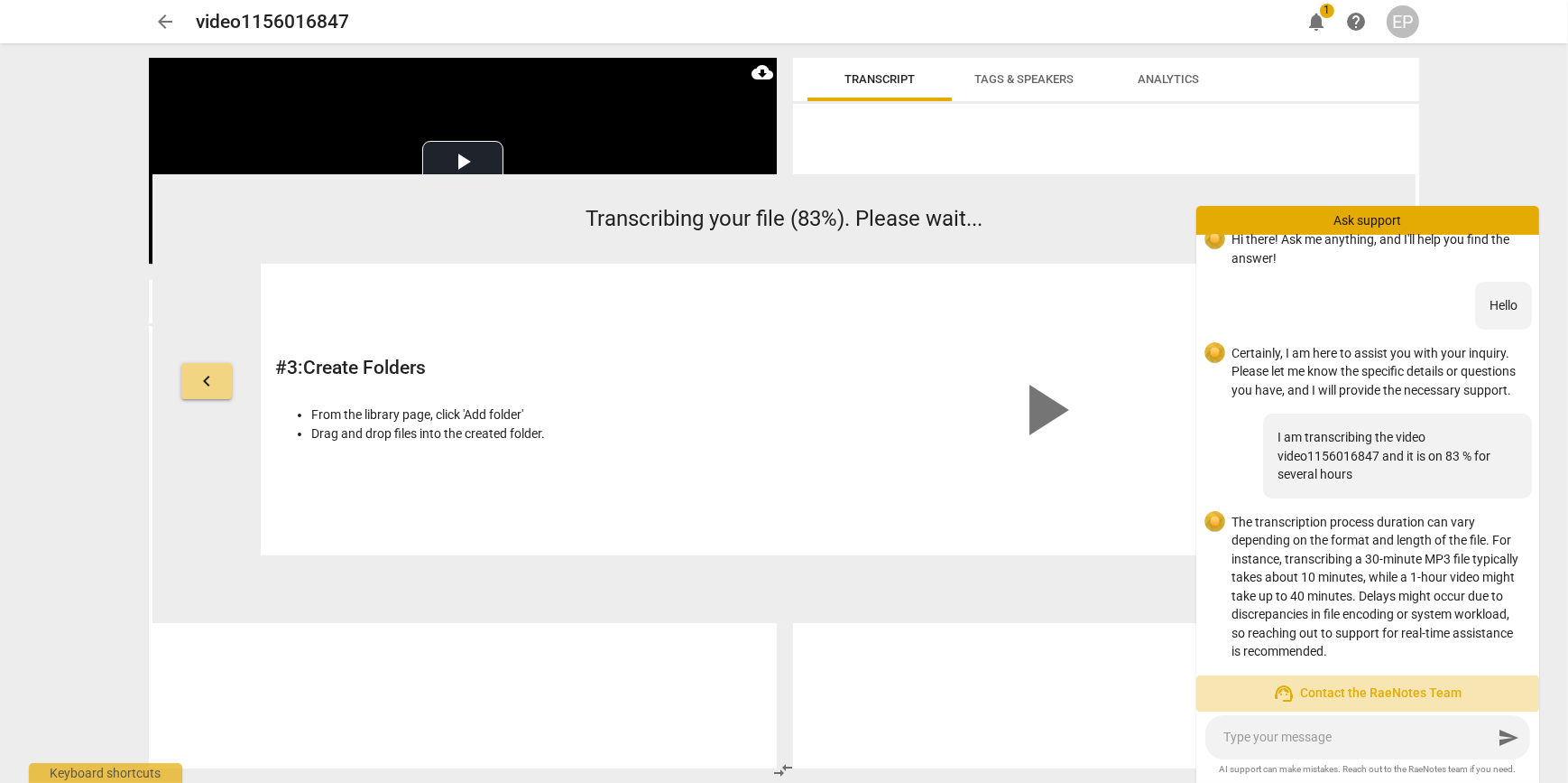
click at [1362, 694] on span "support_agent Contact the RaeNotes Team" at bounding box center [1368, 693] width 314 height 21
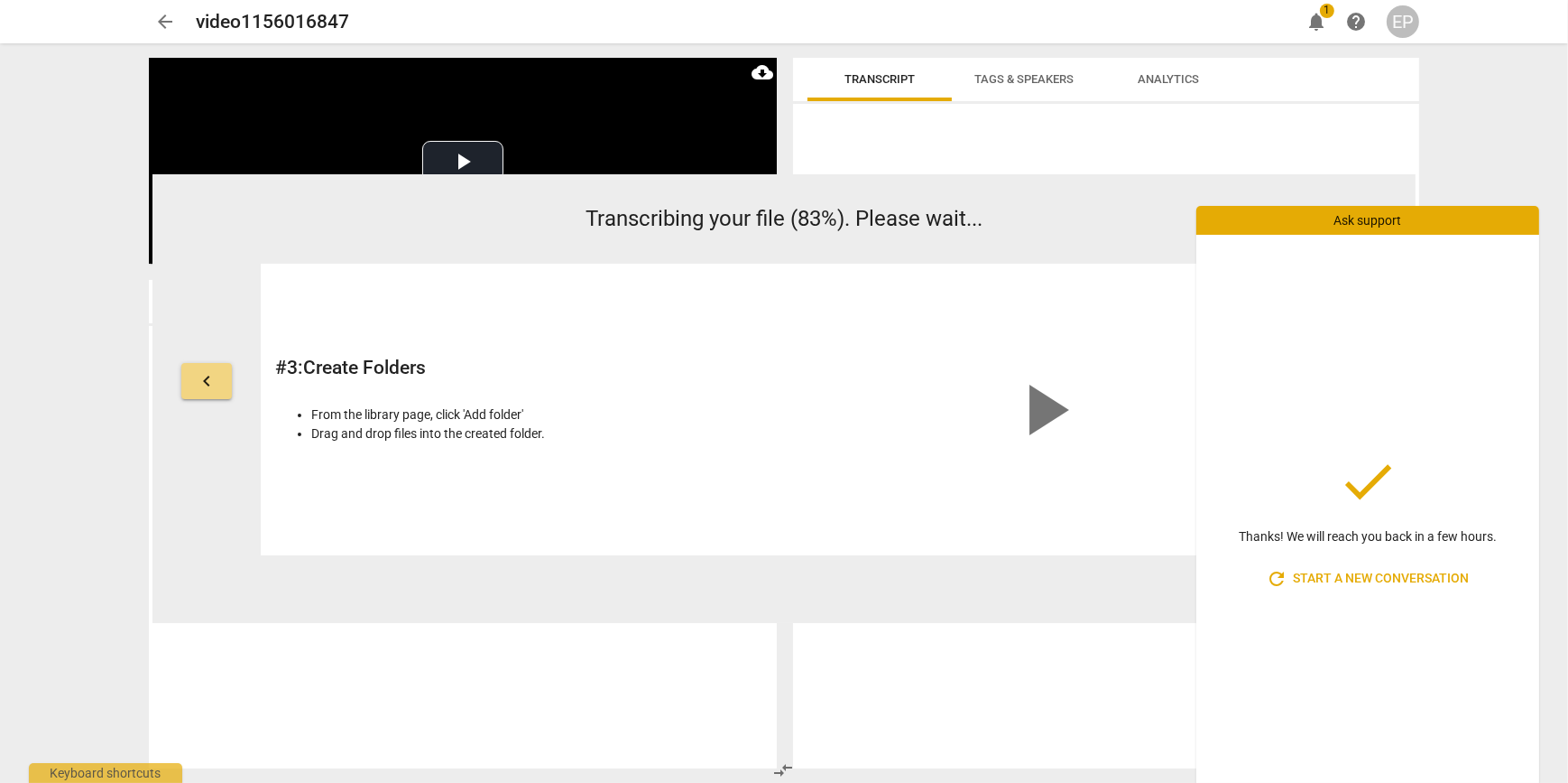
click at [1063, 681] on div at bounding box center [1105, 440] width 626 height 657
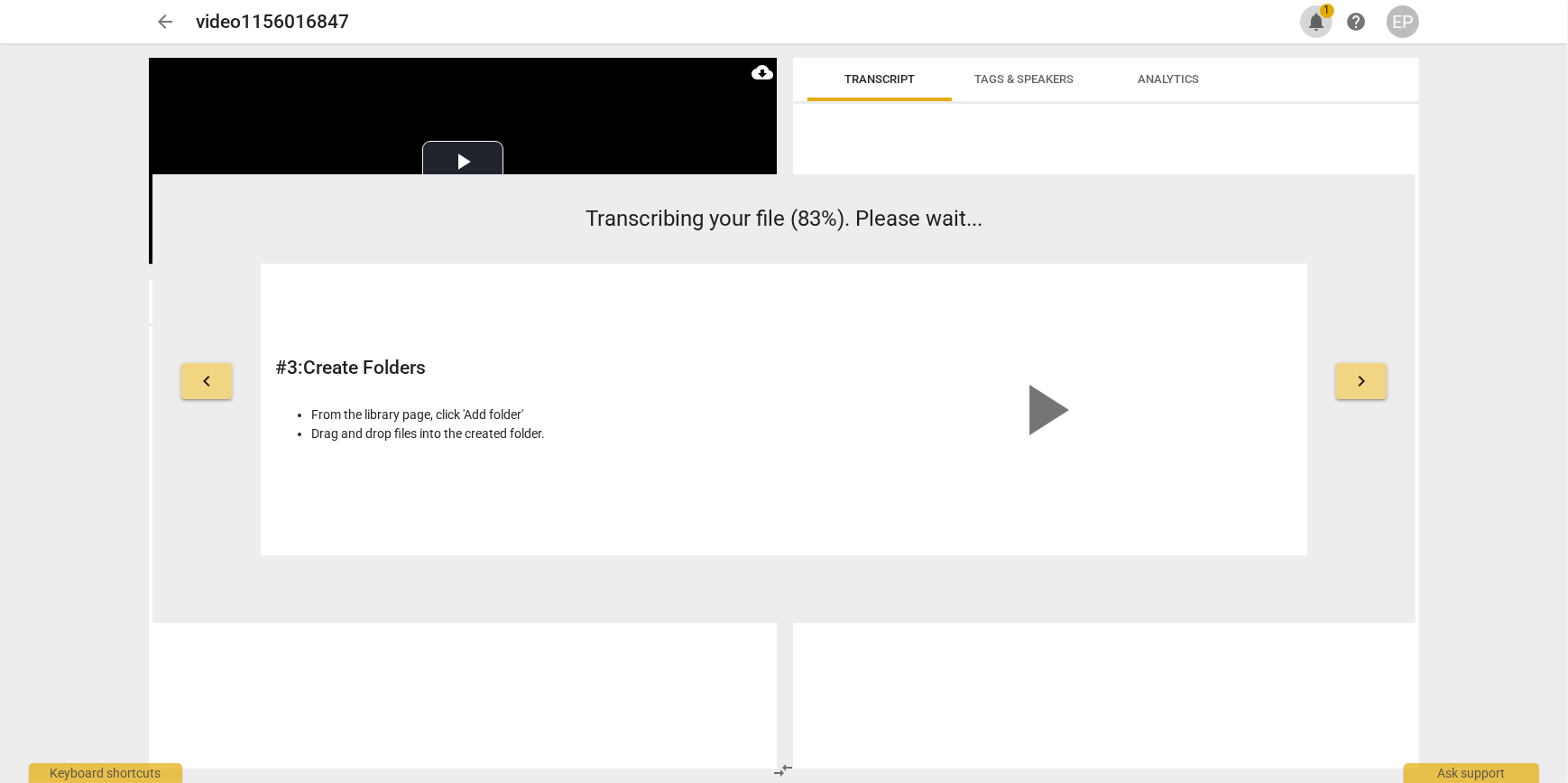
click at [1315, 17] on span "notifications" at bounding box center [1316, 21] width 21 height 21
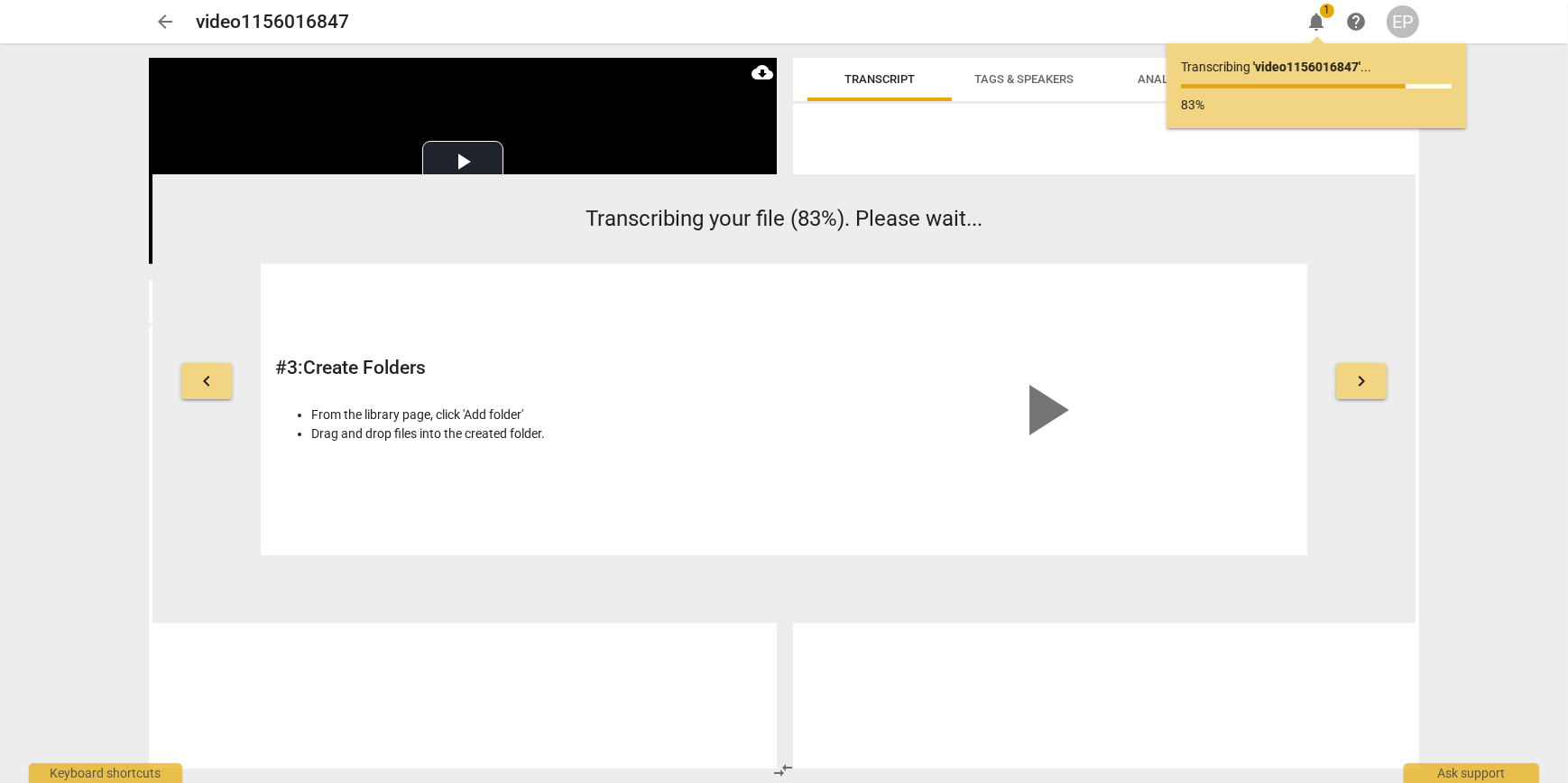
click at [1077, 213] on p "Transcribing your file (83%). Please wait..." at bounding box center [784, 219] width 1047 height 32
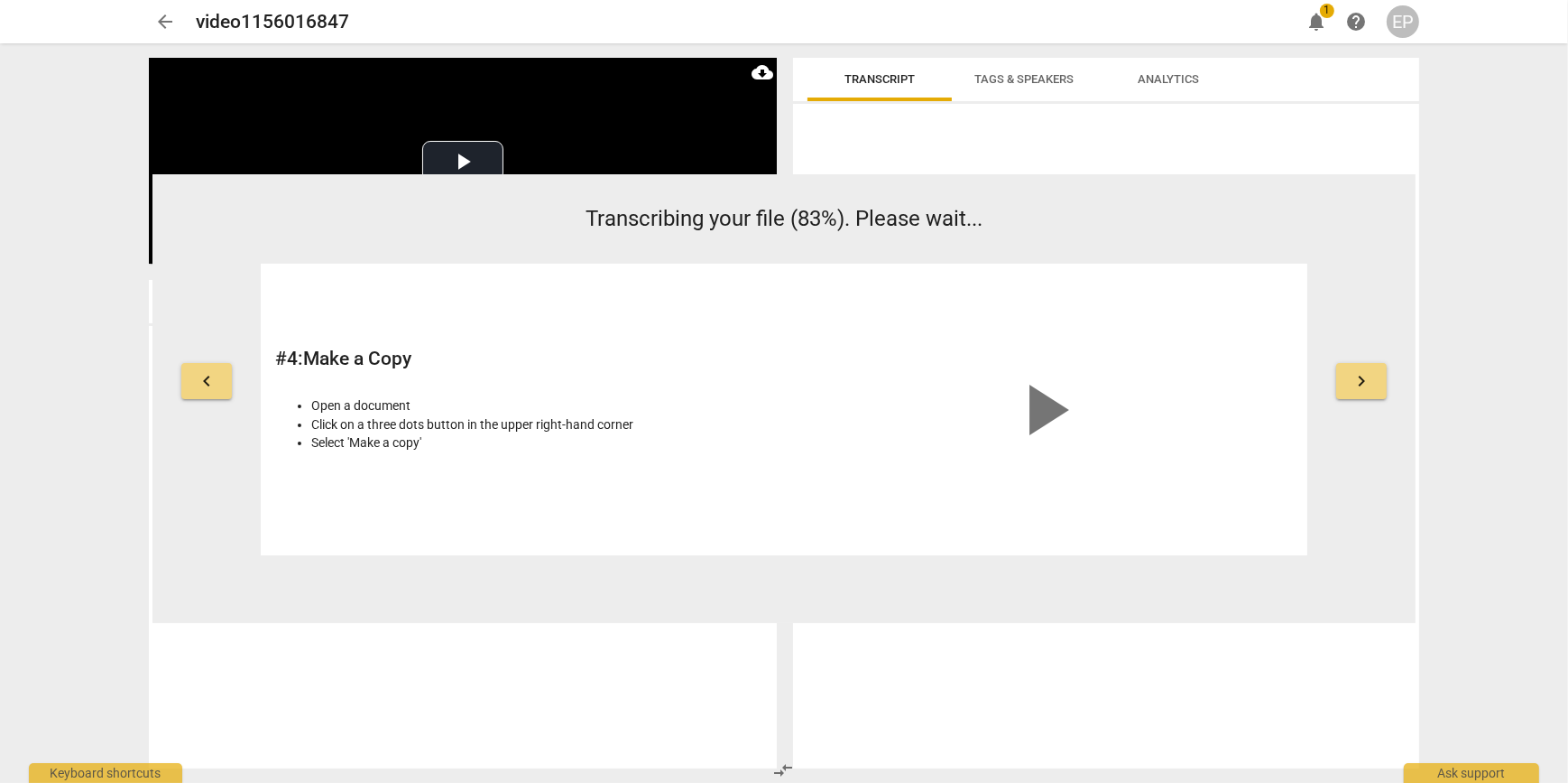
click at [1371, 385] on span "keyboard_arrow_right" at bounding box center [1361, 380] width 21 height 21
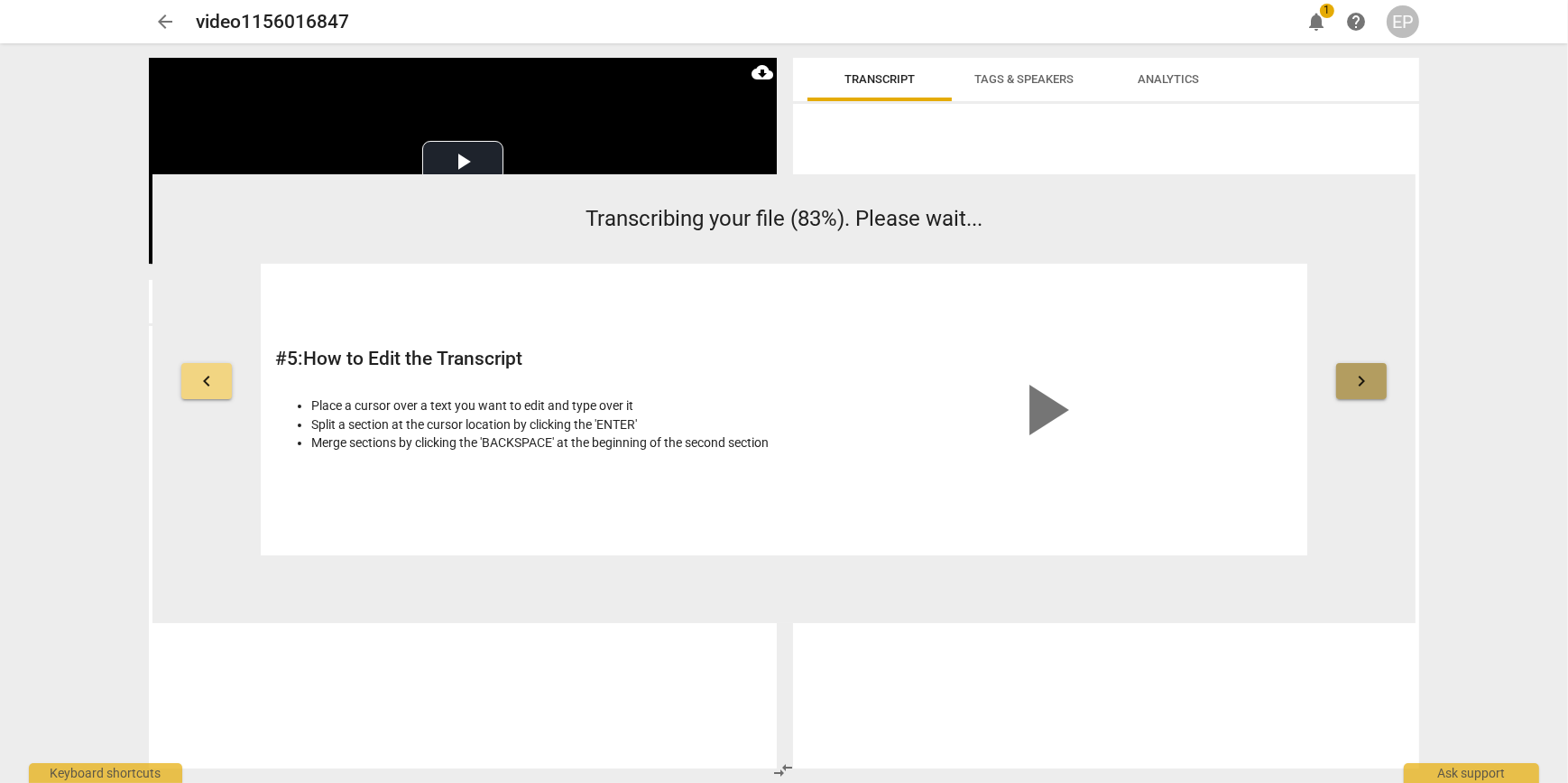
click at [1371, 385] on span "keyboard_arrow_right" at bounding box center [1361, 380] width 21 height 21
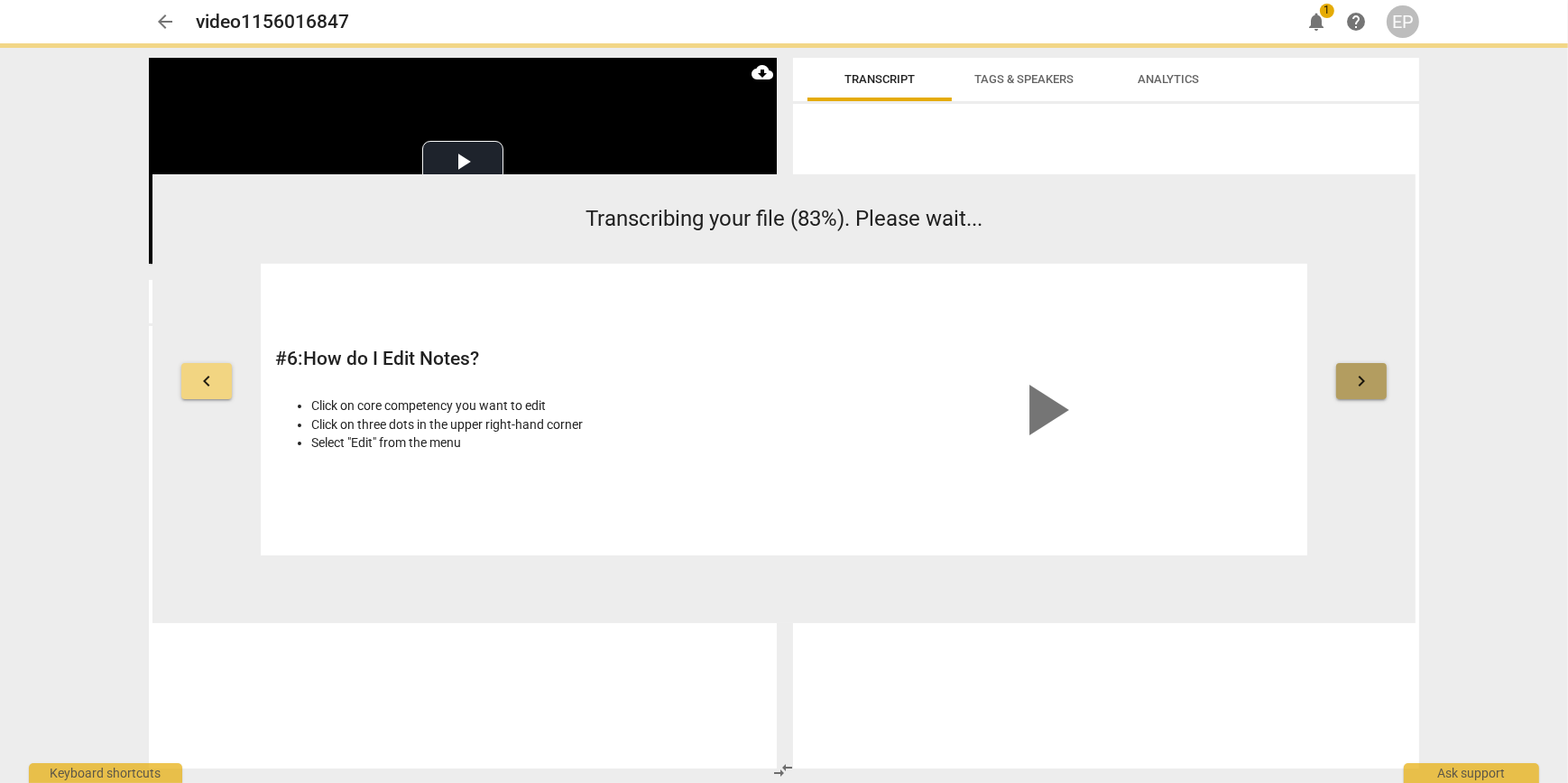
click at [1371, 385] on span "keyboard_arrow_right" at bounding box center [1361, 380] width 21 height 21
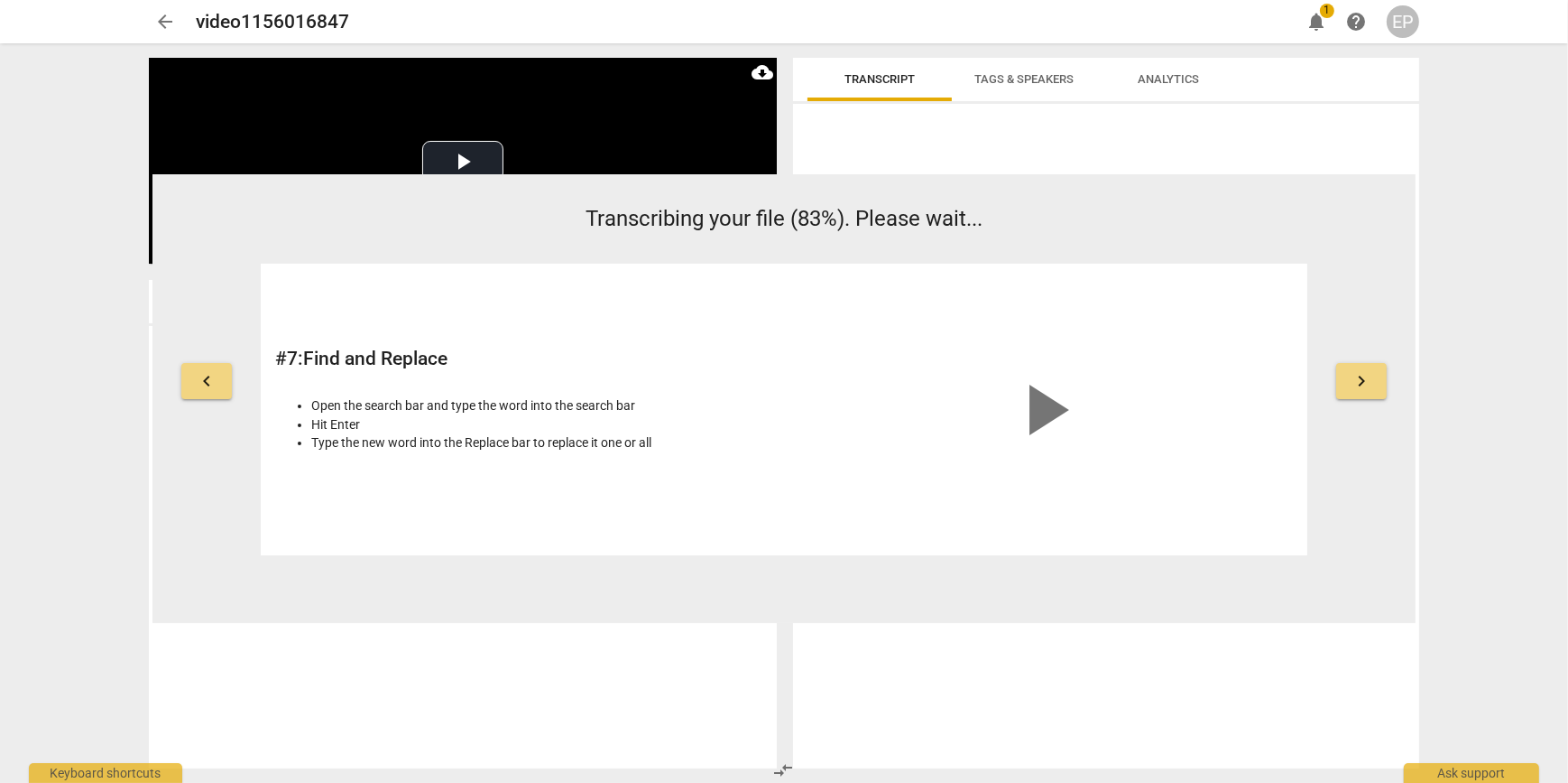
click at [1371, 385] on span "keyboard_arrow_right" at bounding box center [1361, 380] width 21 height 21
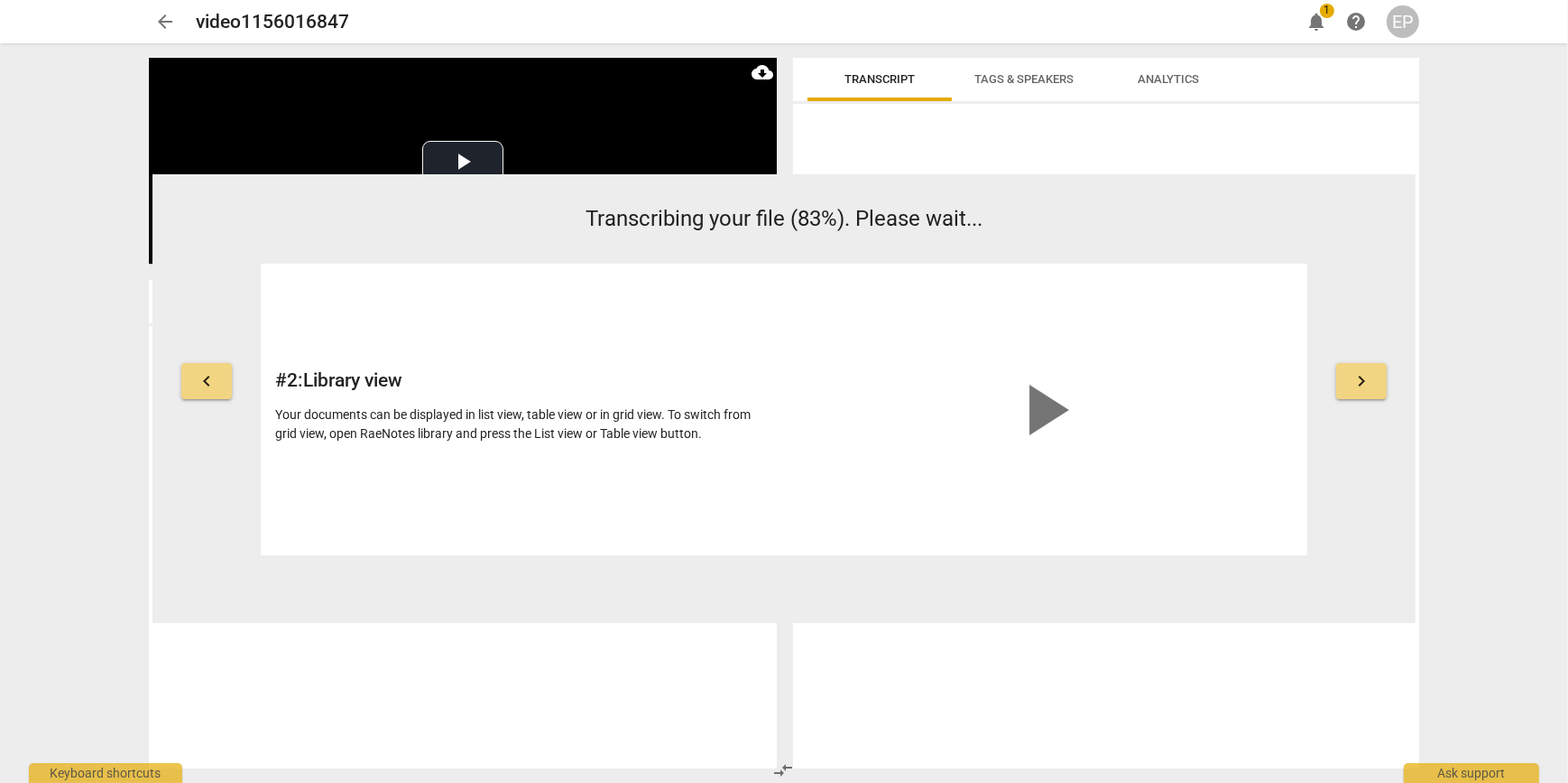
click at [1371, 385] on span "keyboard_arrow_right" at bounding box center [1361, 380] width 21 height 21
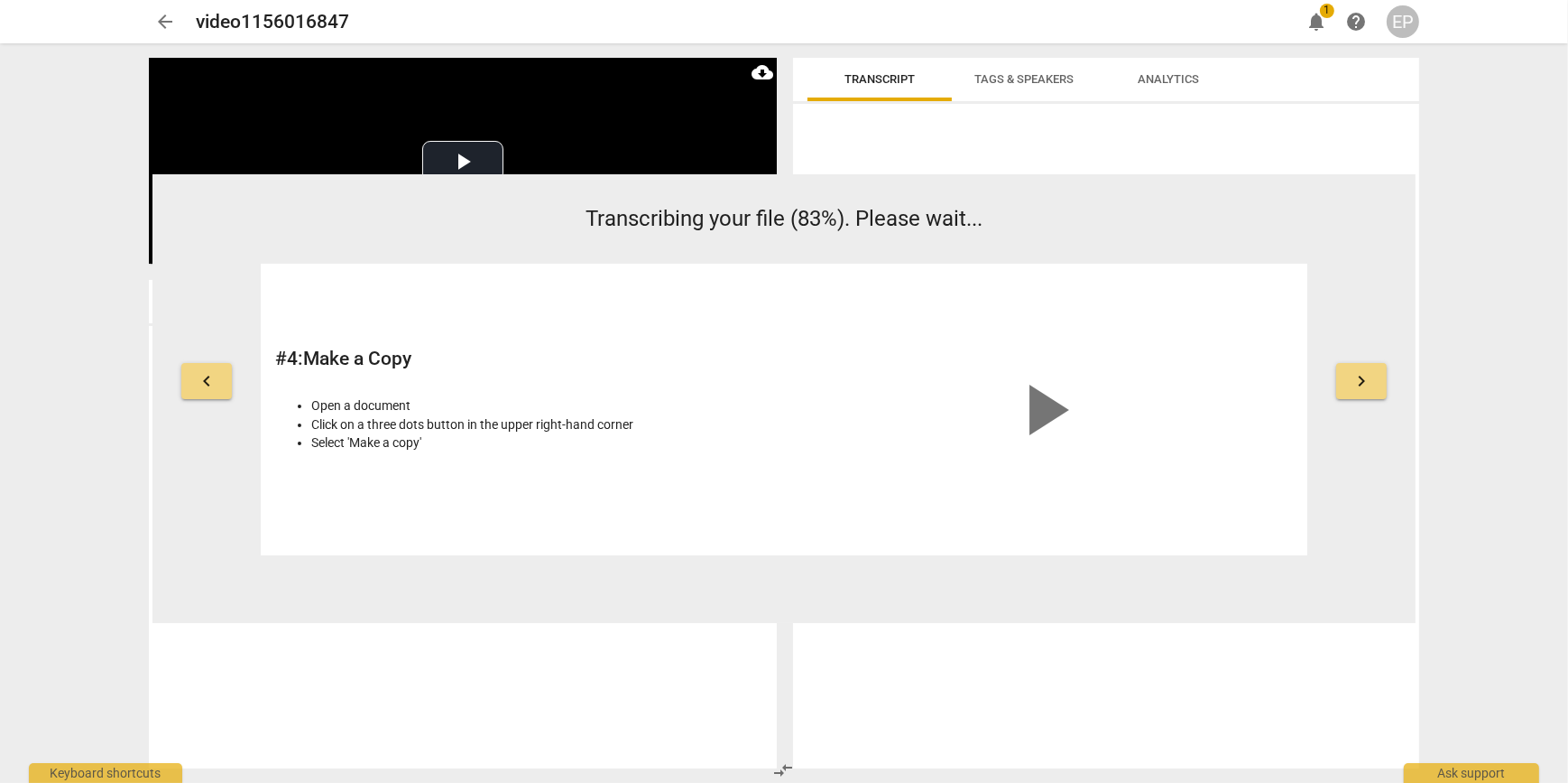
click at [1371, 385] on span "keyboard_arrow_right" at bounding box center [1361, 380] width 21 height 21
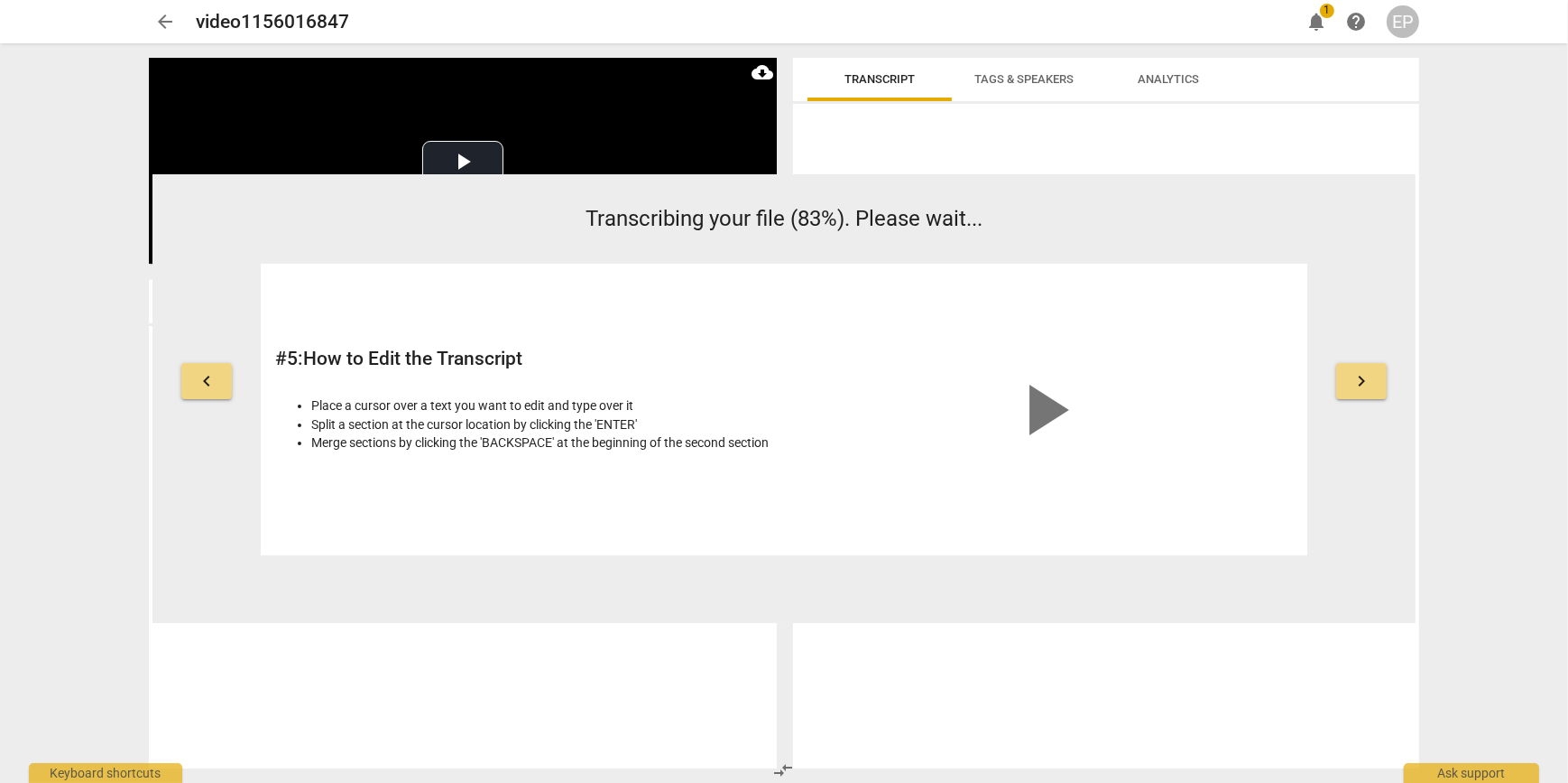
click at [1371, 385] on span "keyboard_arrow_right" at bounding box center [1361, 380] width 21 height 21
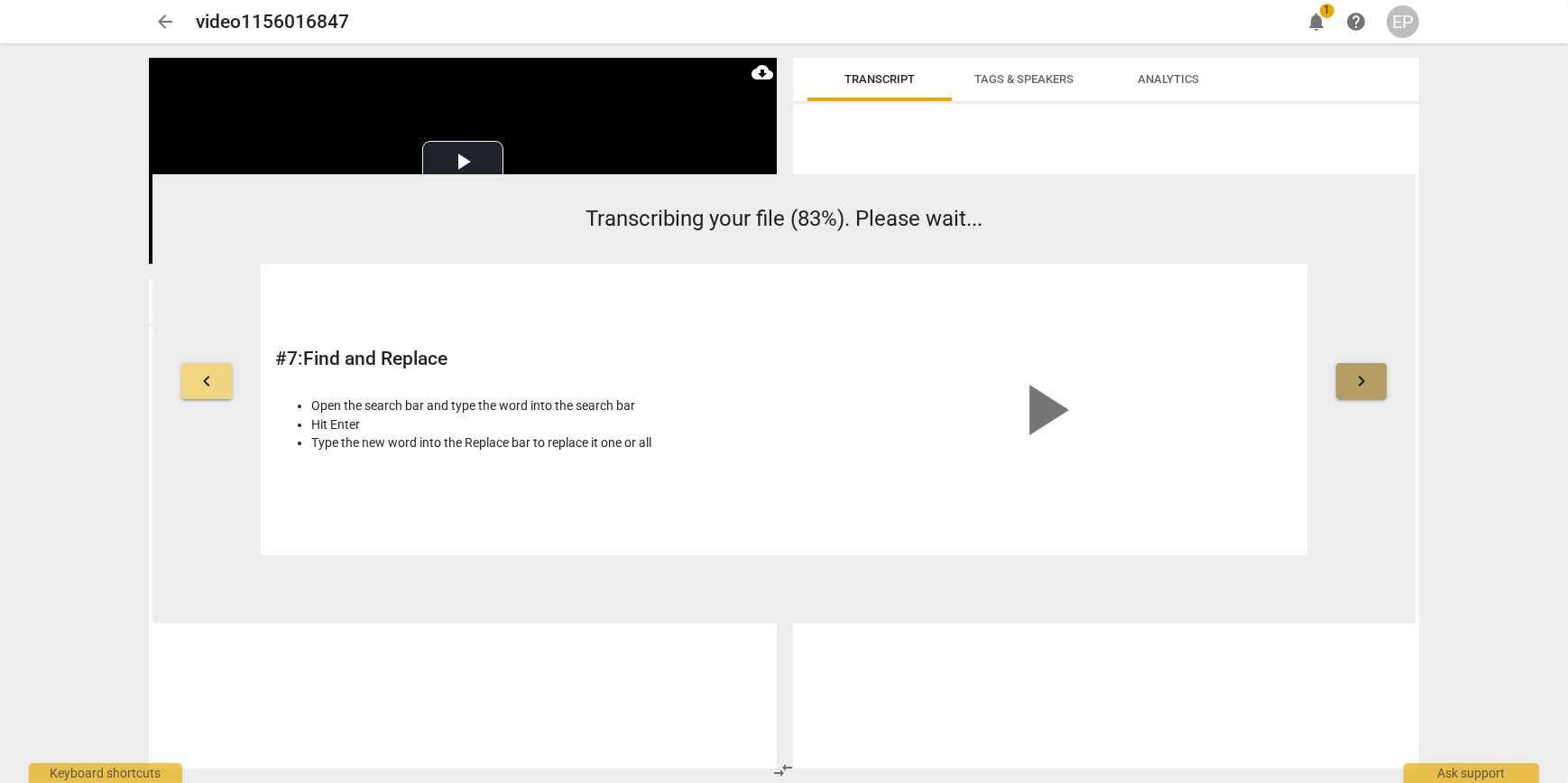
click at [1371, 385] on span "keyboard_arrow_right" at bounding box center [1361, 380] width 21 height 21
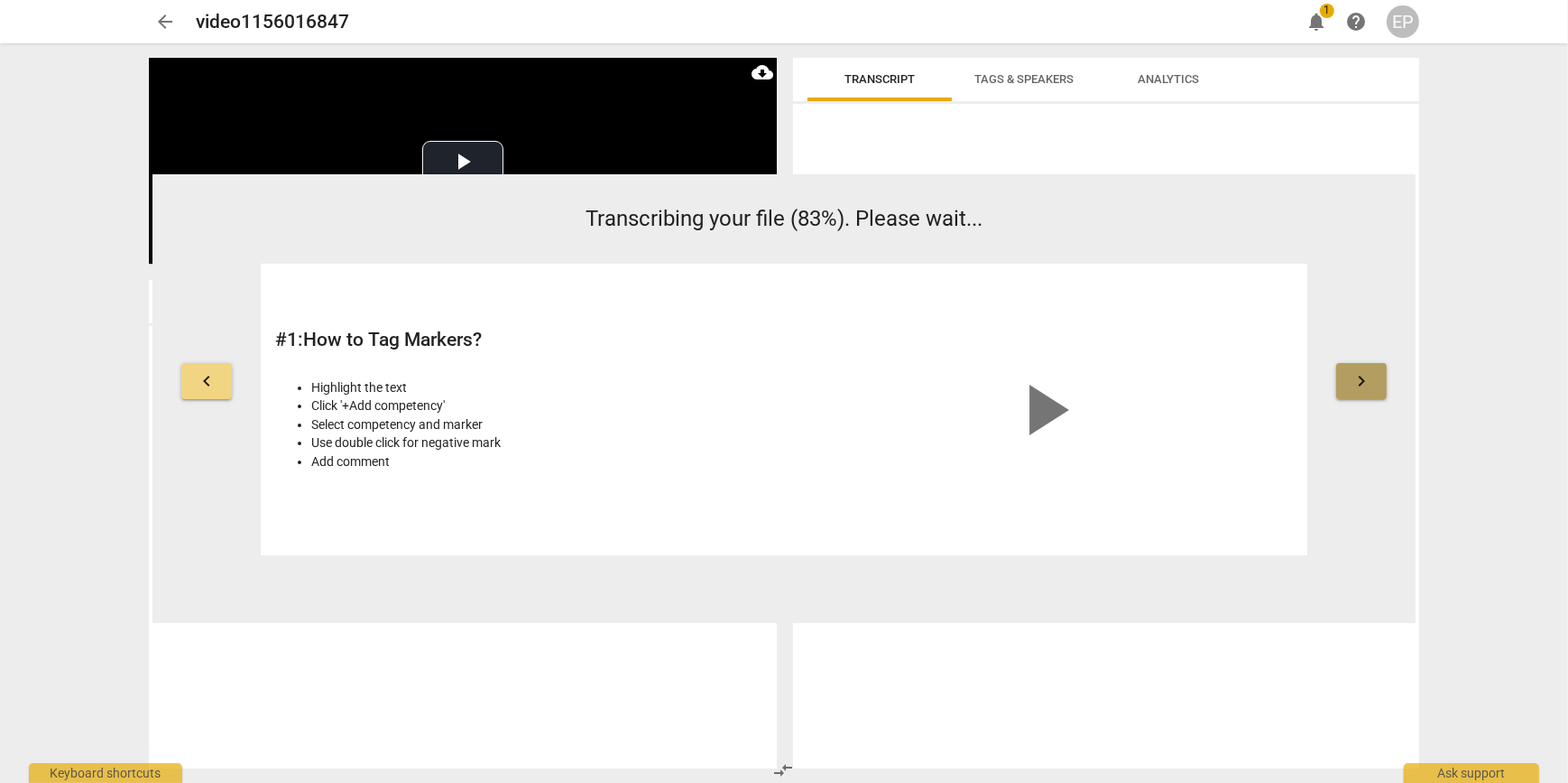
click at [1371, 385] on span "keyboard_arrow_right" at bounding box center [1361, 380] width 21 height 21
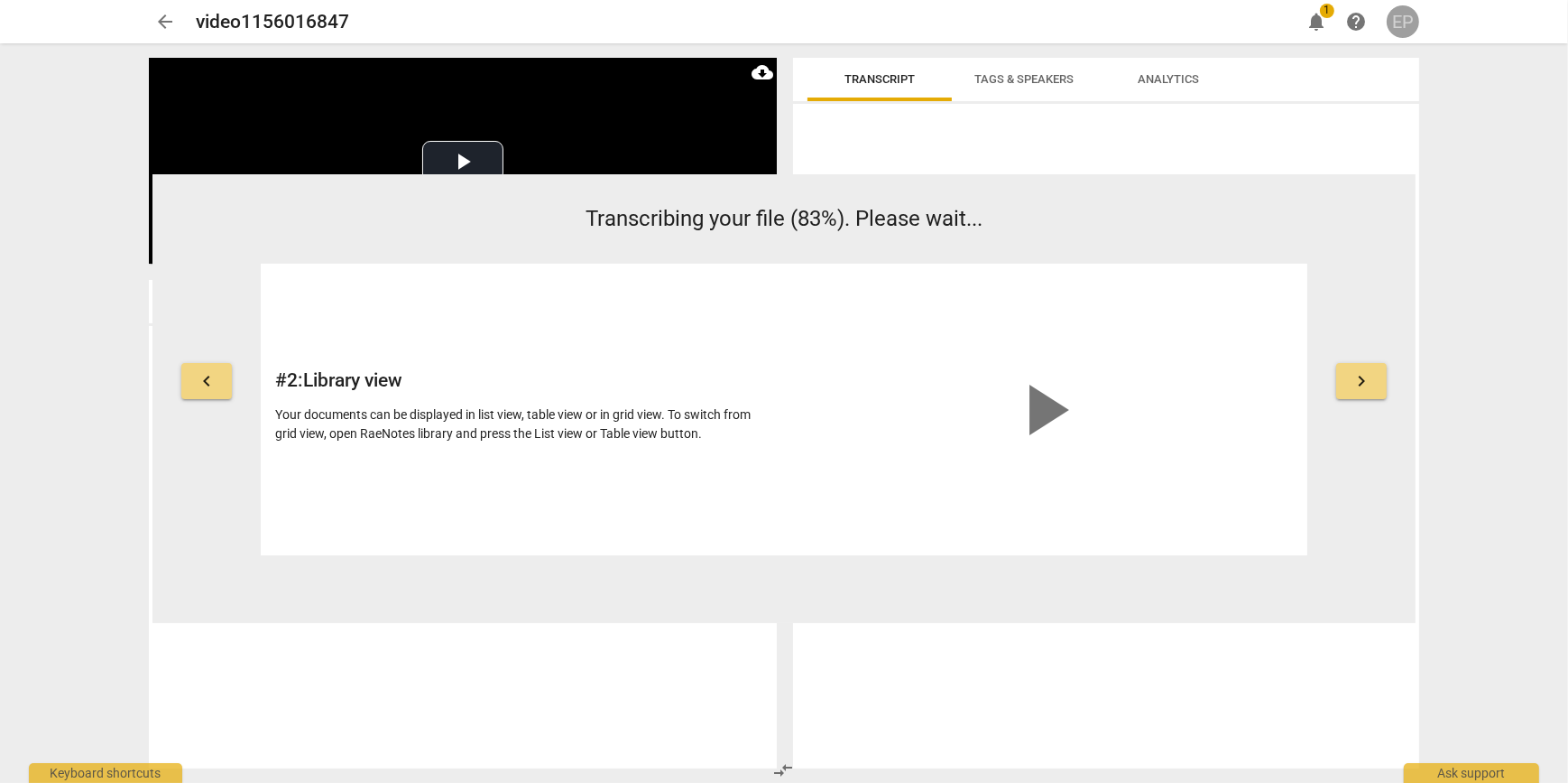
click at [1397, 27] on div "EP" at bounding box center [1403, 21] width 32 height 32
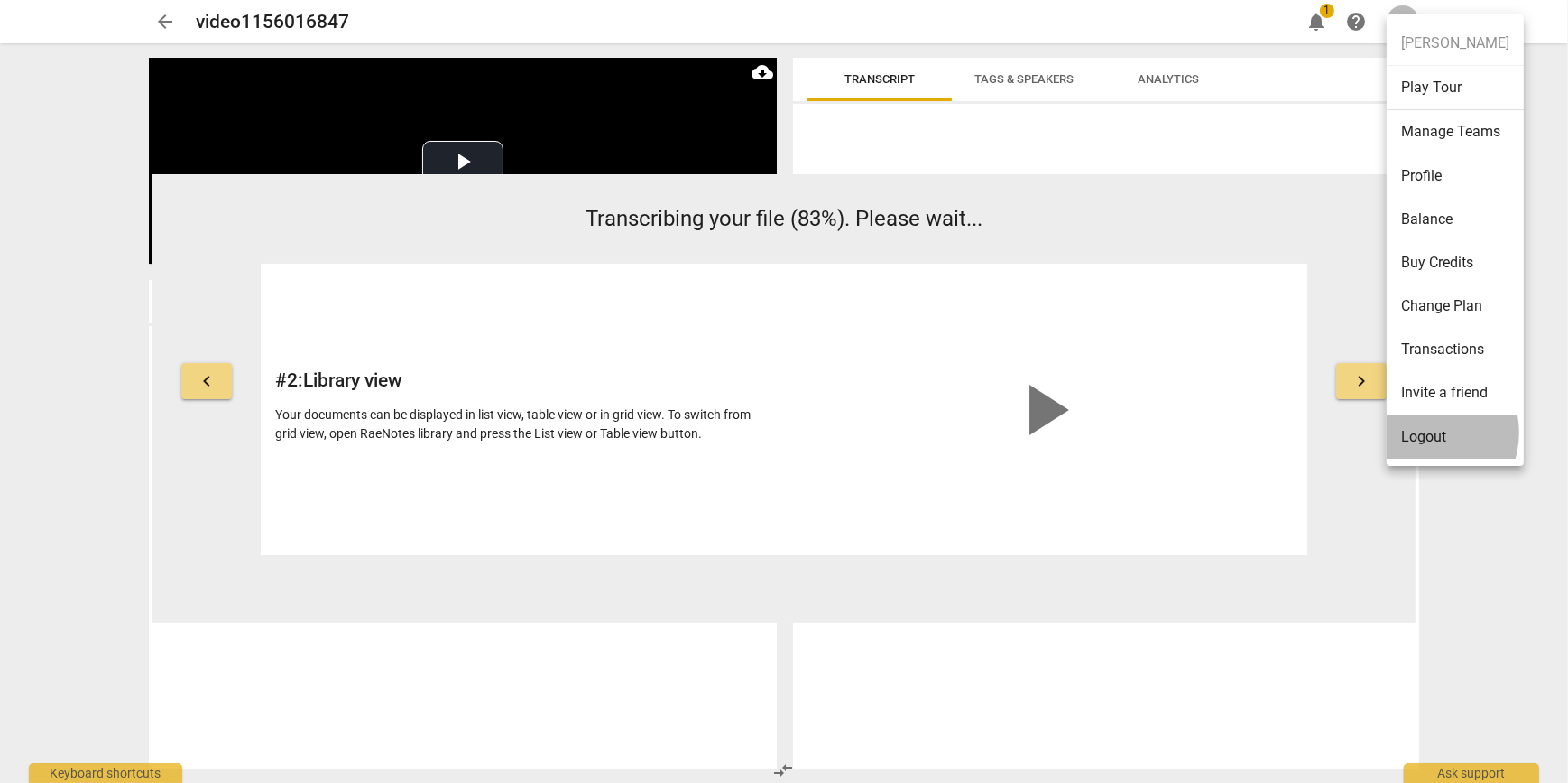
click at [1425, 431] on li "Logout" at bounding box center [1456, 437] width 137 height 44
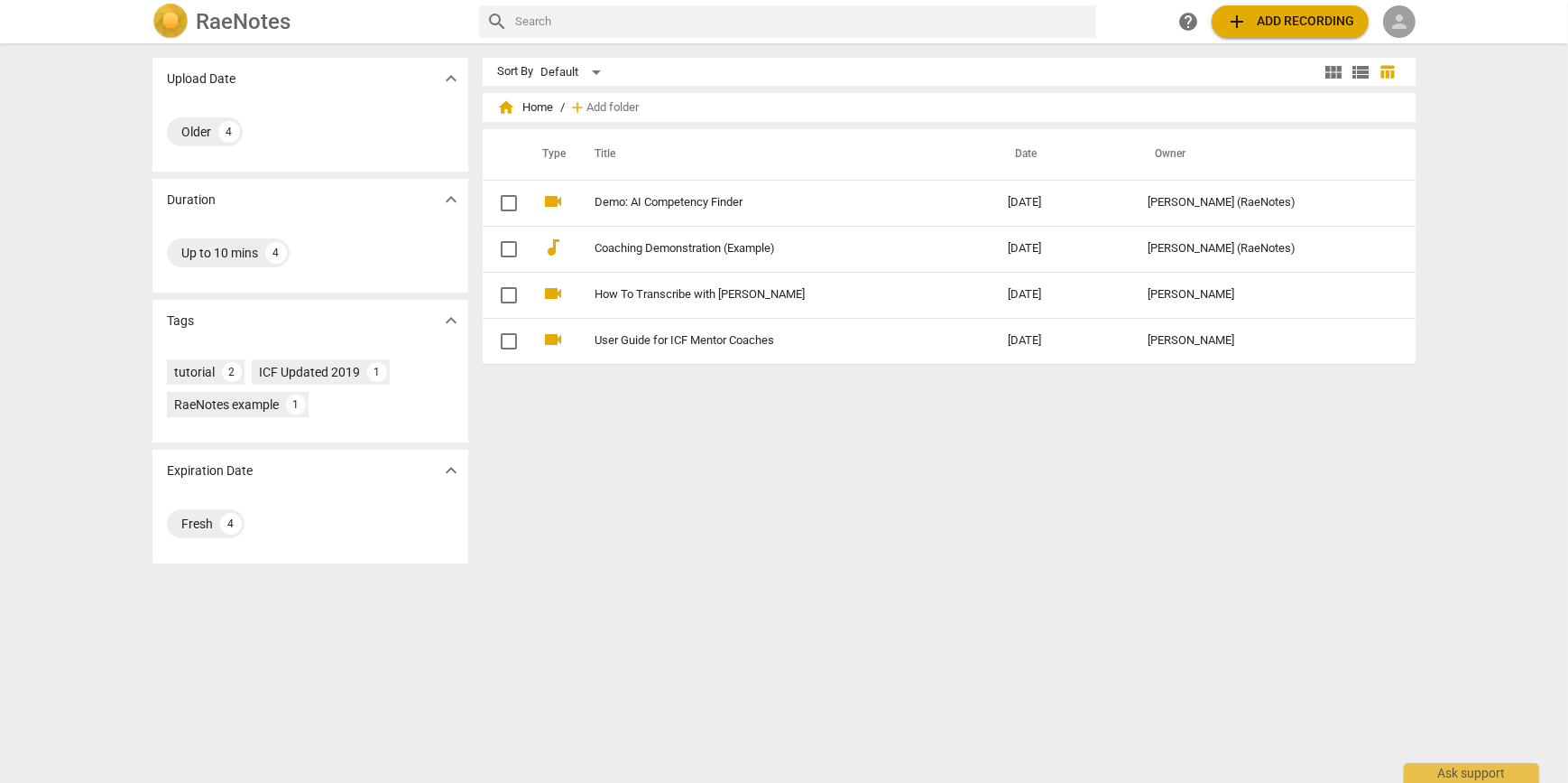
click at [1403, 29] on span "person" at bounding box center [1398, 21] width 21 height 21
click at [1406, 50] on li "Login" at bounding box center [1416, 43] width 65 height 44
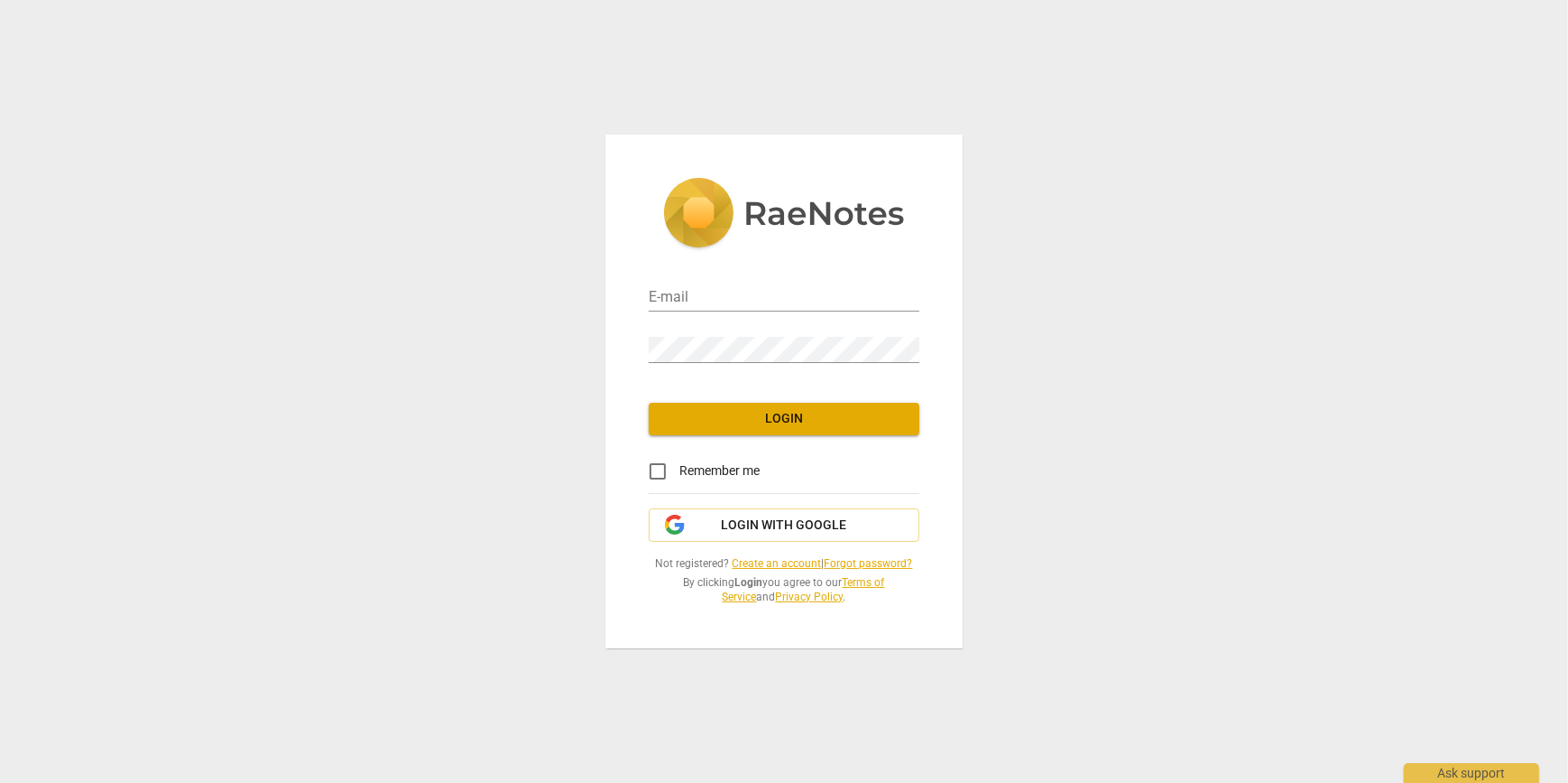
type input "[EMAIL_ADDRESS][DOMAIN_NAME]"
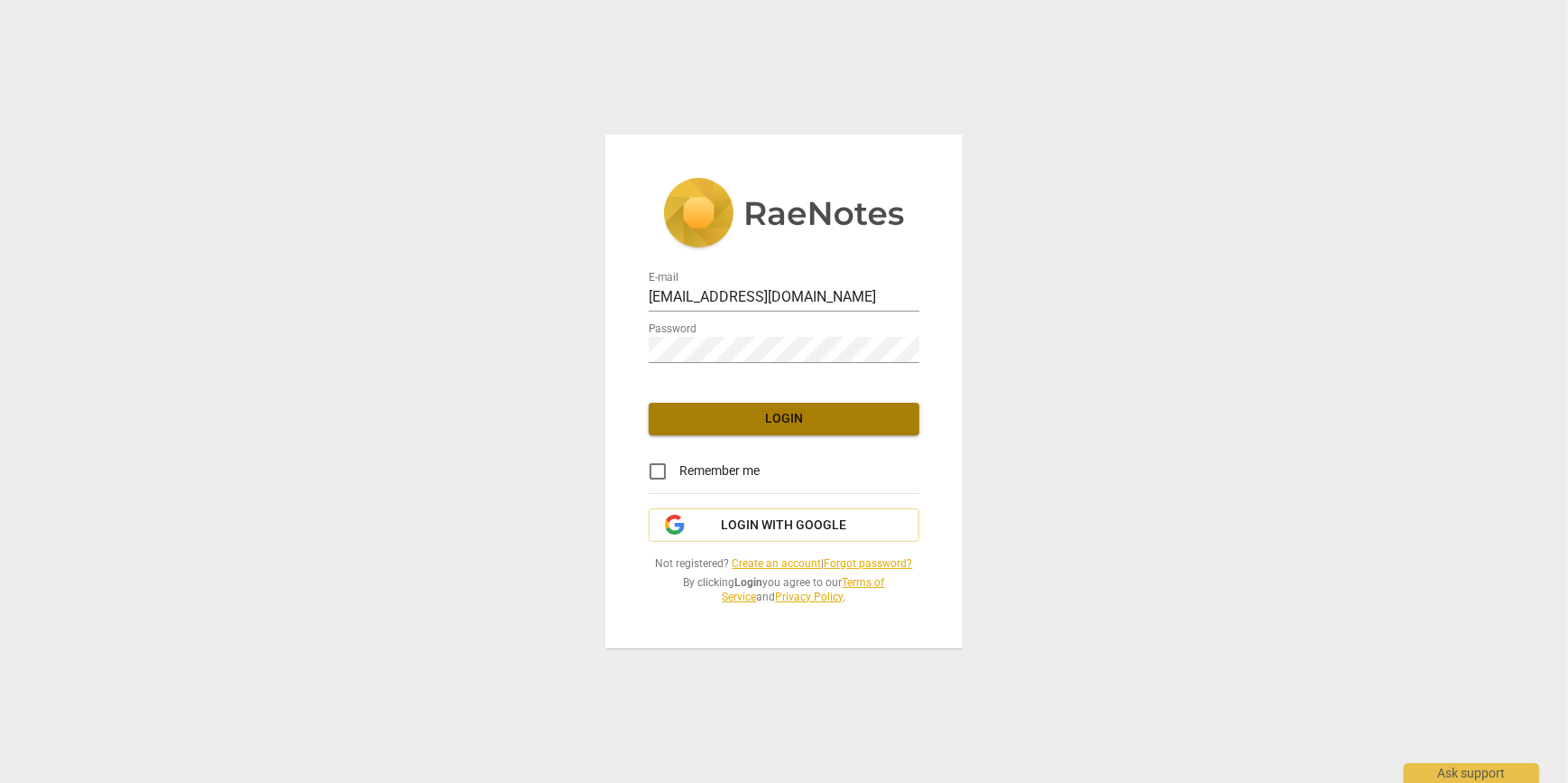
click at [825, 415] on span "Login" at bounding box center [784, 418] width 242 height 18
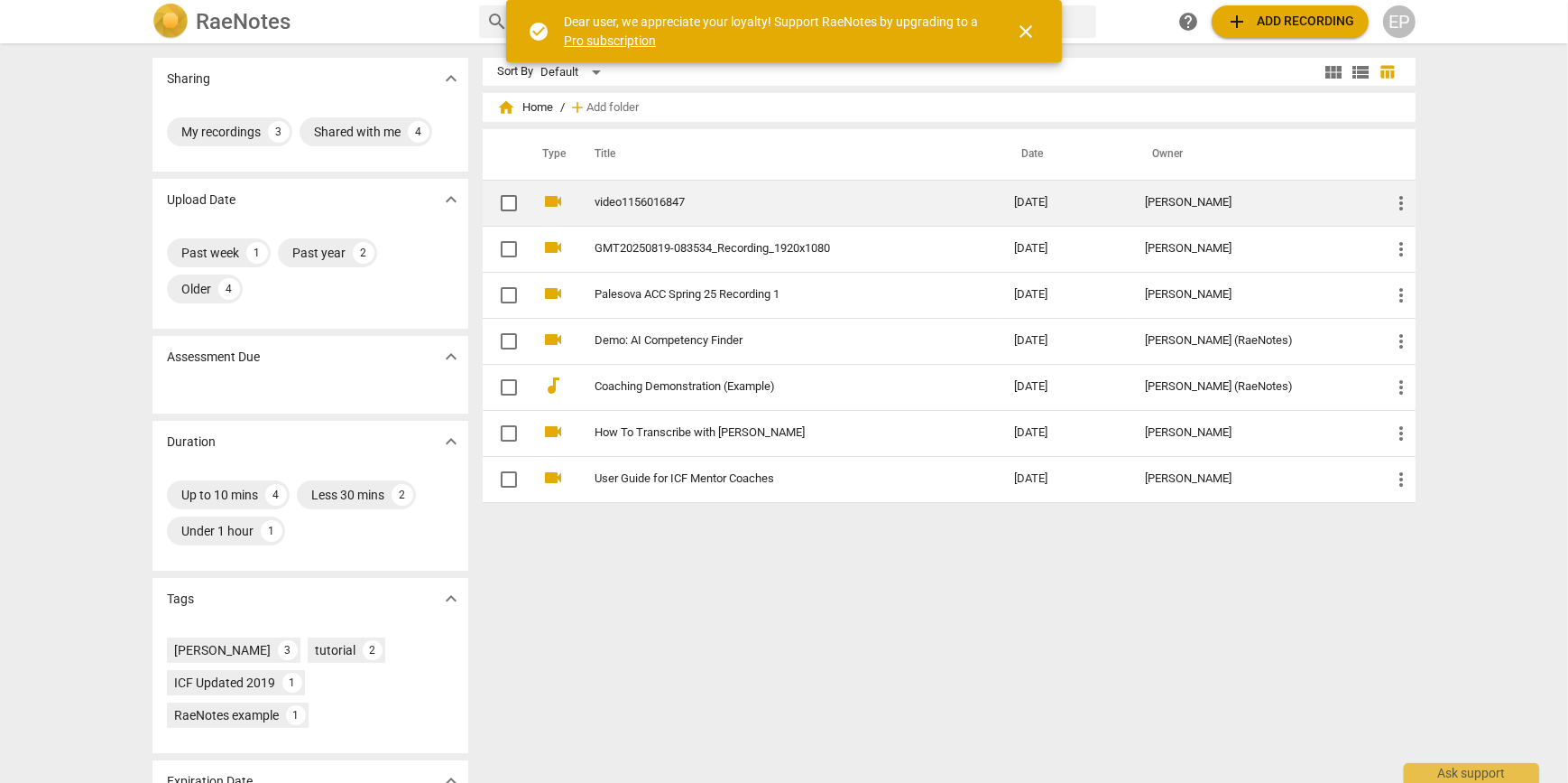
click at [616, 197] on link "video1156016847" at bounding box center [771, 202] width 354 height 14
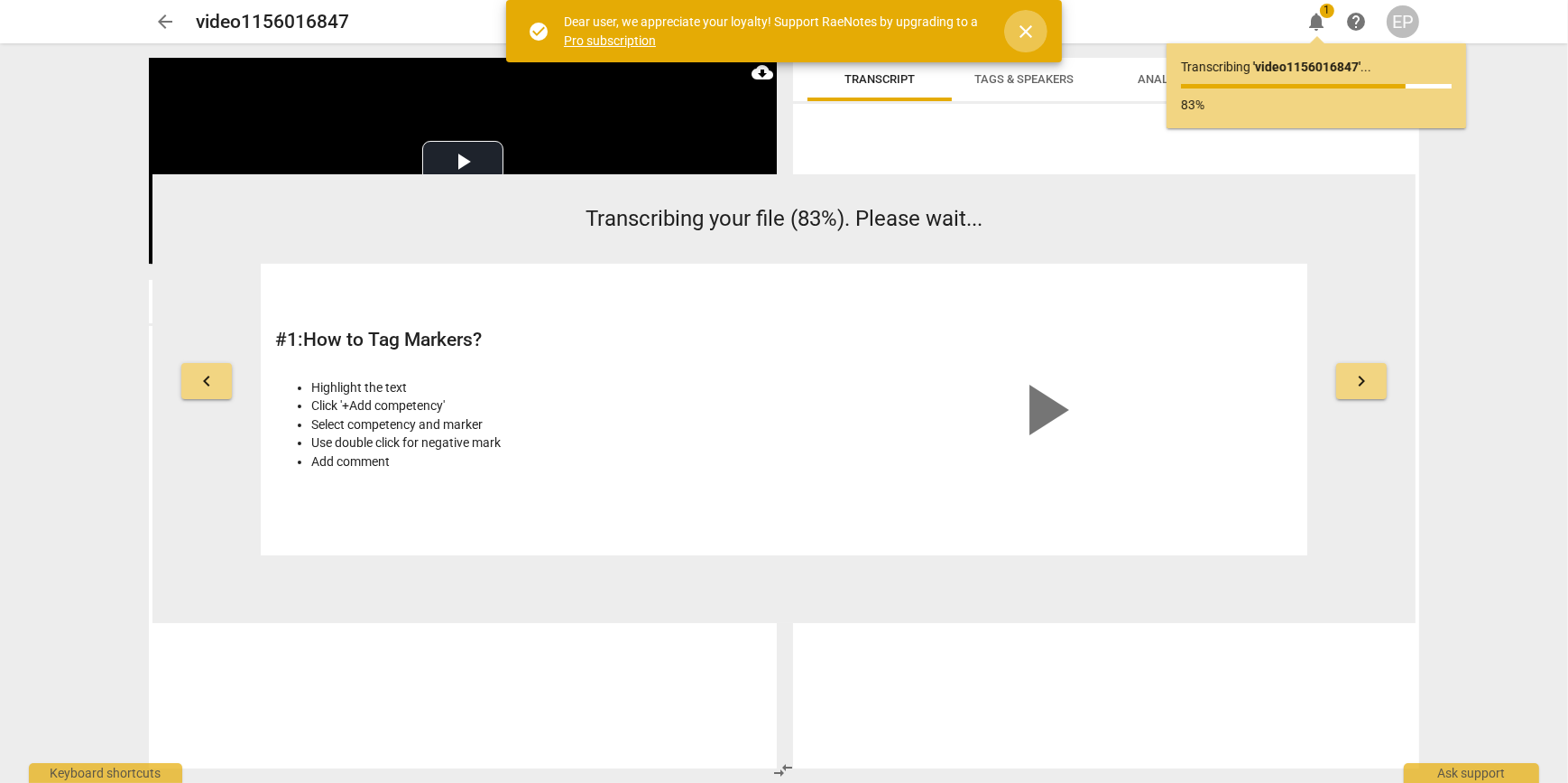
click at [1039, 33] on span "close" at bounding box center [1026, 31] width 44 height 21
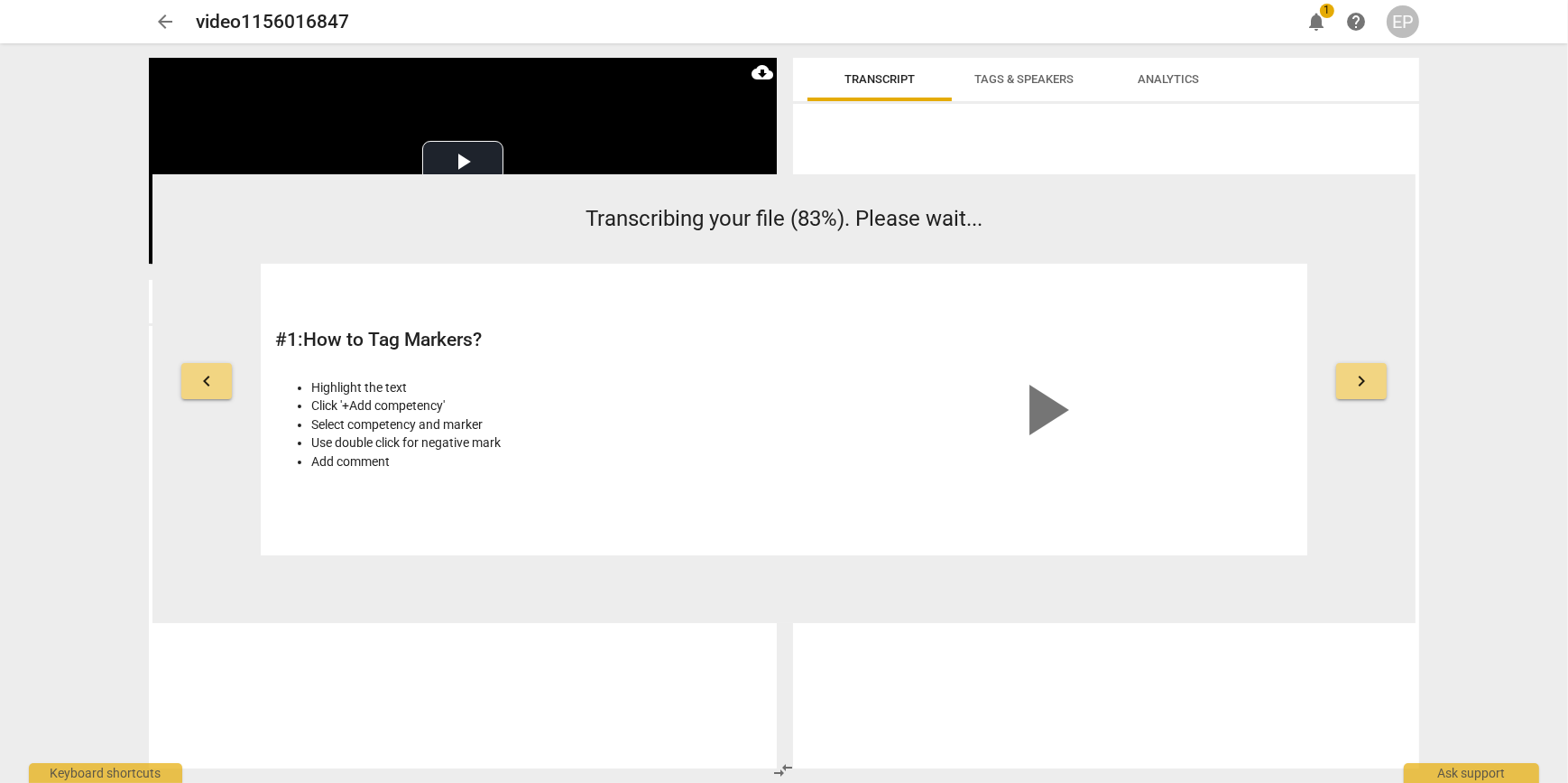
click at [1074, 398] on span "play_arrow" at bounding box center [1043, 409] width 86 height 86
click at [1074, 398] on video at bounding box center [1044, 346] width 271 height 135
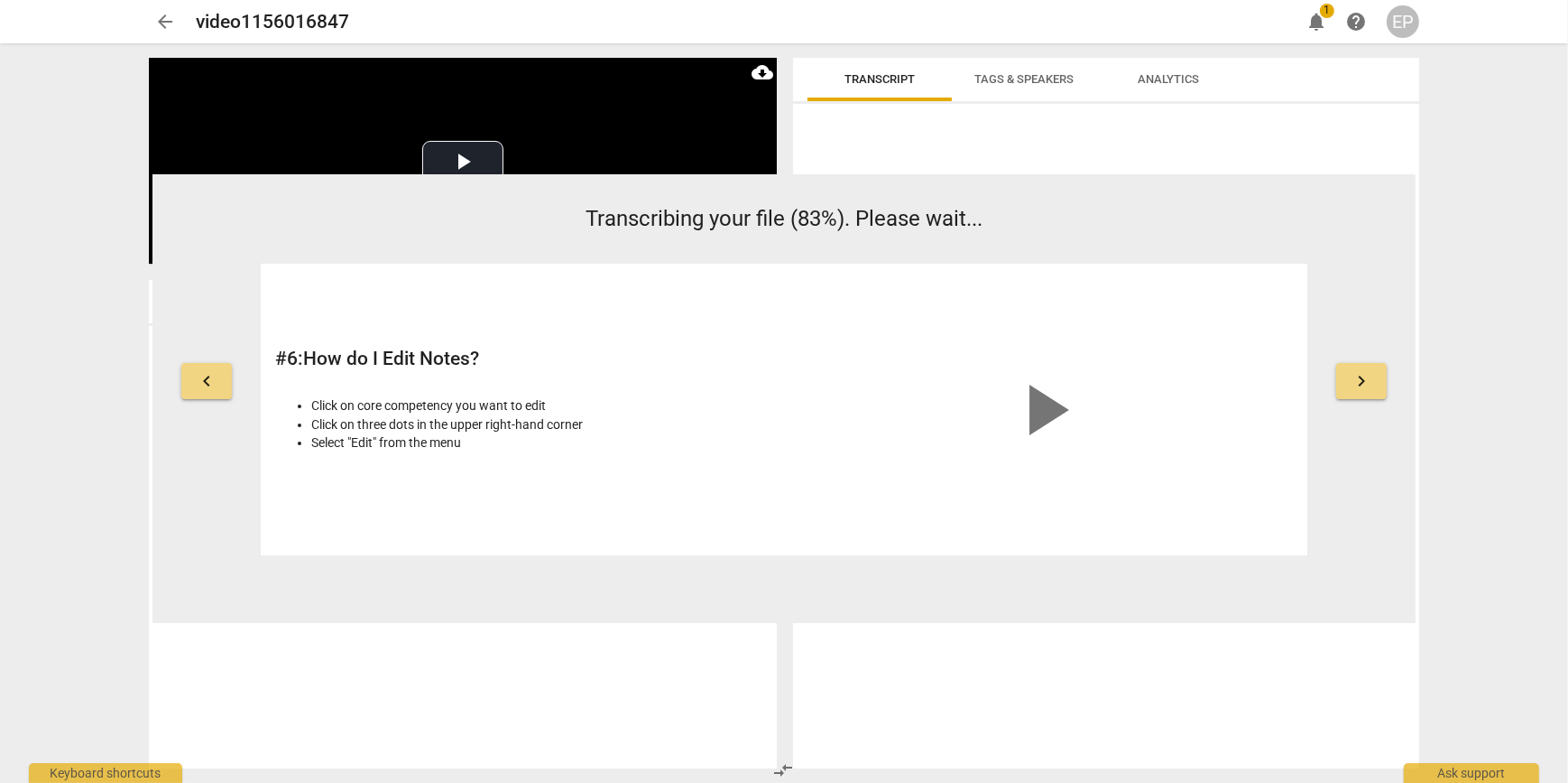
click at [1318, 33] on button "notifications 1" at bounding box center [1316, 21] width 32 height 32
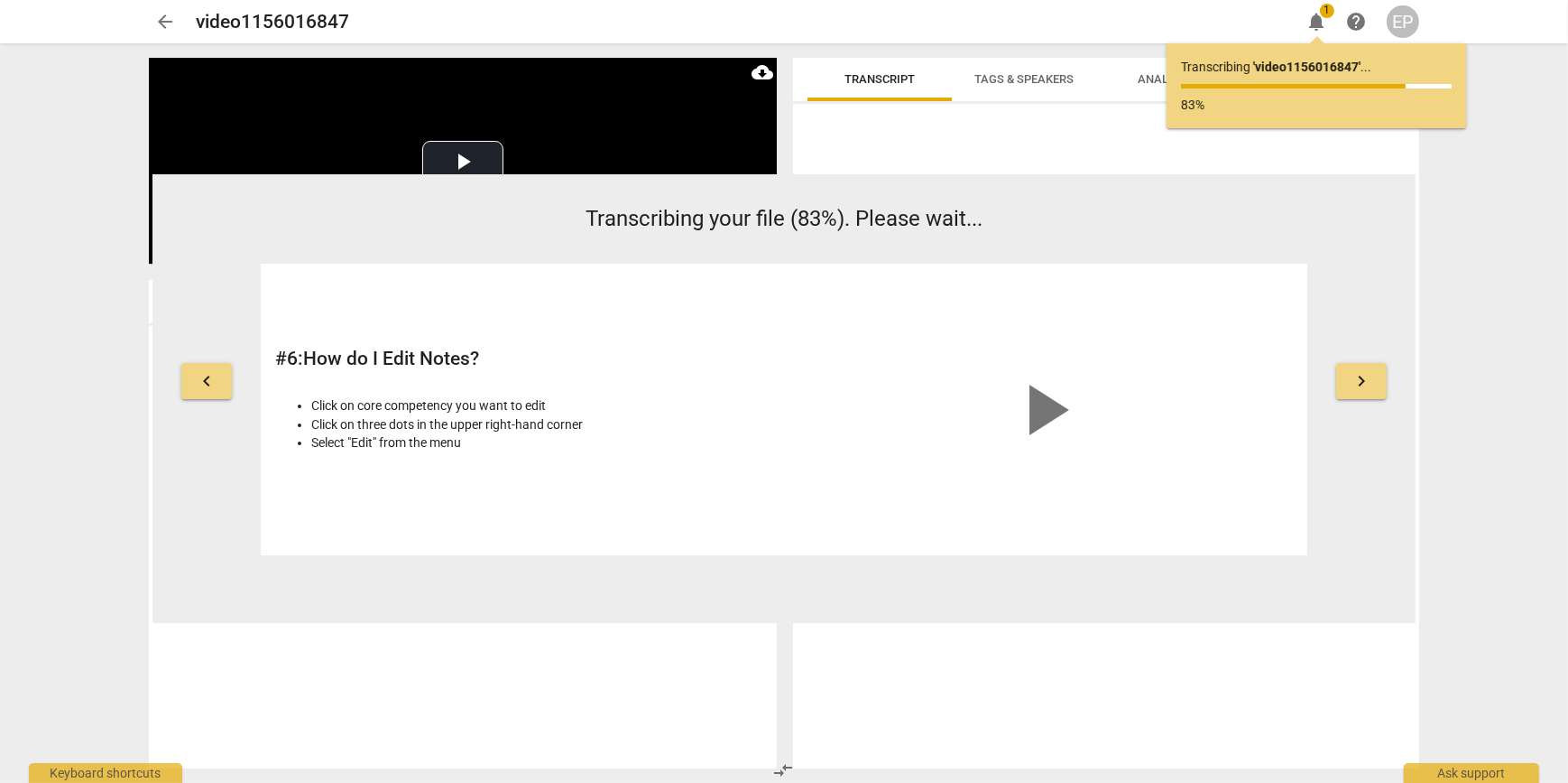
click at [1191, 100] on p "83%" at bounding box center [1317, 105] width 271 height 19
drag, startPoint x: 1191, startPoint y: 100, endPoint x: 1271, endPoint y: 100, distance: 80.0
click at [1271, 100] on p "83%" at bounding box center [1317, 105] width 271 height 19
click at [859, 193] on div "keyboard_arrow_left Transcribing your file (83%). Please wait... # 6 : How do I…" at bounding box center [784, 399] width 1263 height 449
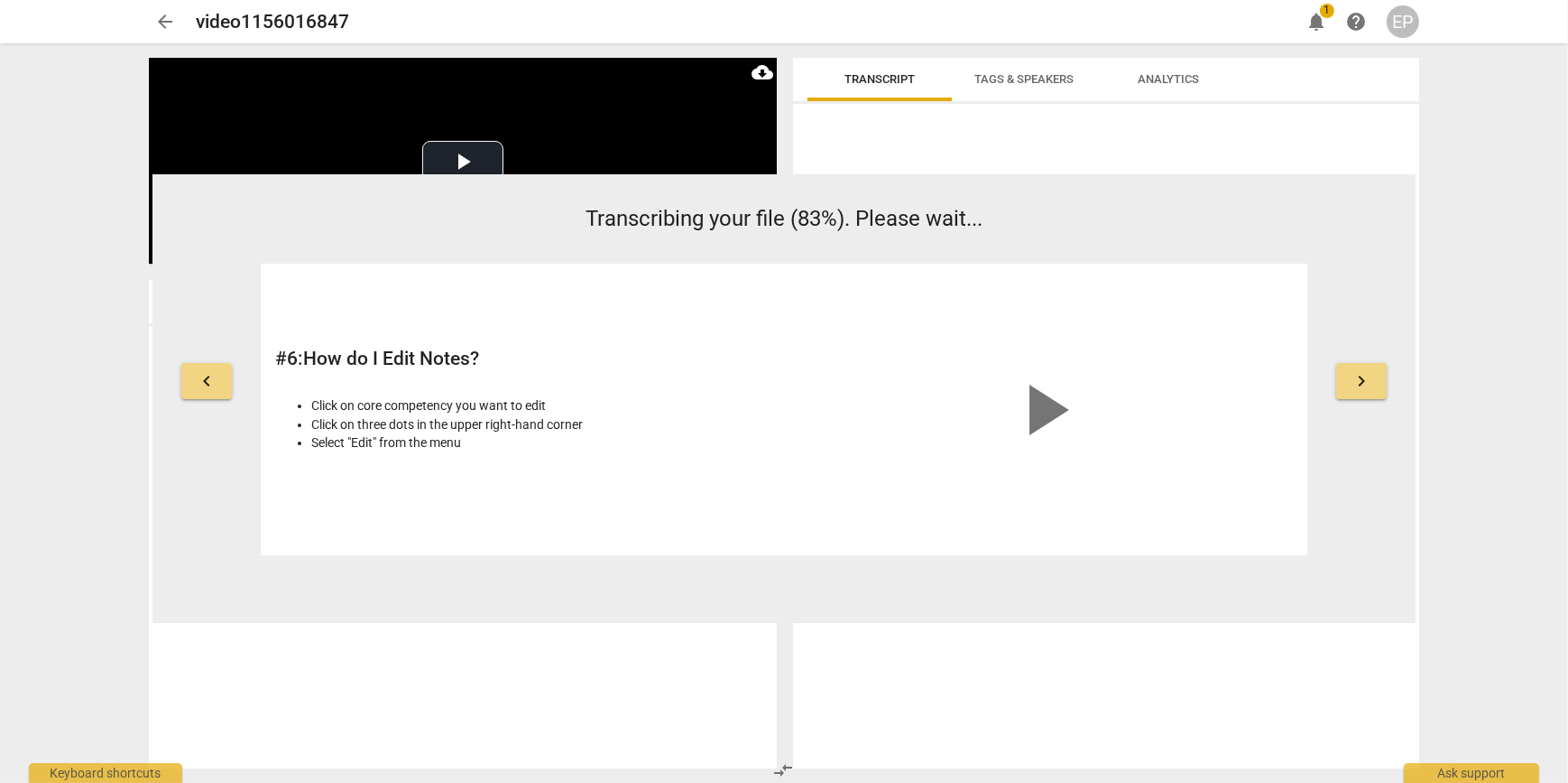
click at [533, 250] on div "Transcribing your file (83%). Please wait... # 6 : How do I Edit Notes? Click o…" at bounding box center [784, 379] width 1047 height 352
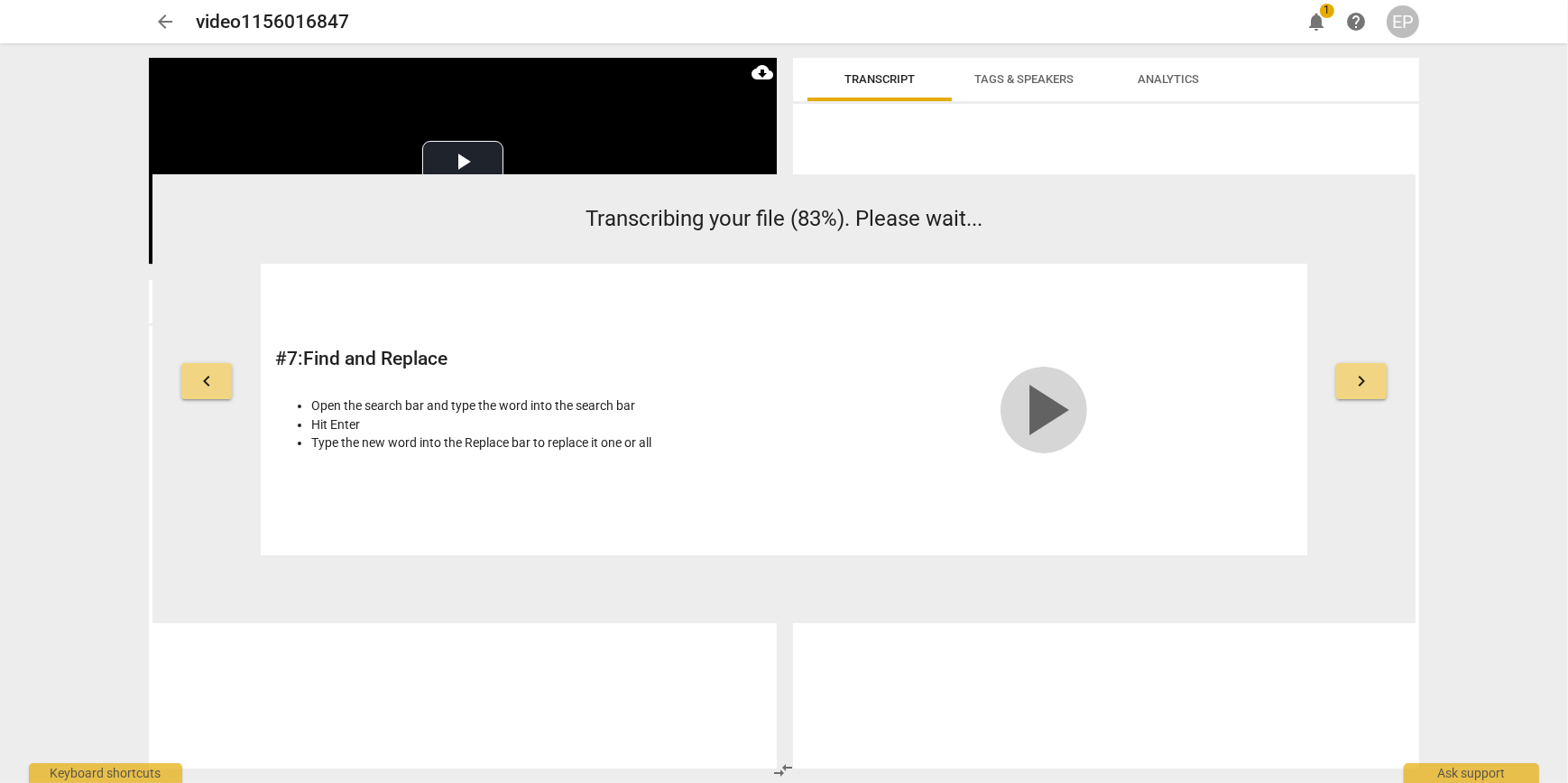
click at [1077, 412] on span "play_arrow" at bounding box center [1043, 409] width 86 height 86
click at [1303, 18] on span "notifications 1" at bounding box center [1316, 21] width 32 height 21
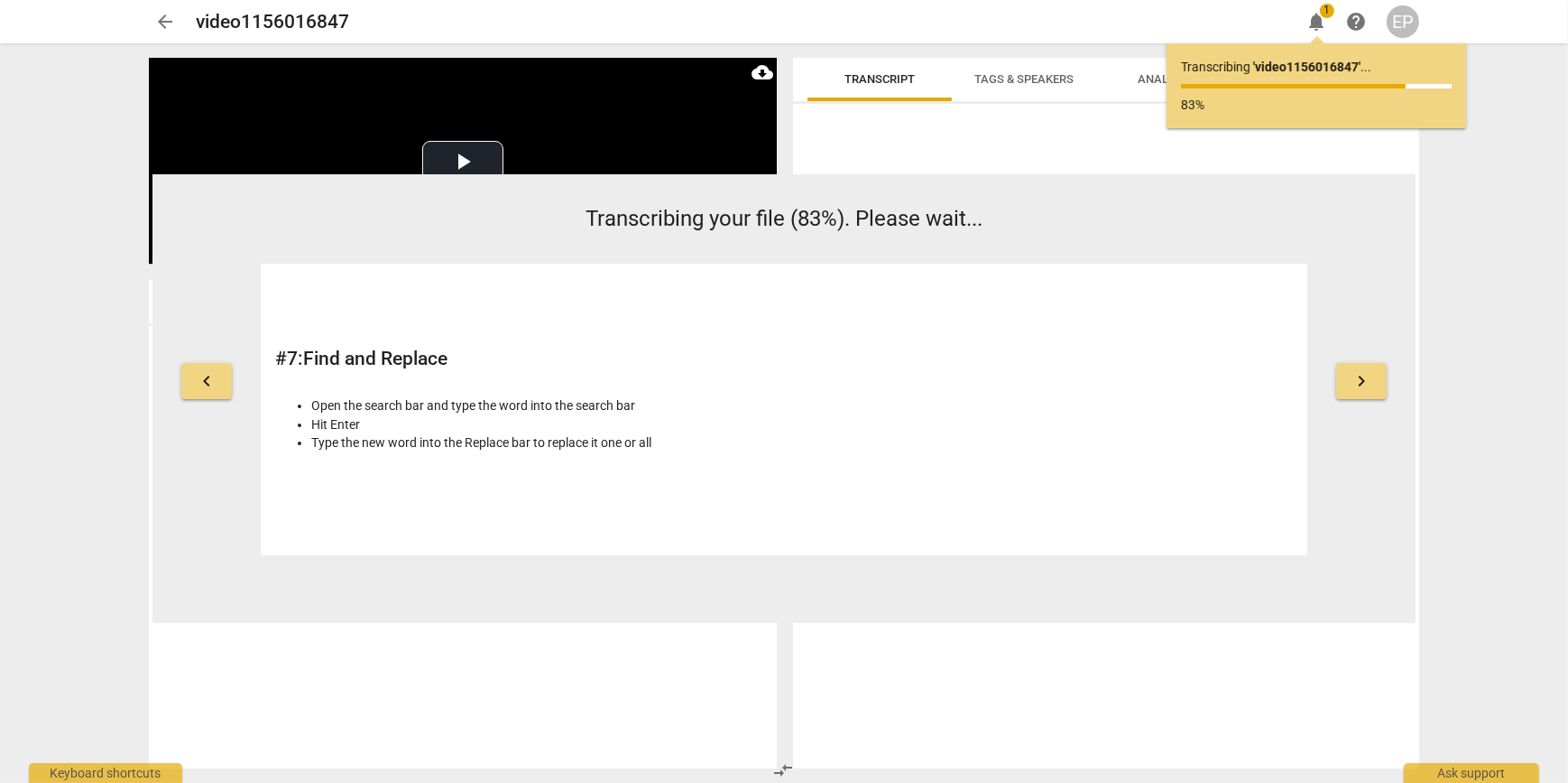
click at [1245, 82] on div "Transcribing ' video1156016847 ' ... 83%" at bounding box center [1317, 85] width 271 height 56
click at [1244, 69] on p "Transcribing ' video1156016847 ' ..." at bounding box center [1317, 67] width 271 height 19
drag, startPoint x: 1244, startPoint y: 69, endPoint x: 1458, endPoint y: 25, distance: 218.5
click at [1458, 25] on div "arrow_back video1156016847 edit notifications 1 help EP" at bounding box center [784, 21] width 1539 height 44
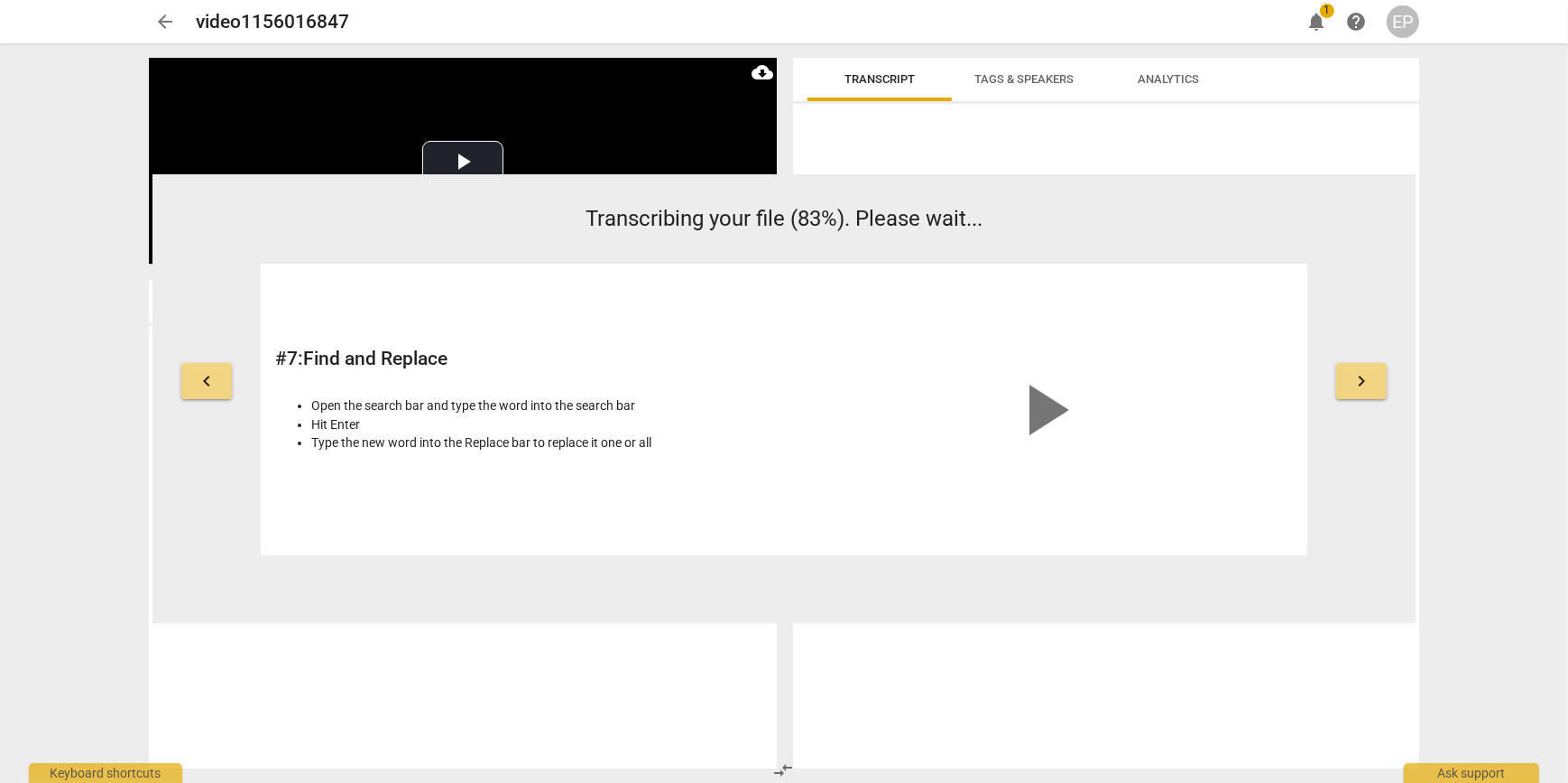
click at [159, 25] on span "arrow_back" at bounding box center [164, 21] width 21 height 21
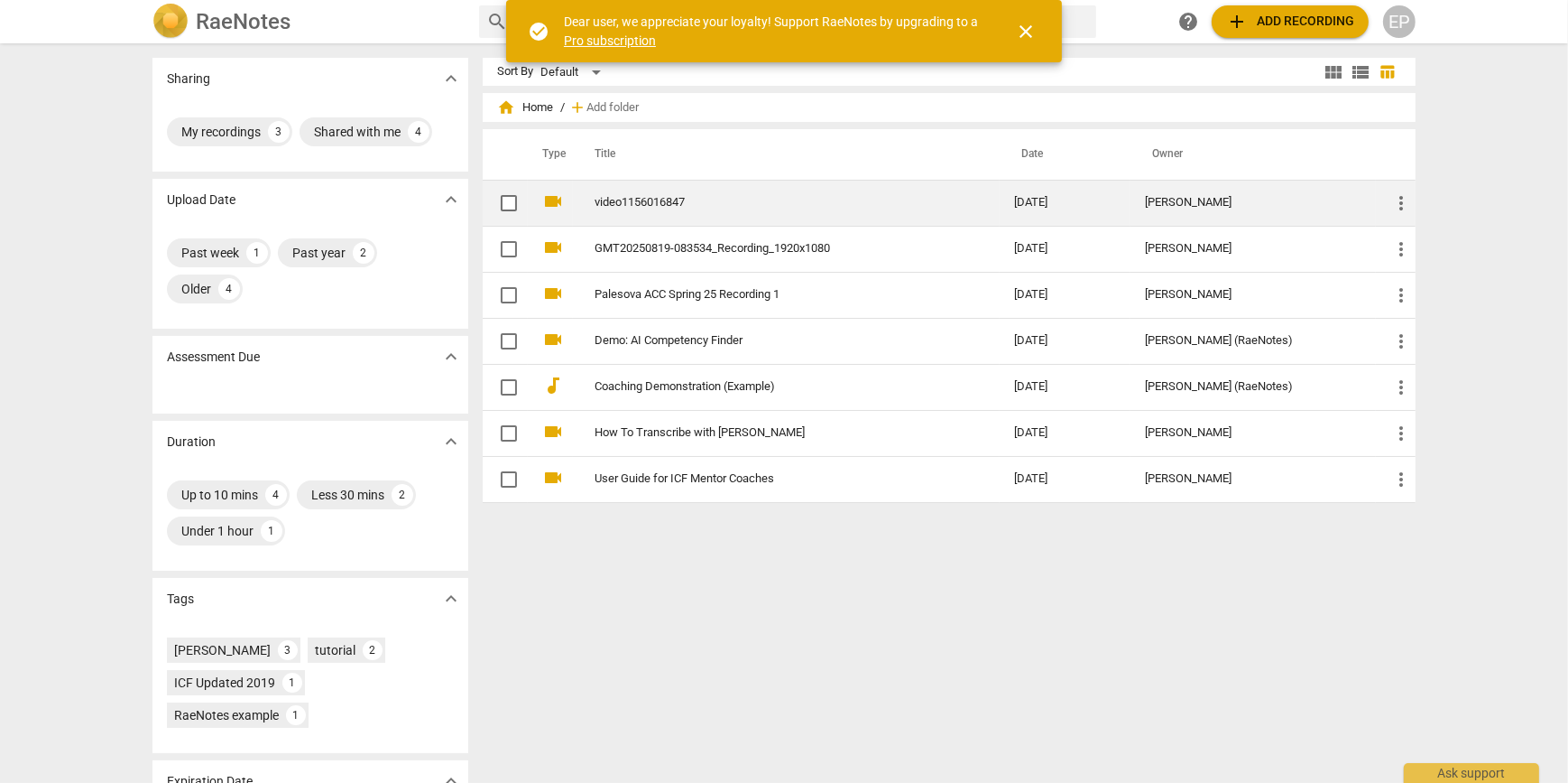
click at [609, 199] on link "video1156016847" at bounding box center [771, 202] width 354 height 14
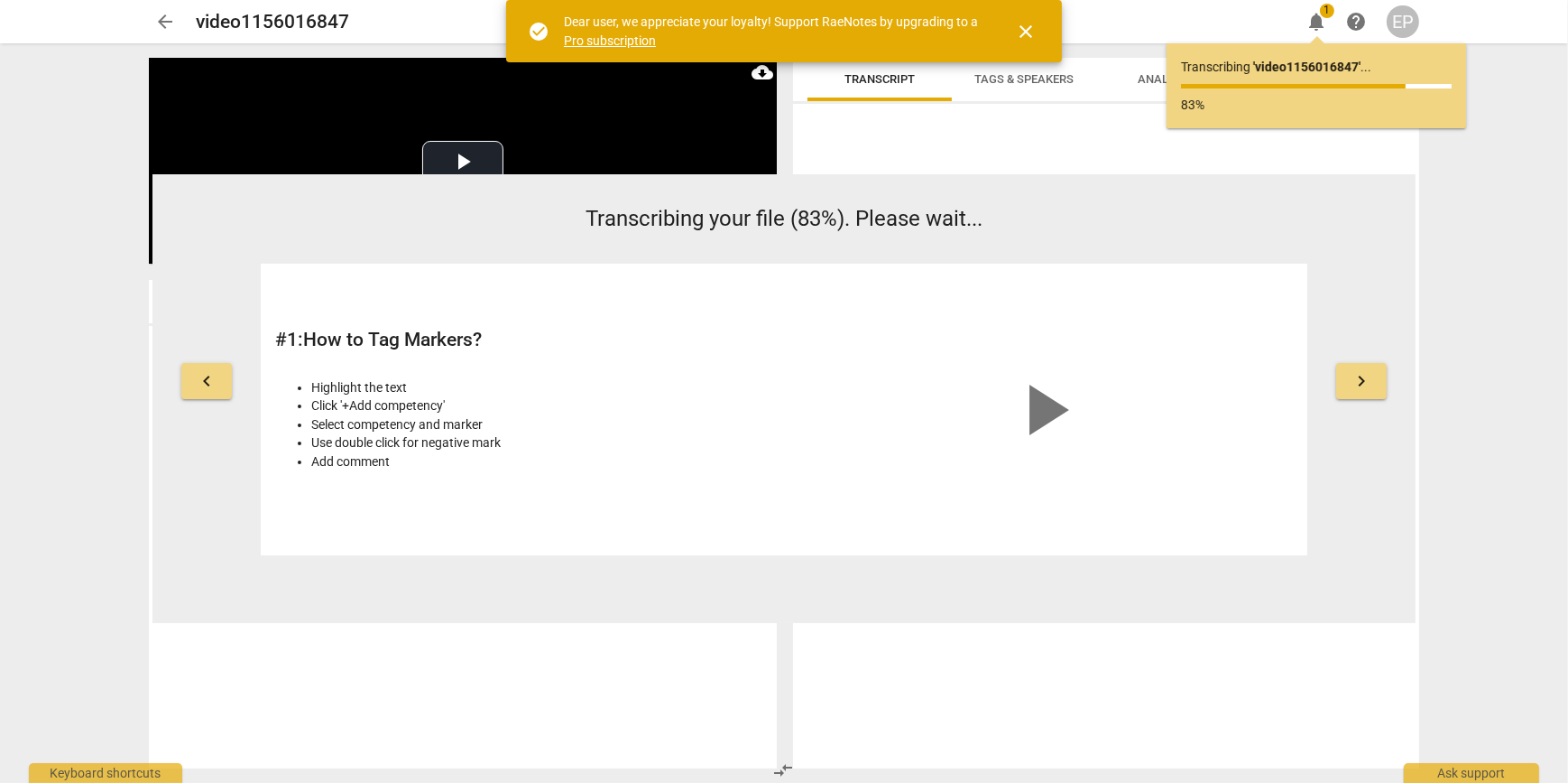
click at [1036, 35] on span "close" at bounding box center [1026, 31] width 21 height 21
click at [1036, 35] on div "check_circle Dear user, we appreciate your loyalty! Support RaeNotes by upgradi…" at bounding box center [784, 31] width 555 height 62
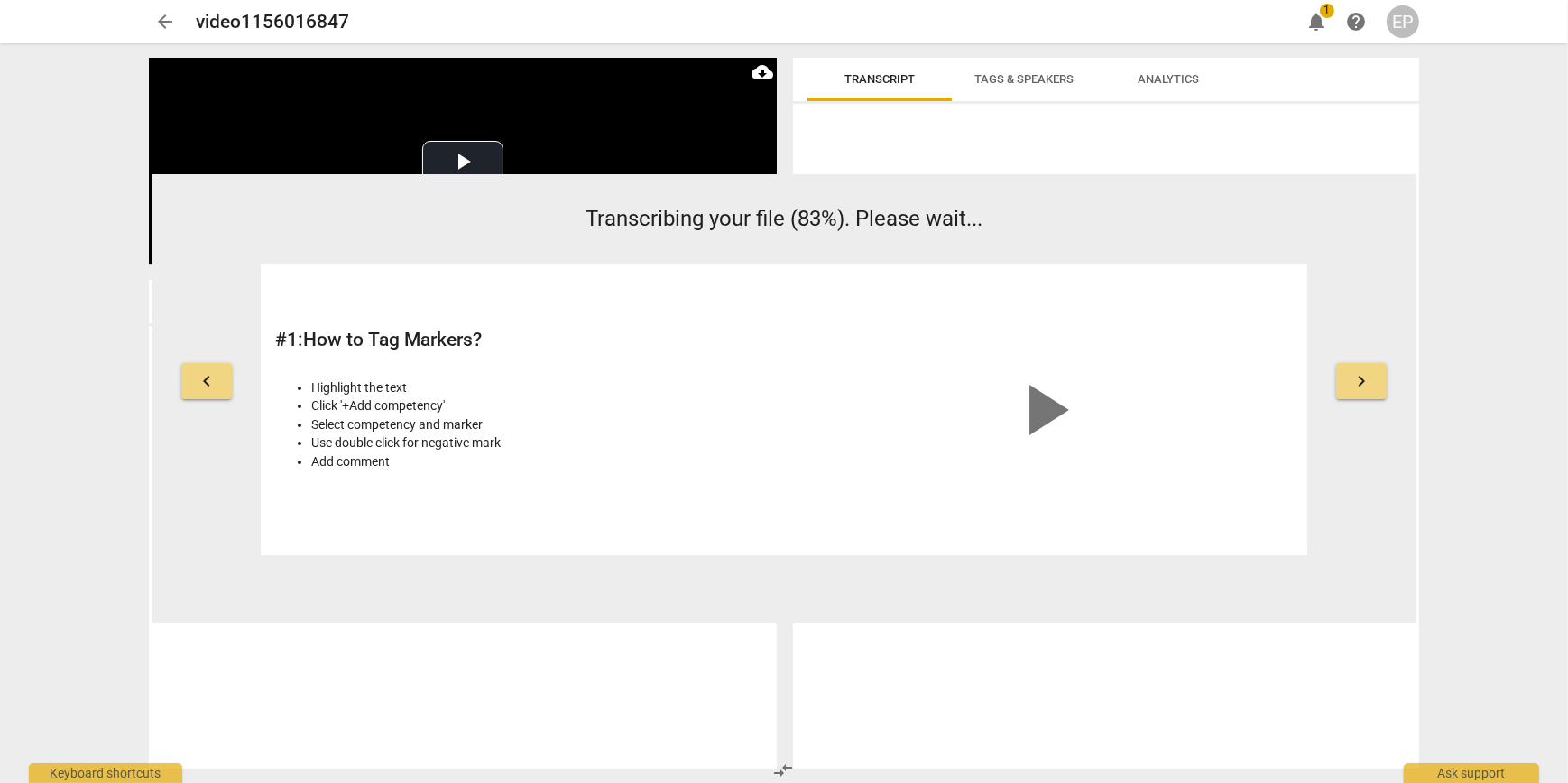
click at [711, 223] on span "Transcribing your file (83%). Please wait..." at bounding box center [784, 218] width 397 height 25
drag, startPoint x: 853, startPoint y: 213, endPoint x: 1037, endPoint y: 213, distance: 184.0
click at [1037, 213] on p "Transcribing your file (83%). Please wait..." at bounding box center [784, 219] width 1047 height 32
click at [1026, 80] on span "Tags & Speakers" at bounding box center [1024, 79] width 99 height 14
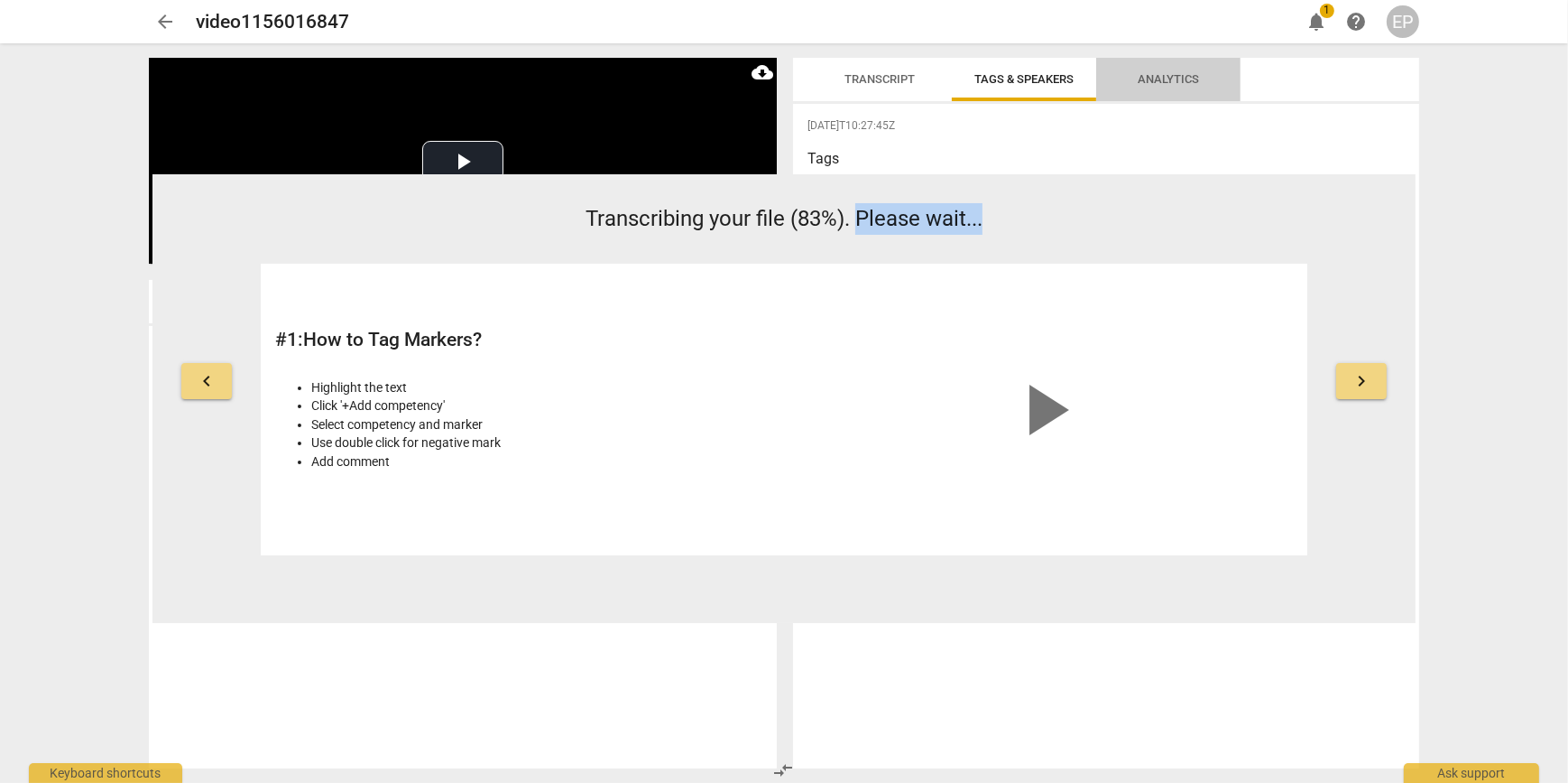
click at [1170, 71] on span "Analytics" at bounding box center [1168, 80] width 105 height 24
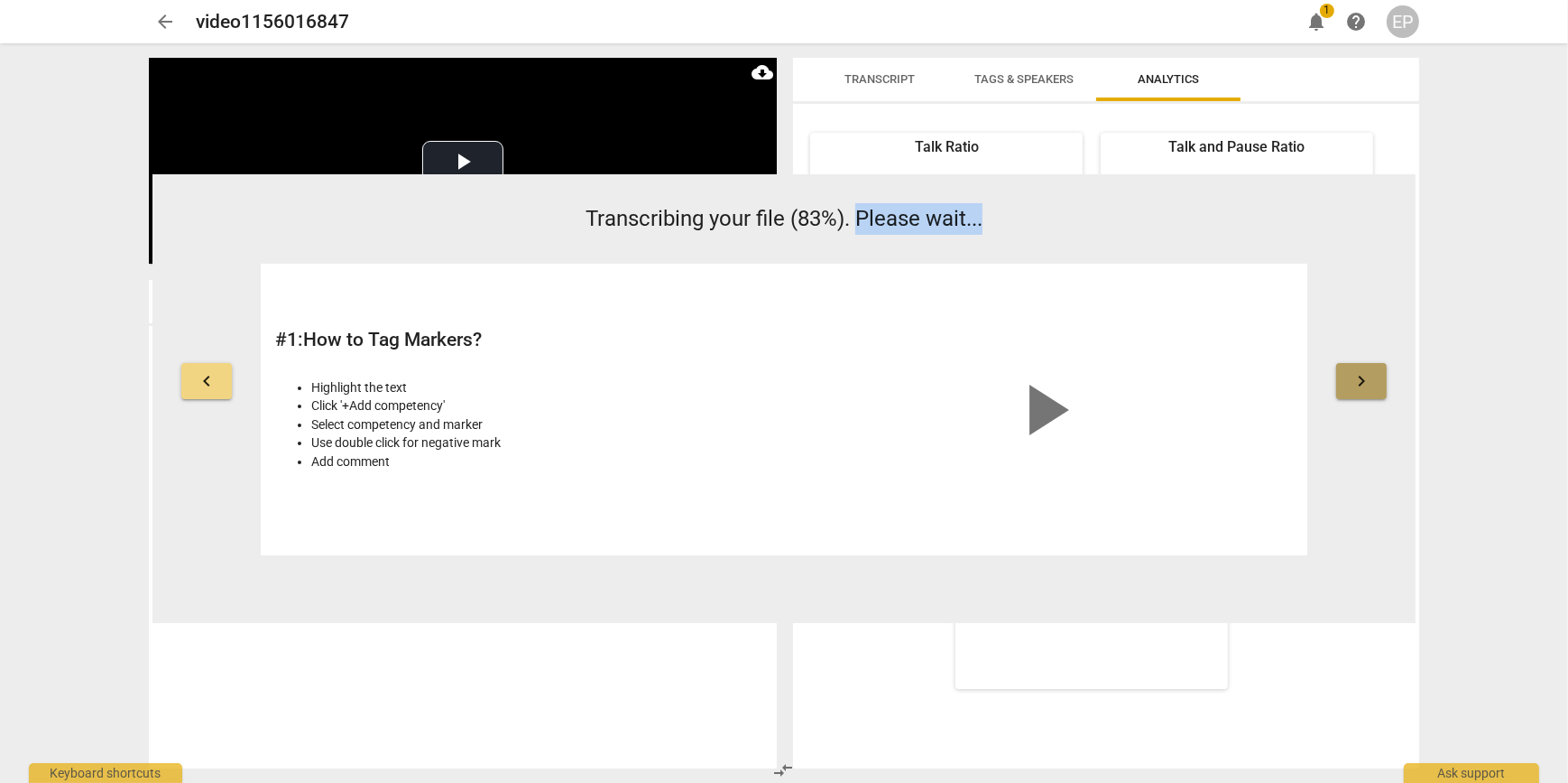
click at [1341, 374] on button "keyboard_arrow_right" at bounding box center [1361, 380] width 50 height 36
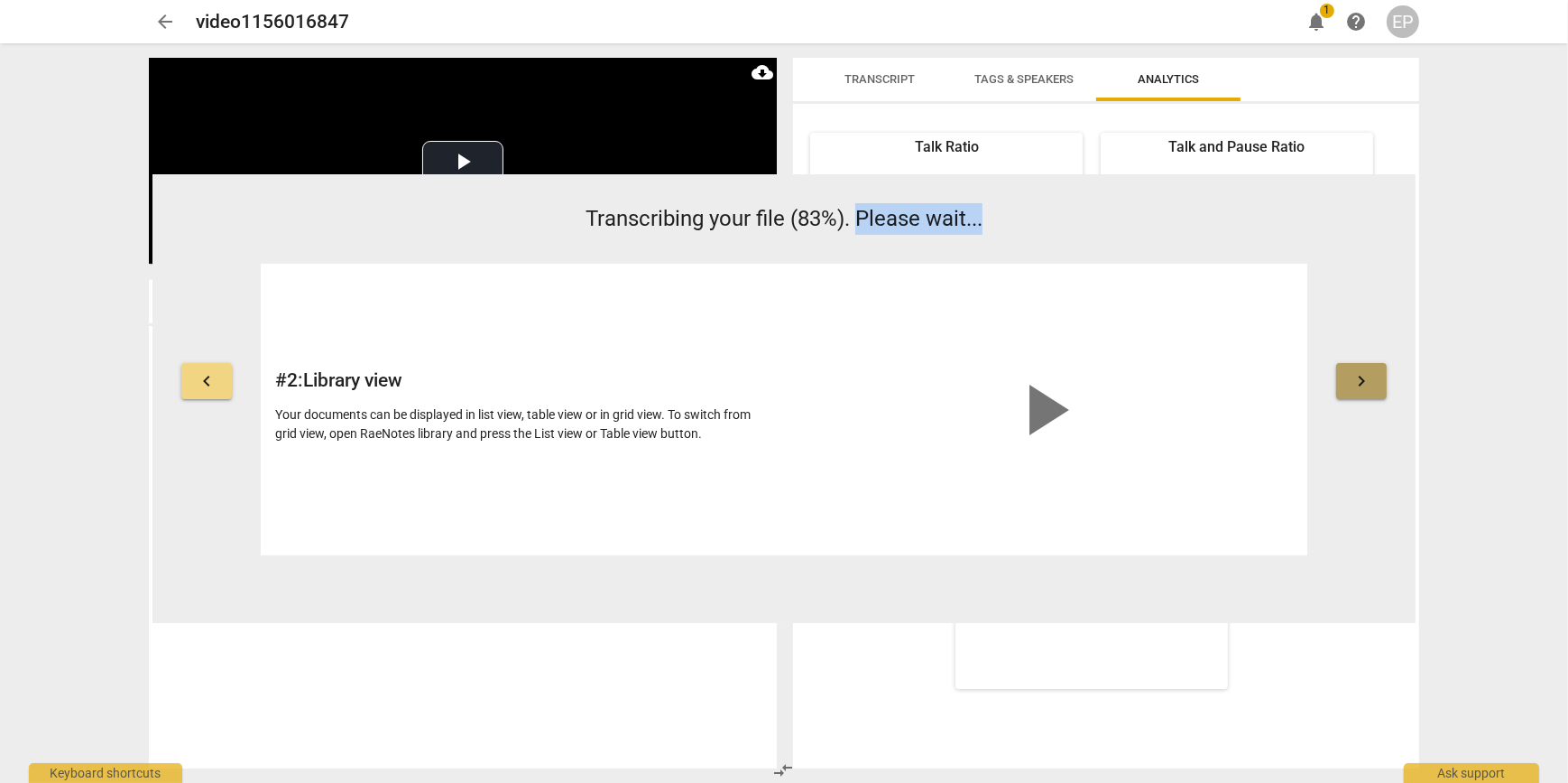
click at [1341, 374] on button "keyboard_arrow_right" at bounding box center [1361, 380] width 50 height 36
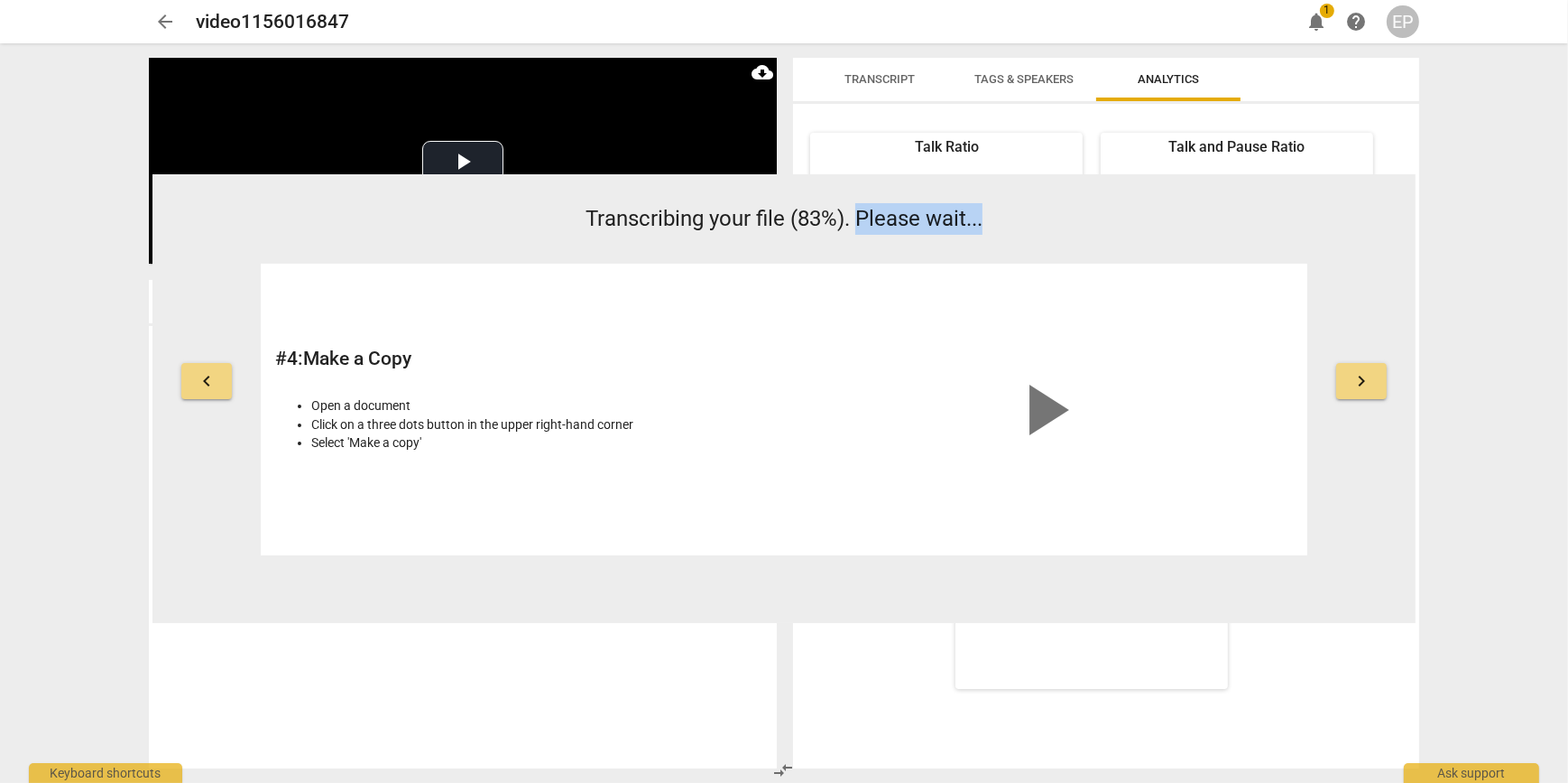
click at [1341, 374] on button "keyboard_arrow_right" at bounding box center [1361, 380] width 50 height 36
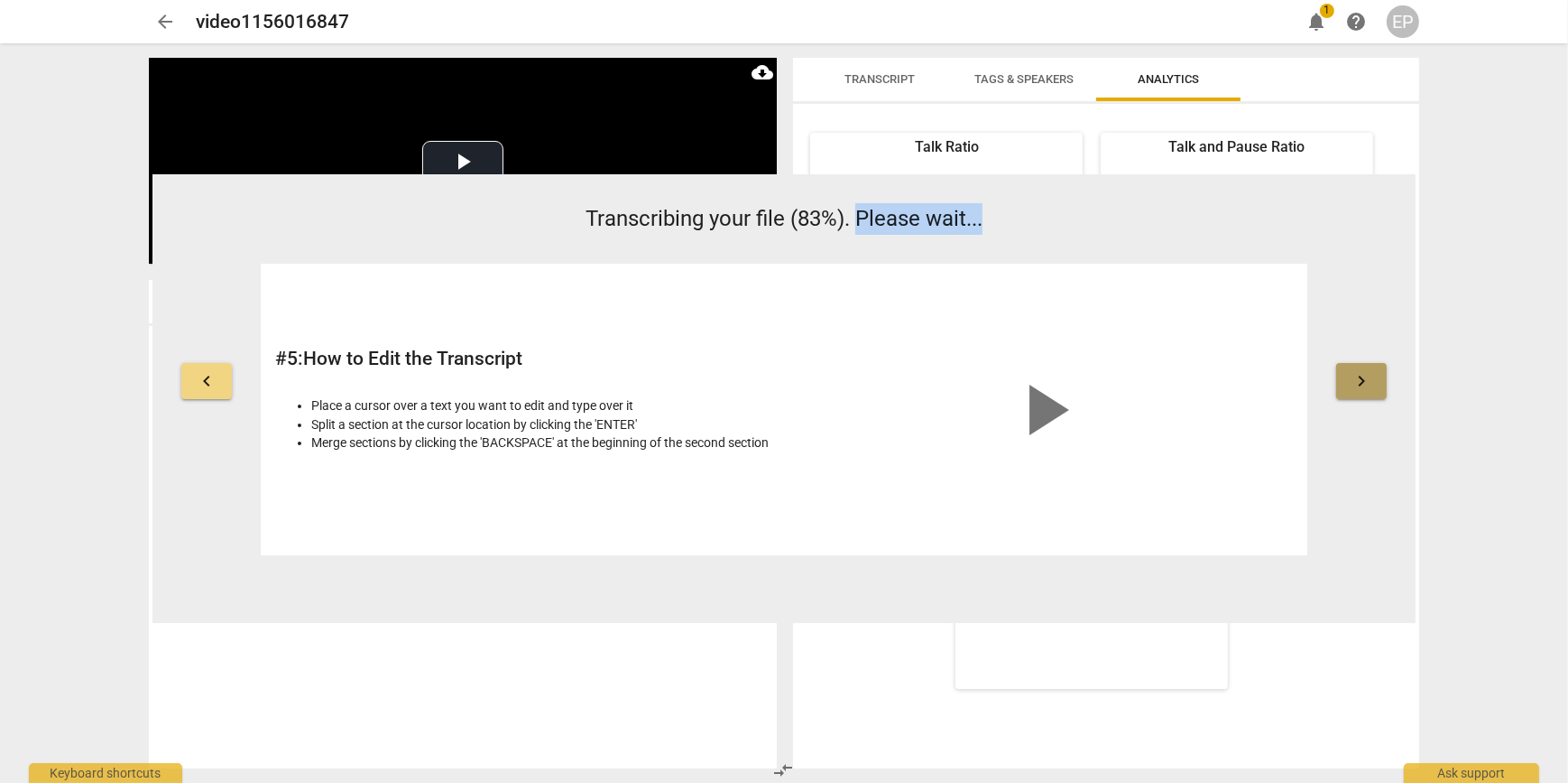
click at [1341, 374] on button "keyboard_arrow_right" at bounding box center [1361, 380] width 50 height 36
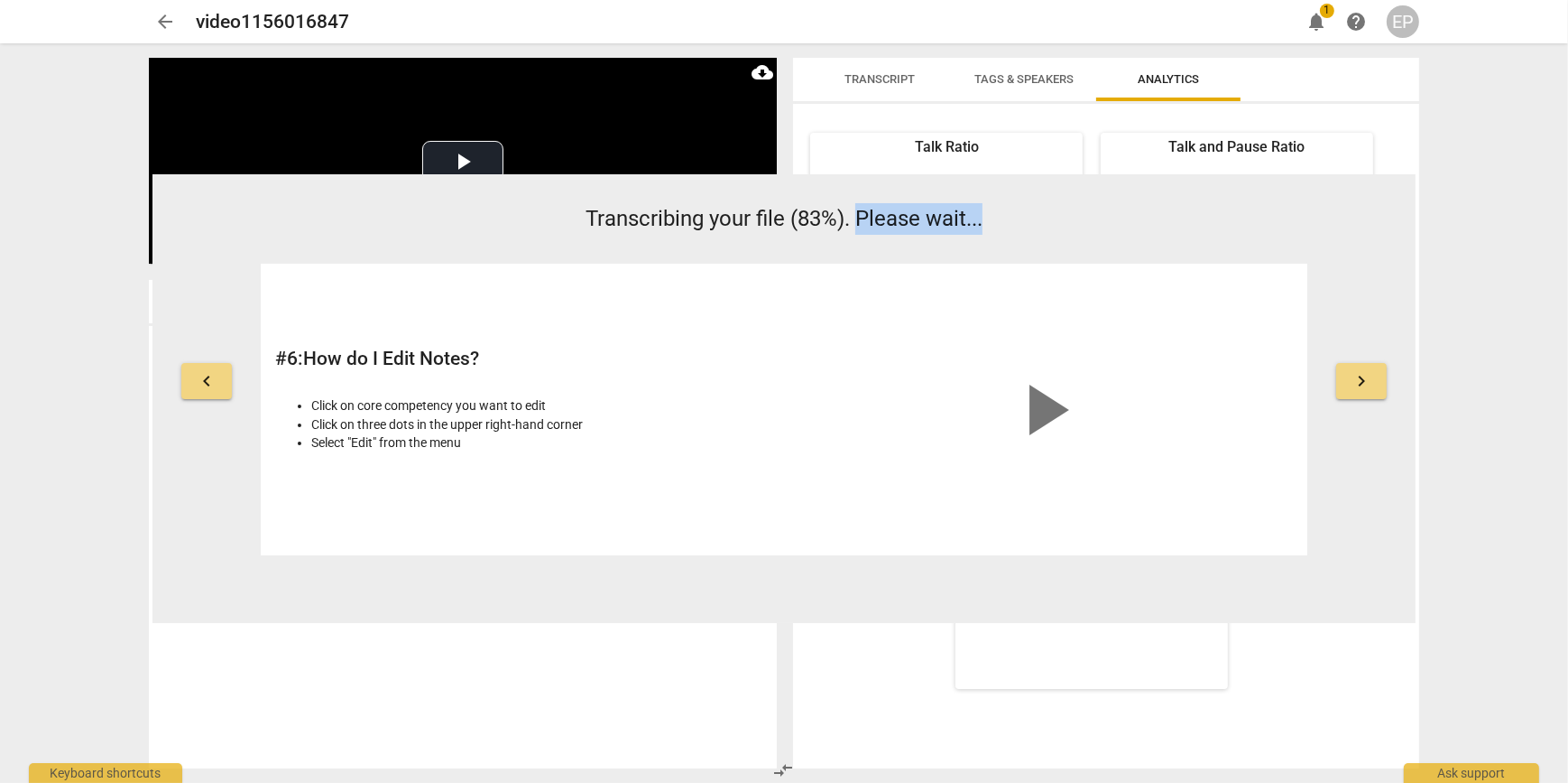
click at [1341, 374] on button "keyboard_arrow_right" at bounding box center [1361, 380] width 50 height 36
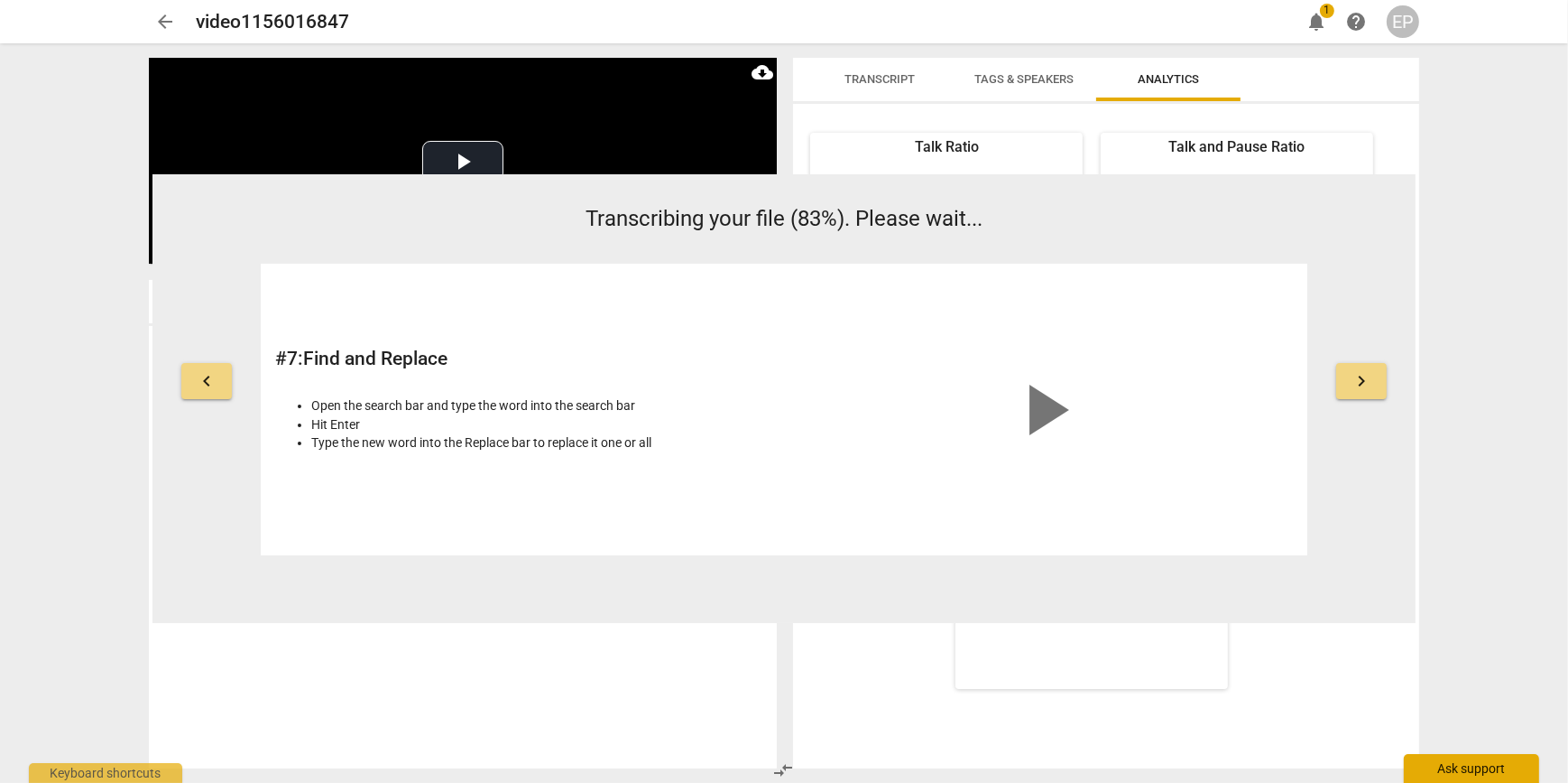
click at [1470, 766] on div "Ask support" at bounding box center [1472, 767] width 135 height 29
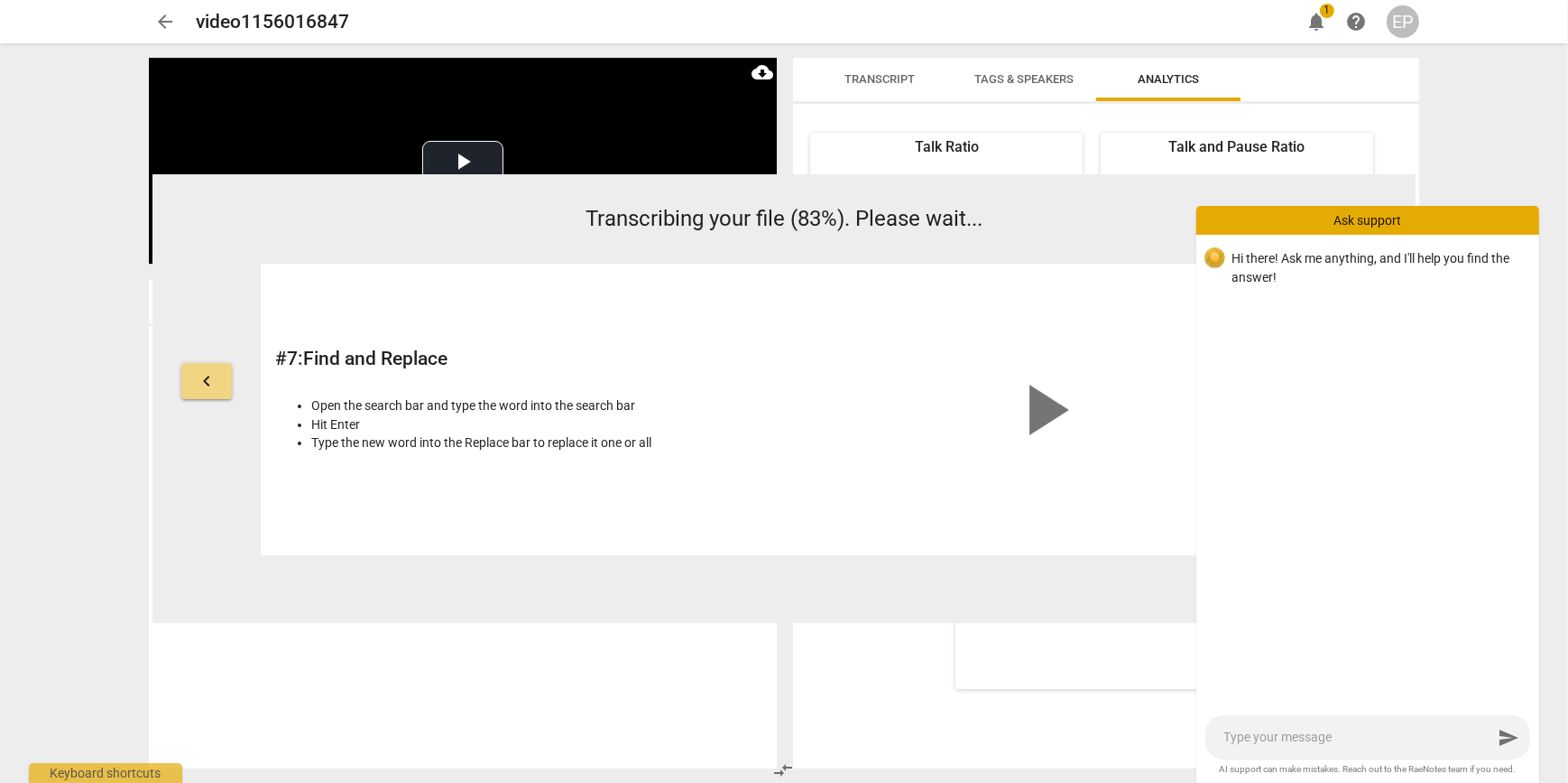
click at [1362, 27] on span "help" at bounding box center [1356, 21] width 21 height 21
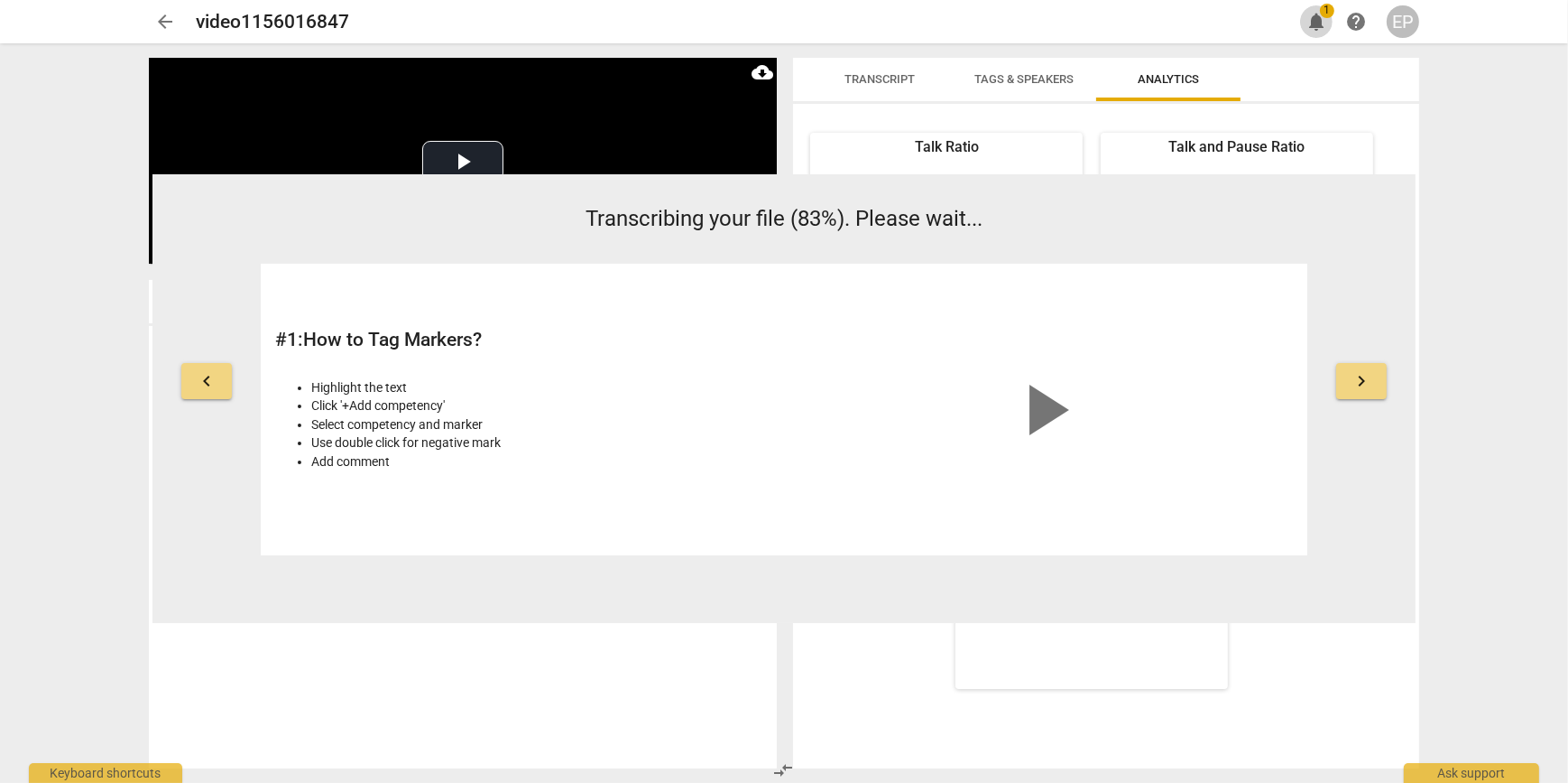
click at [1324, 20] on span "notifications" at bounding box center [1316, 21] width 21 height 21
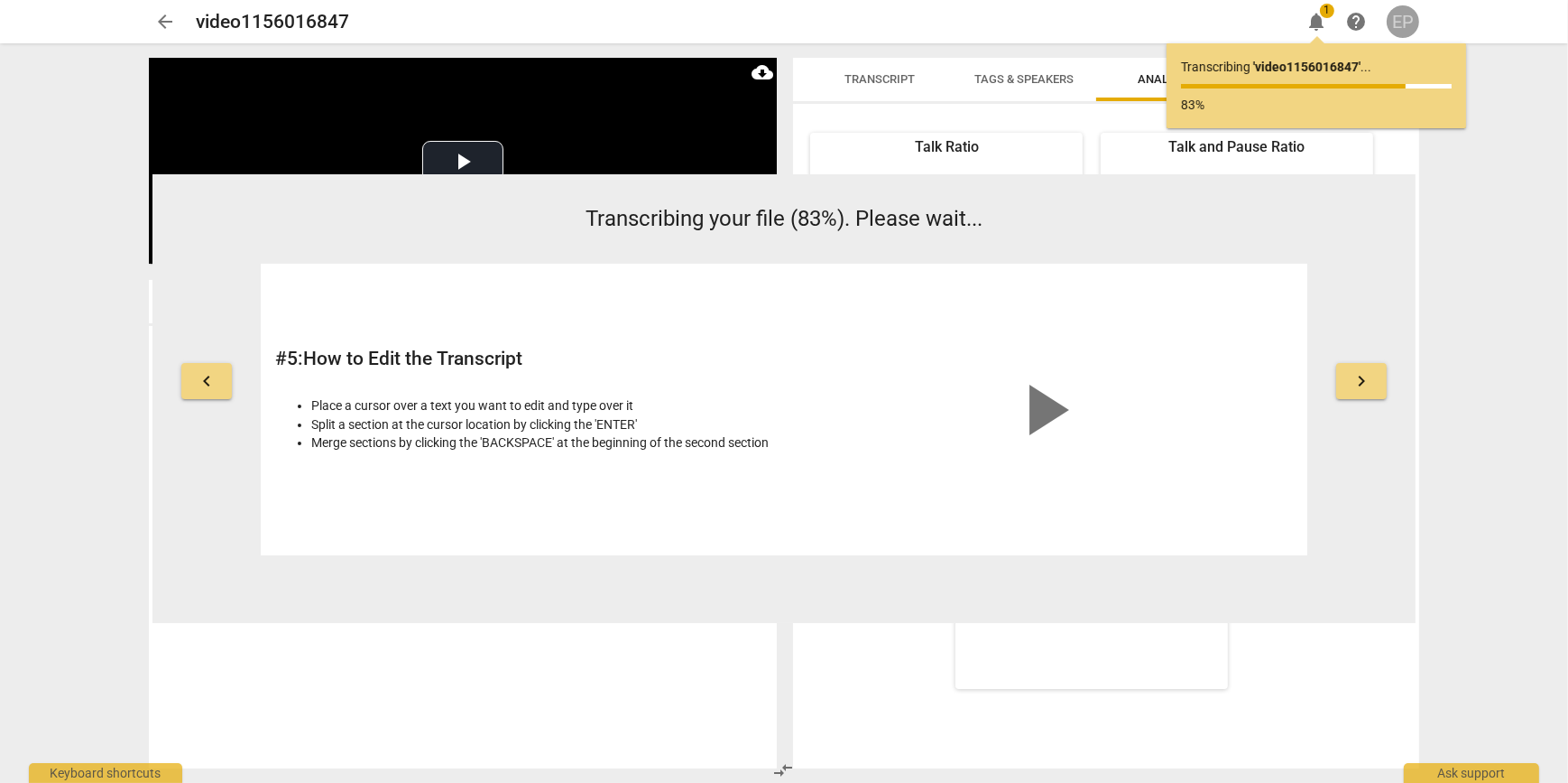
click at [1413, 18] on div "EP" at bounding box center [1403, 21] width 32 height 32
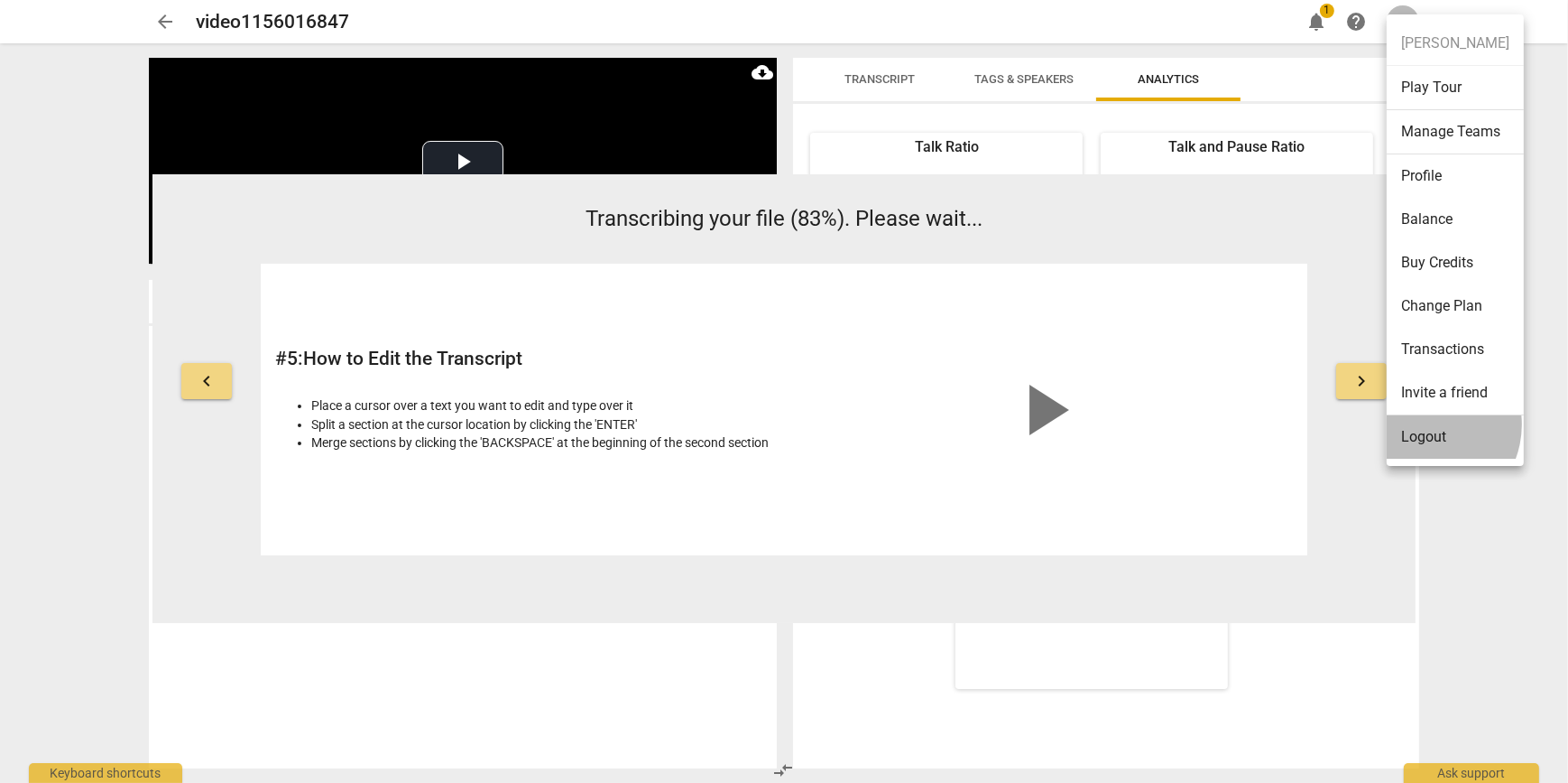
click at [1422, 423] on li "Logout" at bounding box center [1456, 437] width 137 height 44
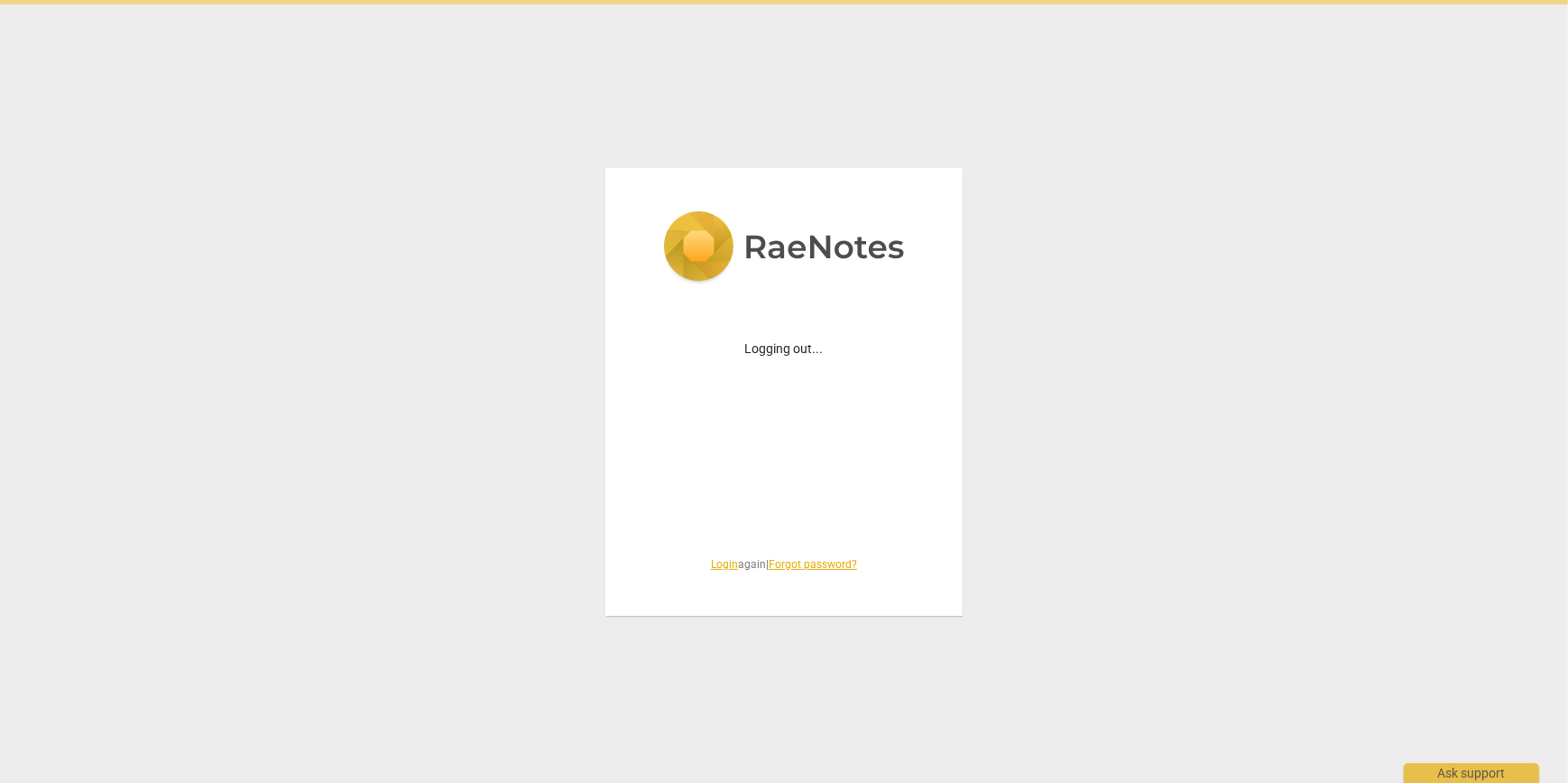
click at [1422, 423] on div "Logging out... Login again | Forgot password?" at bounding box center [784, 392] width 1568 height 783
